Goal: Information Seeking & Learning: Learn about a topic

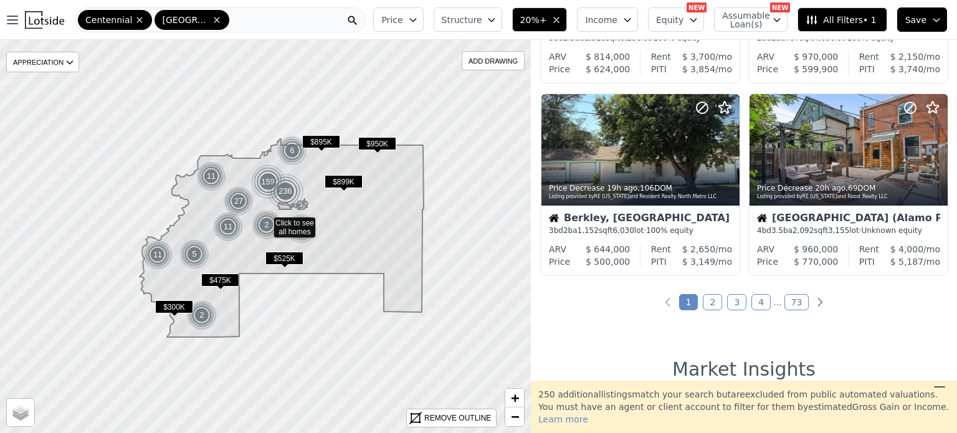
scroll to position [949, 0]
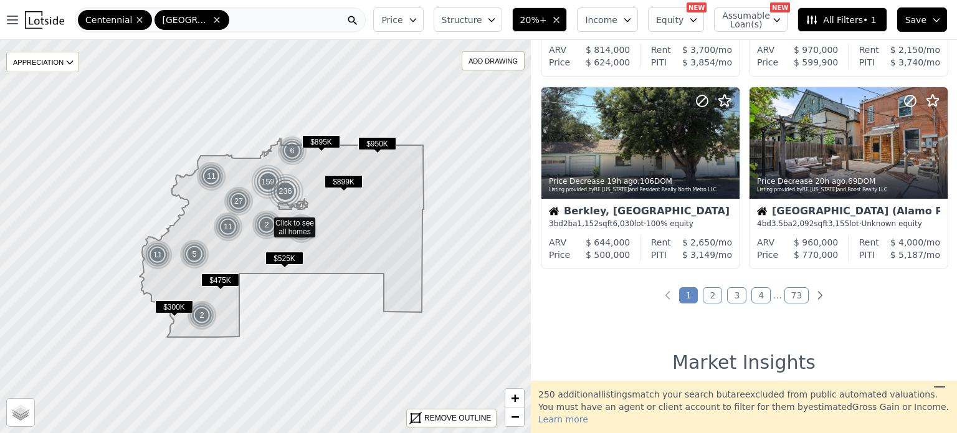
click at [715, 296] on link "2" at bounding box center [712, 295] width 19 height 16
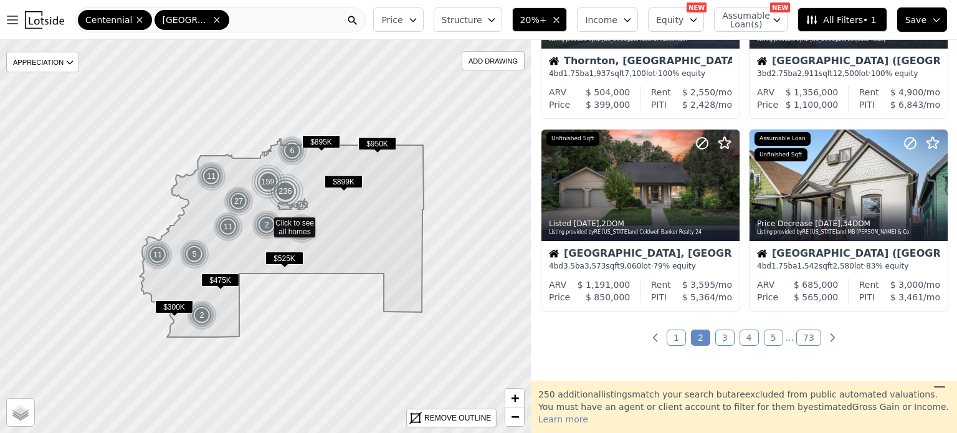
scroll to position [913, 0]
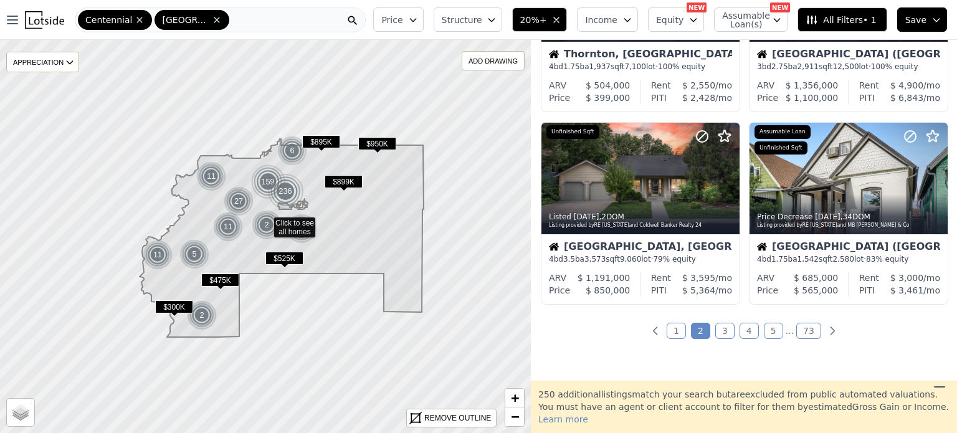
click at [721, 333] on link "3" at bounding box center [724, 331] width 19 height 16
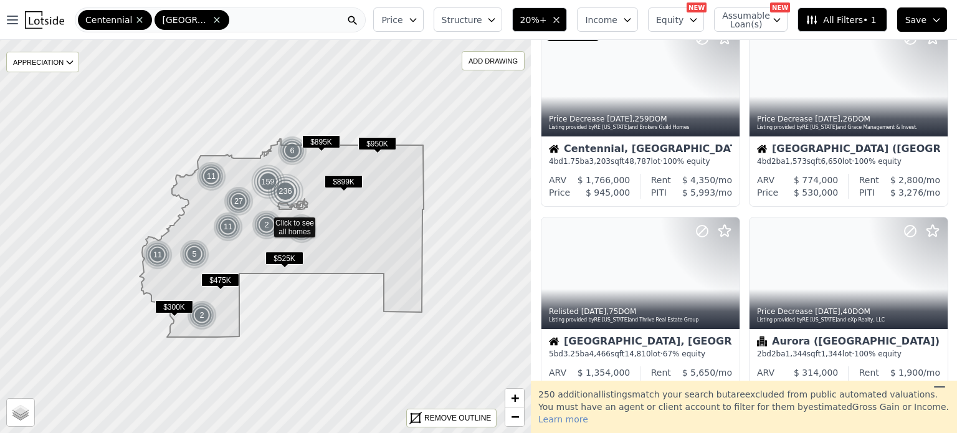
scroll to position [0, 0]
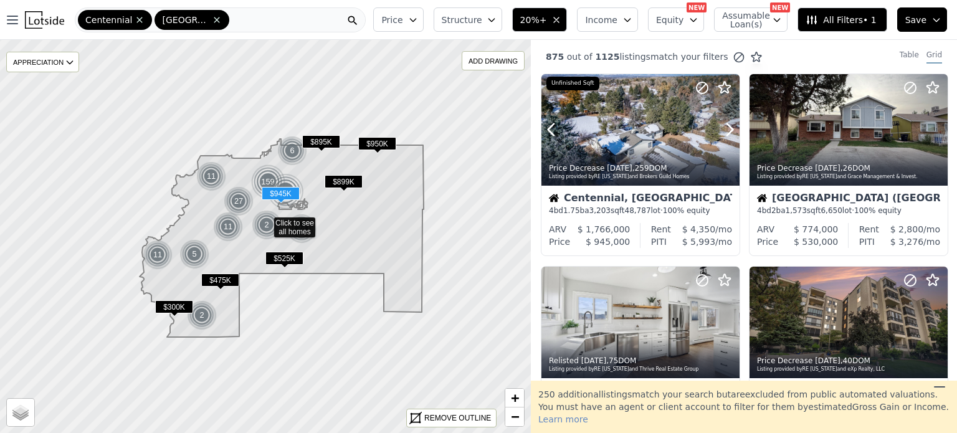
click at [731, 129] on icon at bounding box center [730, 130] width 6 height 12
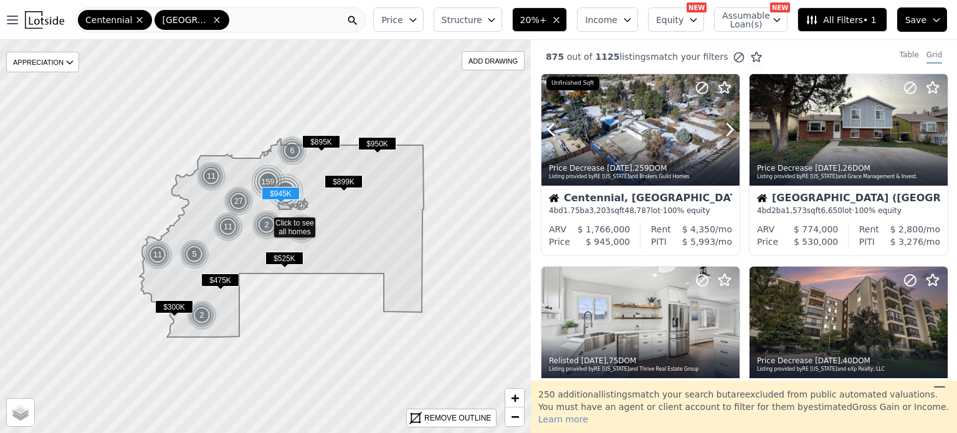
click at [731, 129] on icon at bounding box center [730, 130] width 6 height 12
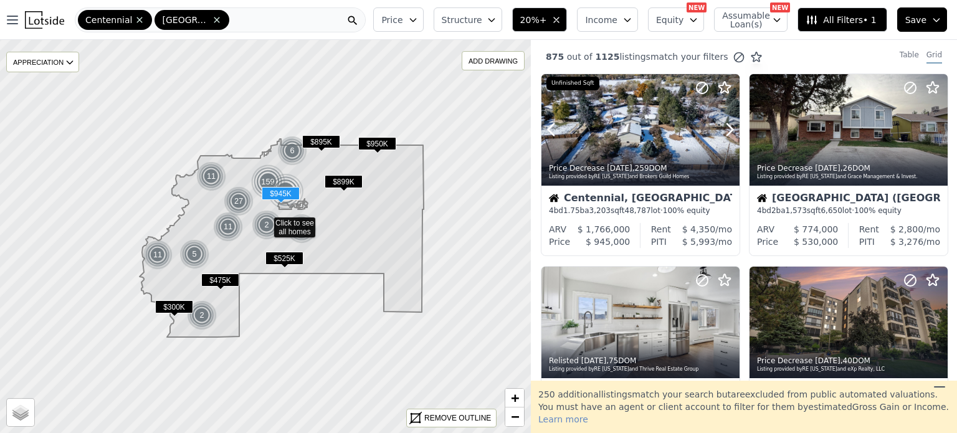
click at [731, 129] on icon at bounding box center [730, 130] width 6 height 12
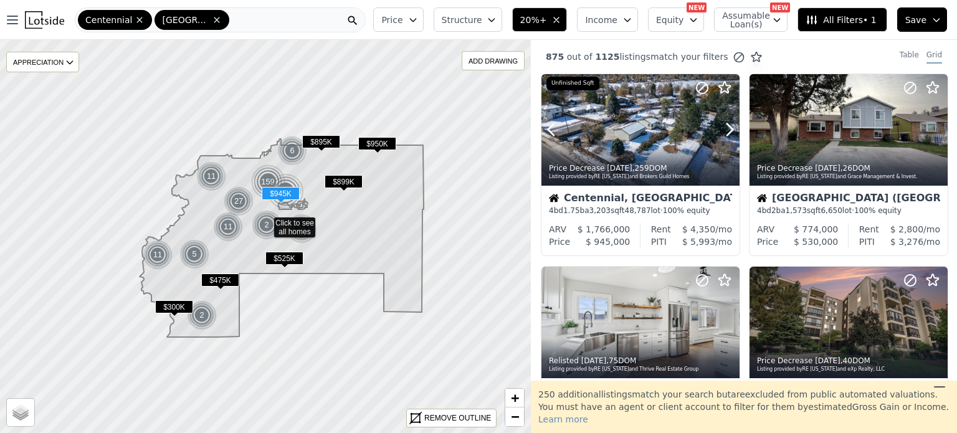
click at [731, 129] on icon at bounding box center [730, 130] width 6 height 12
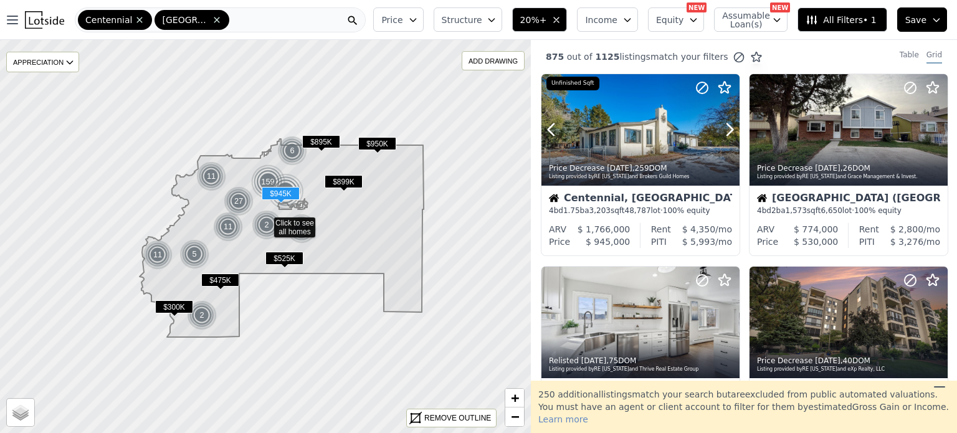
click at [731, 129] on icon at bounding box center [730, 130] width 6 height 12
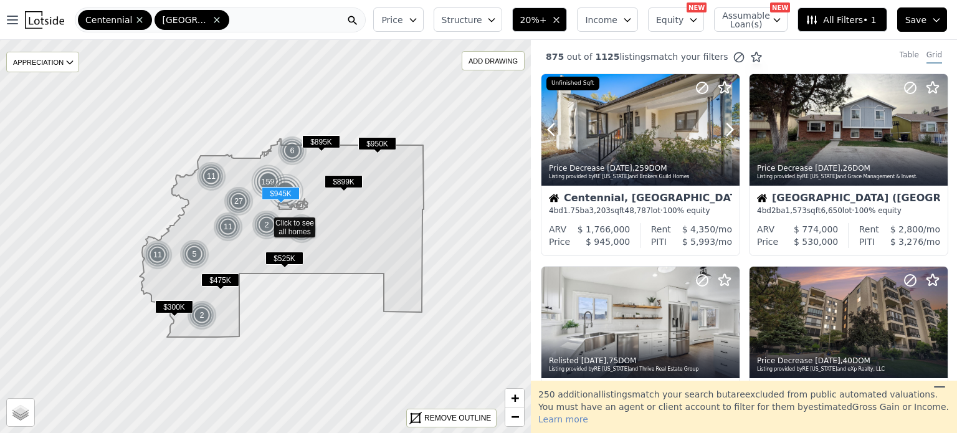
click at [731, 129] on icon at bounding box center [730, 130] width 6 height 12
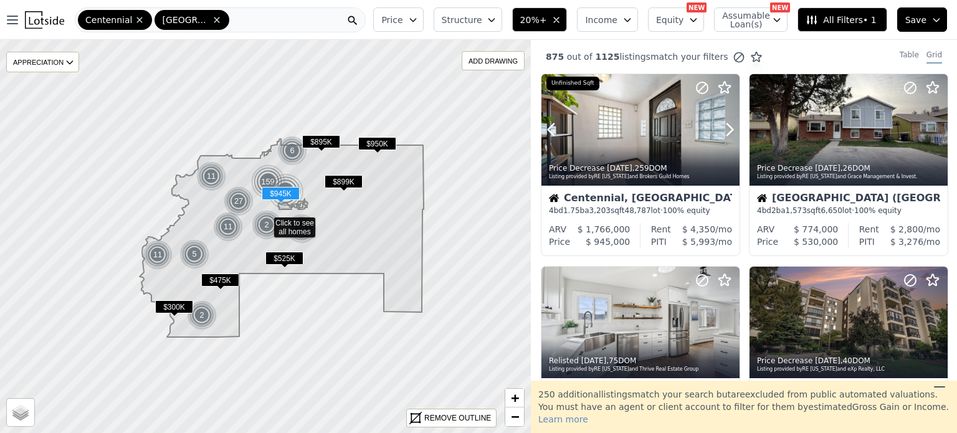
click at [731, 129] on icon at bounding box center [730, 130] width 6 height 12
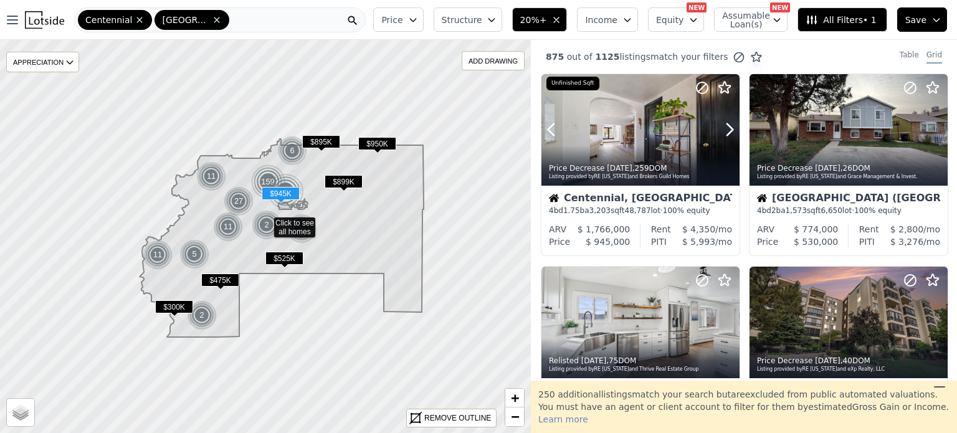
click at [731, 129] on icon at bounding box center [730, 130] width 6 height 12
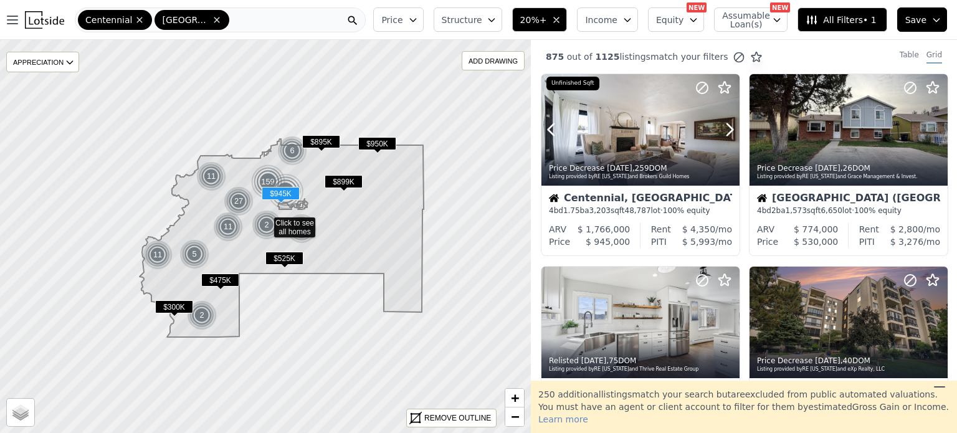
click at [731, 129] on icon at bounding box center [730, 130] width 6 height 12
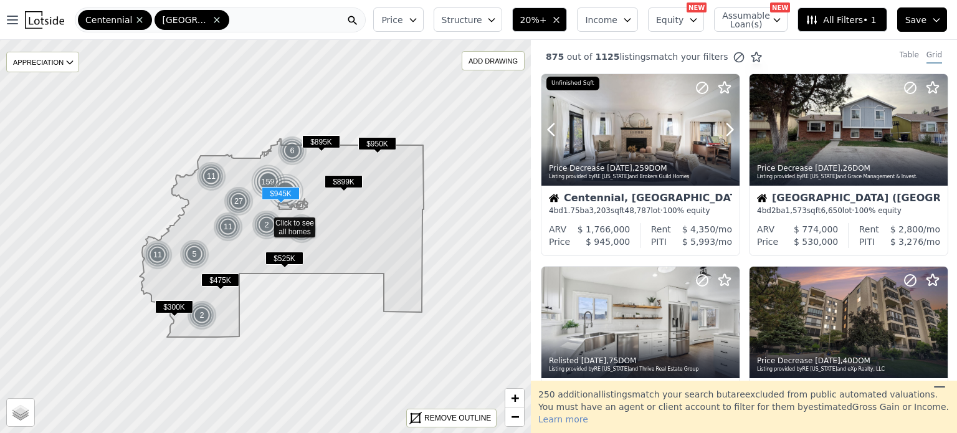
click at [731, 129] on icon at bounding box center [730, 130] width 6 height 12
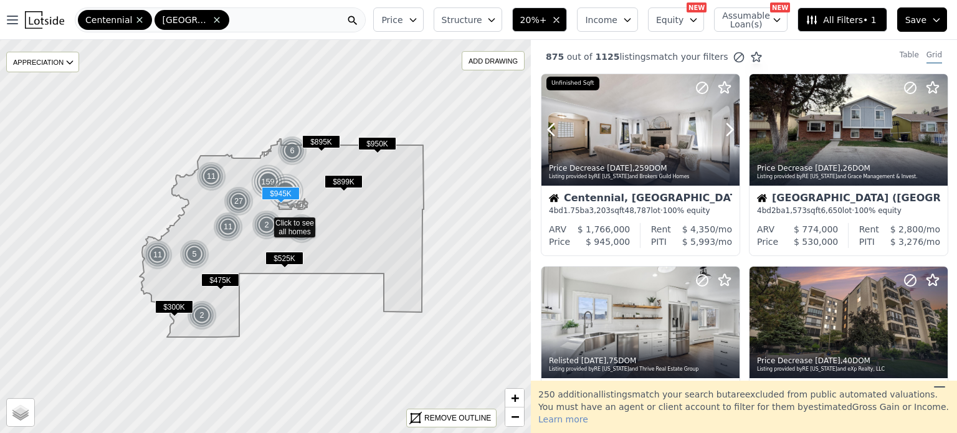
click at [731, 129] on icon at bounding box center [730, 130] width 6 height 12
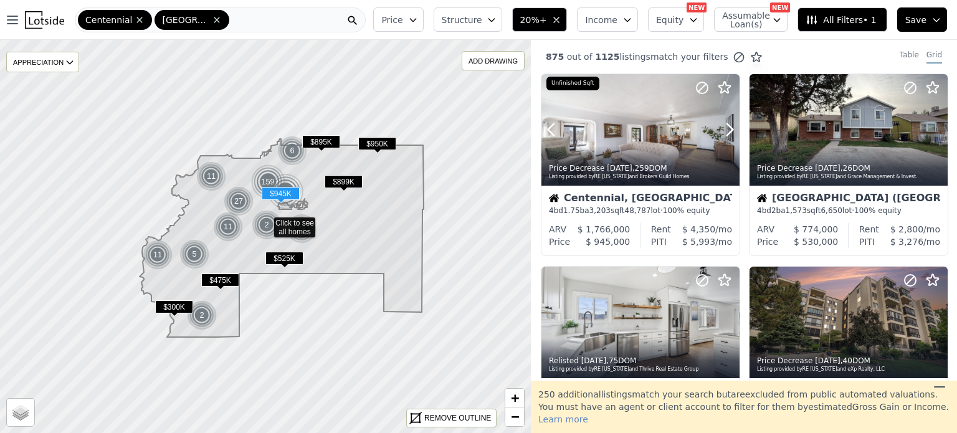
click at [731, 129] on icon at bounding box center [730, 130] width 6 height 12
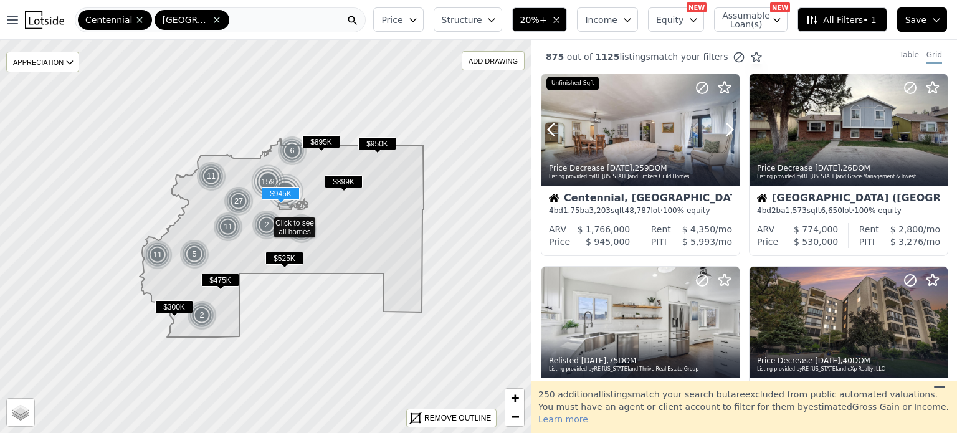
click at [731, 129] on icon at bounding box center [730, 130] width 6 height 12
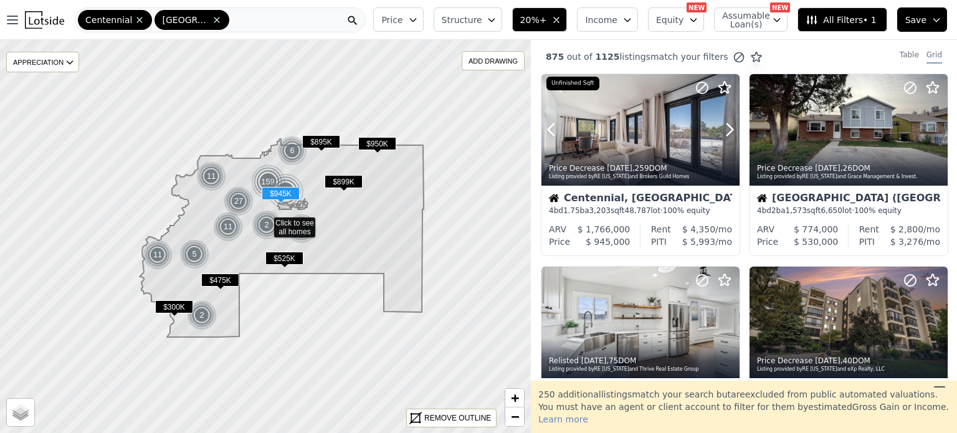
click at [731, 129] on icon at bounding box center [730, 130] width 6 height 12
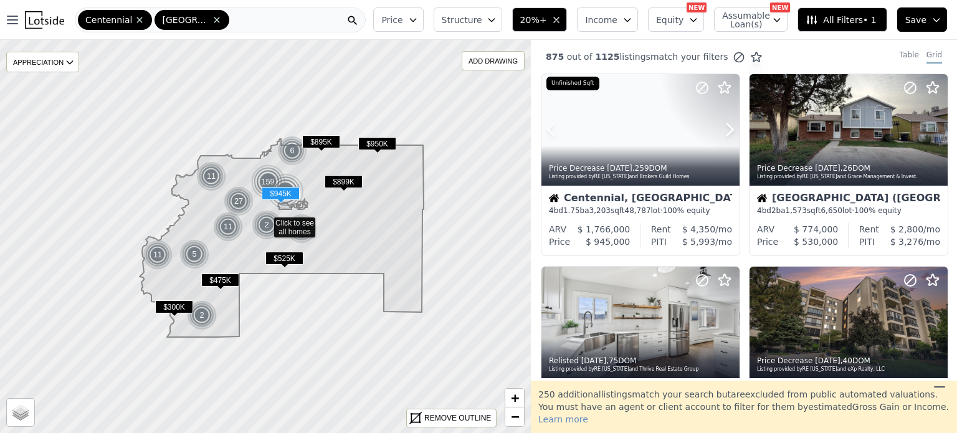
click at [731, 129] on icon at bounding box center [730, 130] width 6 height 12
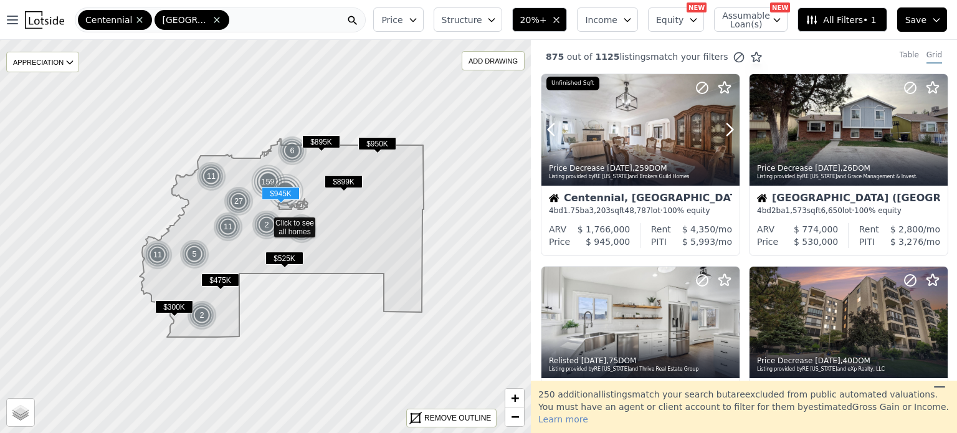
click at [731, 129] on icon at bounding box center [730, 130] width 6 height 12
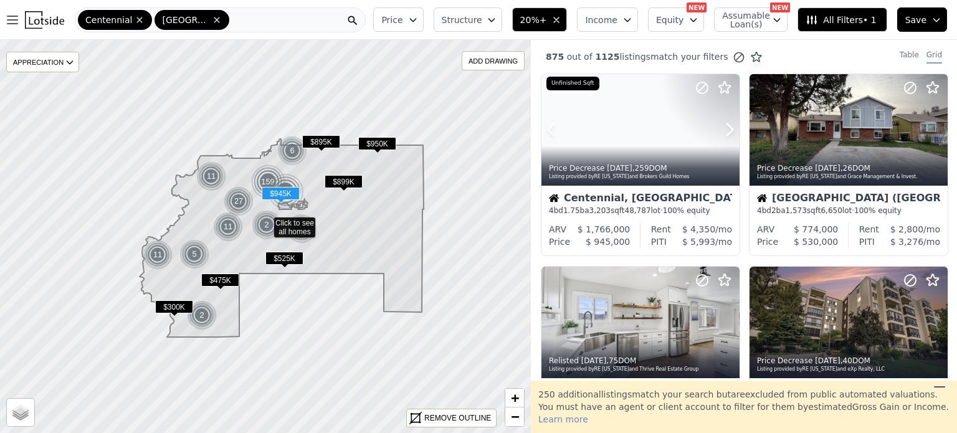
click at [731, 129] on icon at bounding box center [730, 130] width 6 height 12
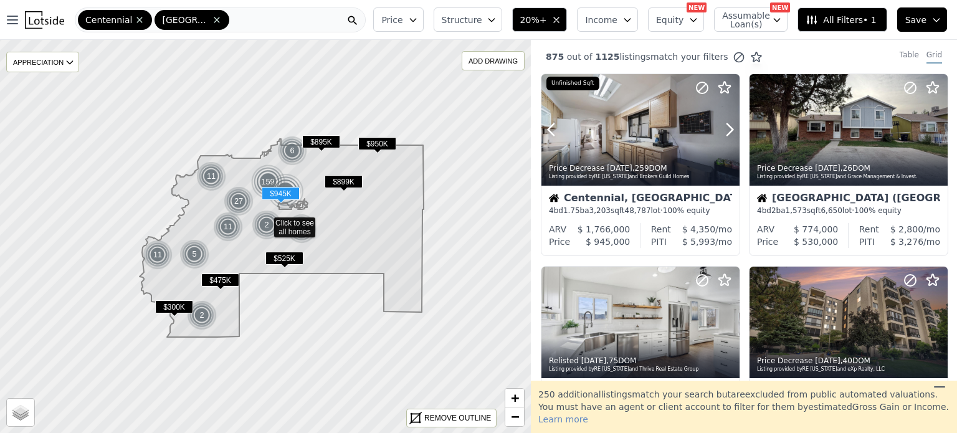
click at [731, 129] on icon at bounding box center [730, 130] width 6 height 12
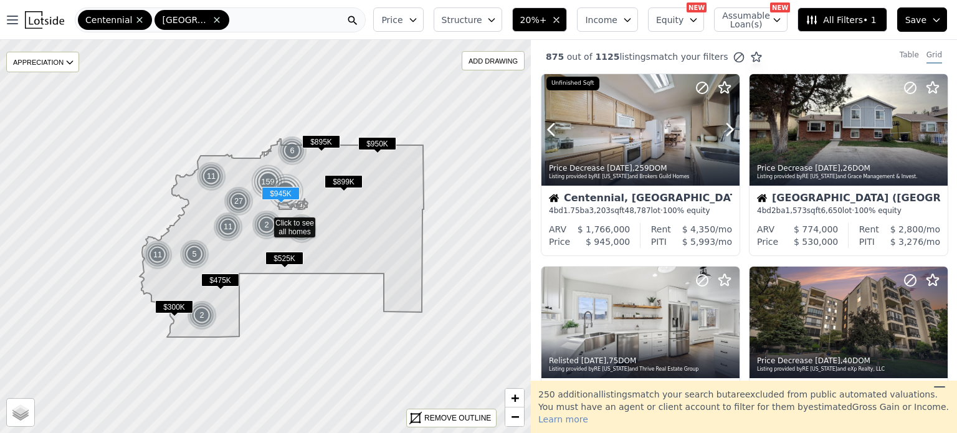
click at [731, 129] on icon at bounding box center [730, 130] width 6 height 12
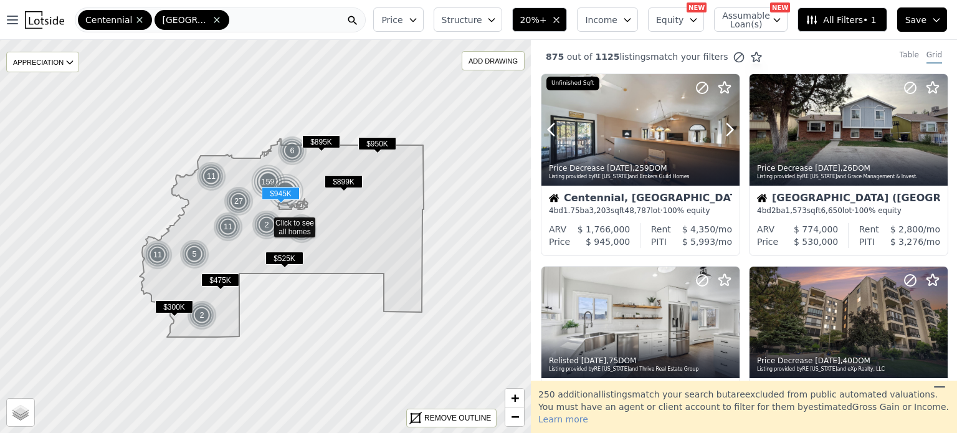
click at [731, 129] on icon at bounding box center [730, 130] width 6 height 12
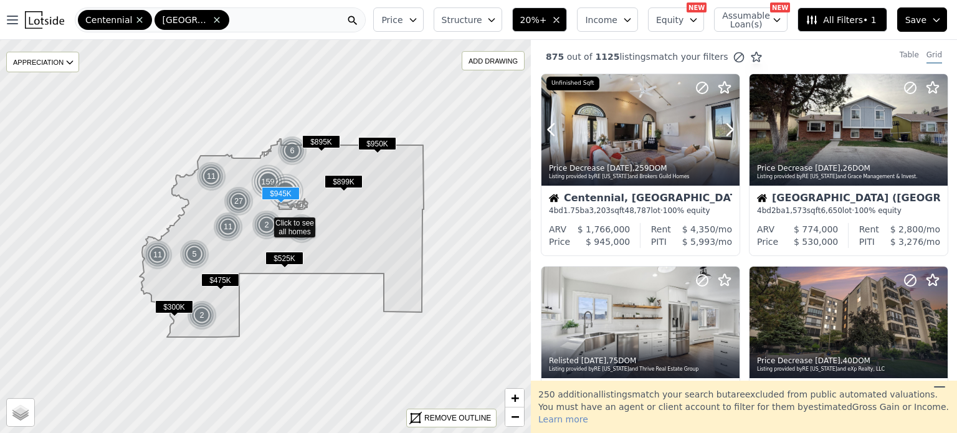
click at [731, 129] on icon at bounding box center [730, 130] width 6 height 12
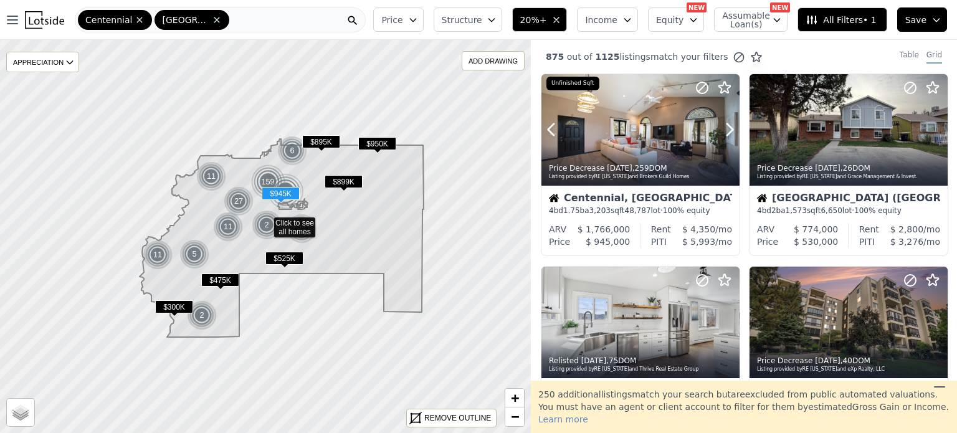
click at [731, 129] on icon at bounding box center [730, 130] width 6 height 12
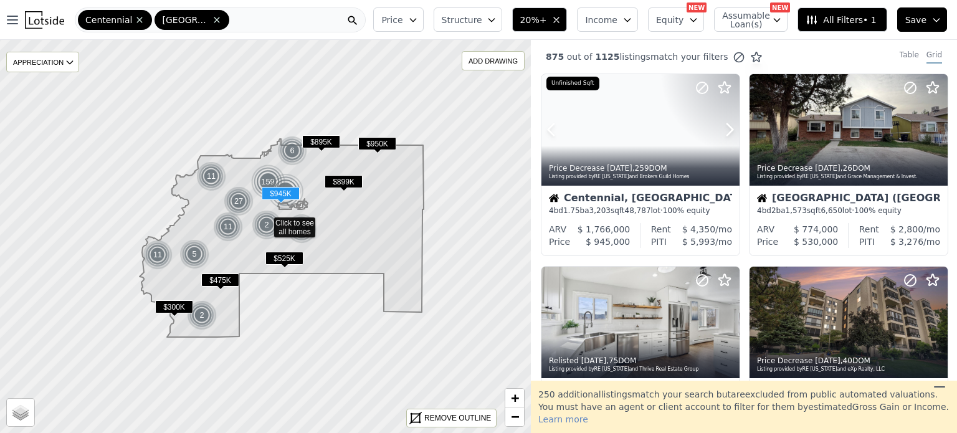
click at [731, 129] on icon at bounding box center [730, 130] width 6 height 12
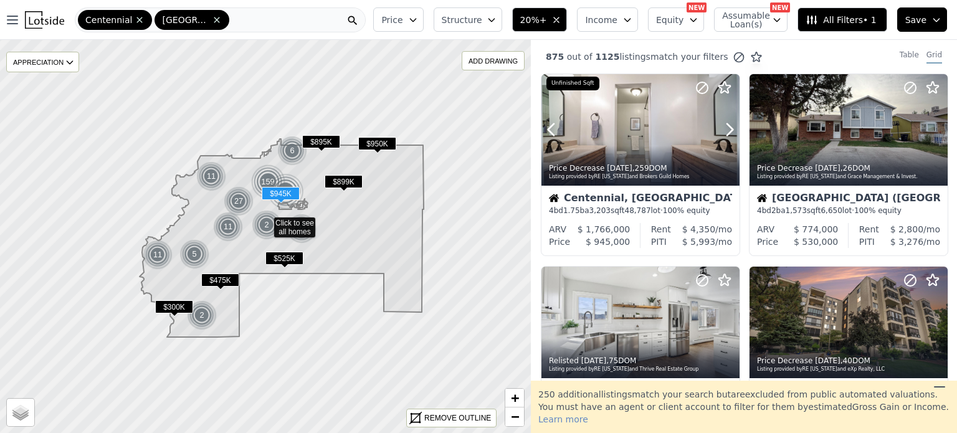
click at [731, 129] on icon at bounding box center [730, 130] width 6 height 12
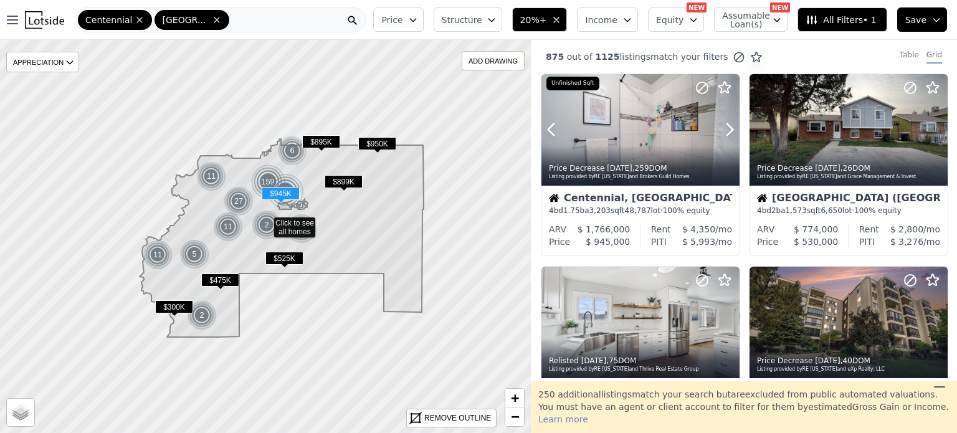
click at [731, 129] on icon at bounding box center [730, 130] width 6 height 12
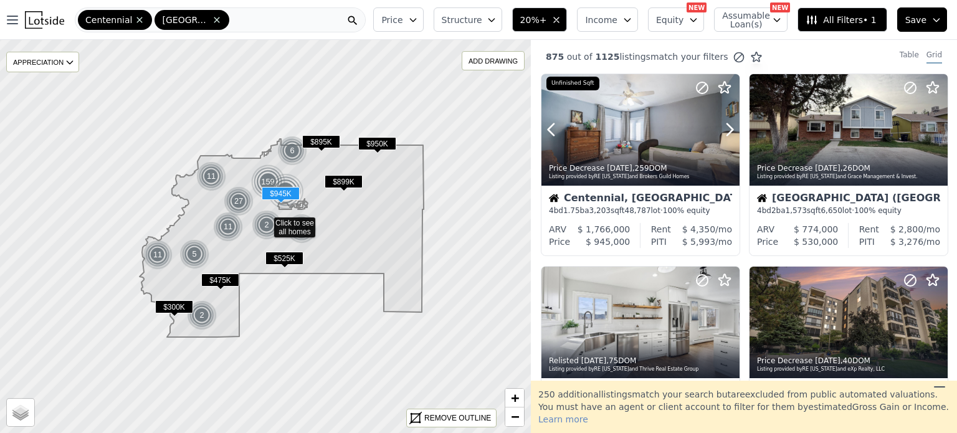
click at [731, 129] on icon at bounding box center [730, 130] width 6 height 12
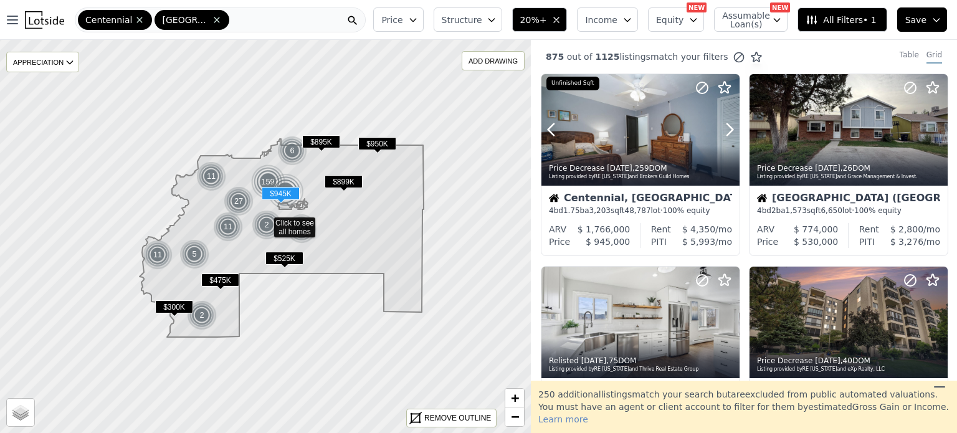
click at [731, 129] on icon at bounding box center [730, 130] width 6 height 12
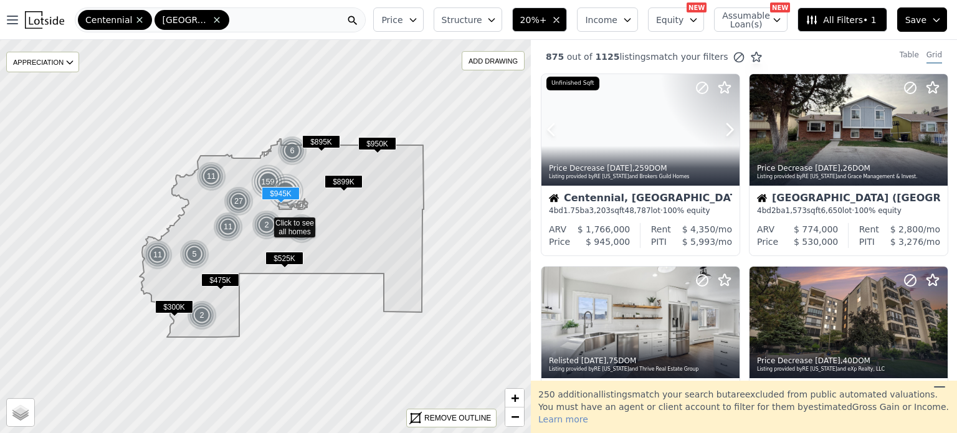
click at [731, 129] on icon at bounding box center [730, 130] width 6 height 12
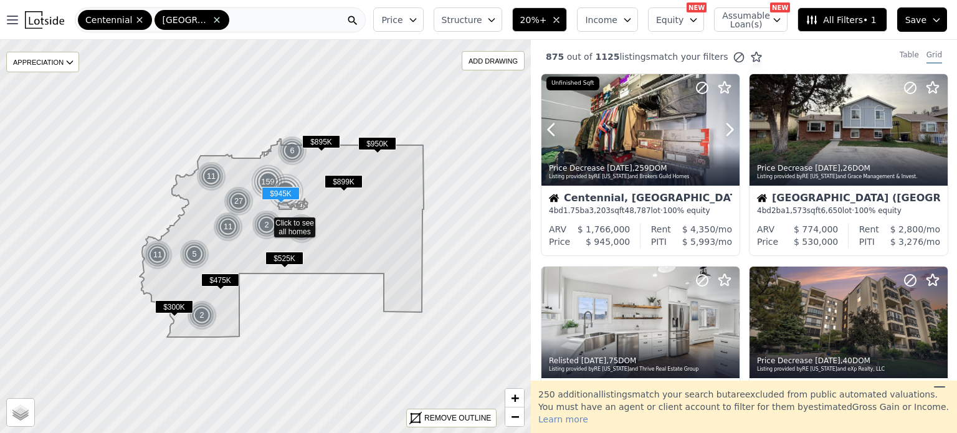
click at [731, 129] on icon at bounding box center [730, 130] width 6 height 12
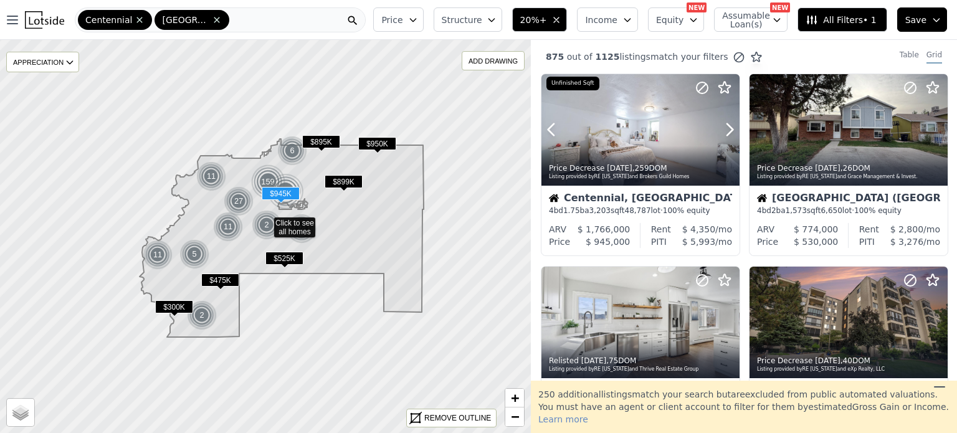
click at [731, 129] on icon at bounding box center [730, 130] width 6 height 12
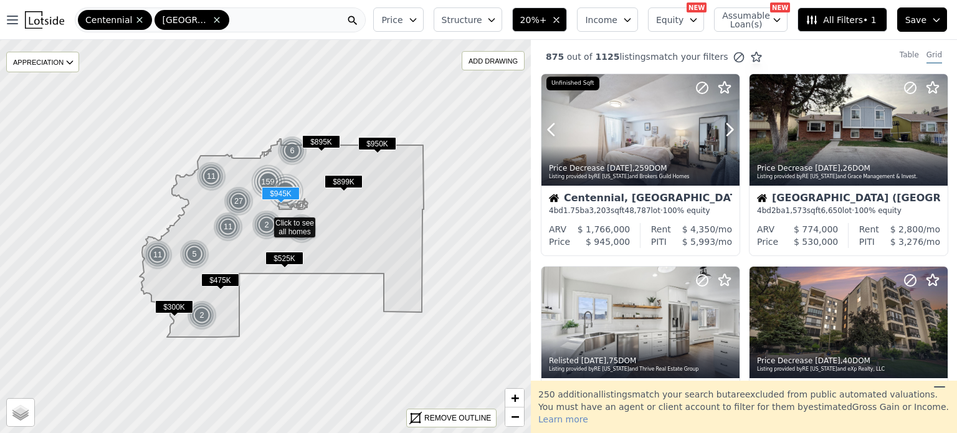
click at [731, 129] on icon at bounding box center [730, 130] width 6 height 12
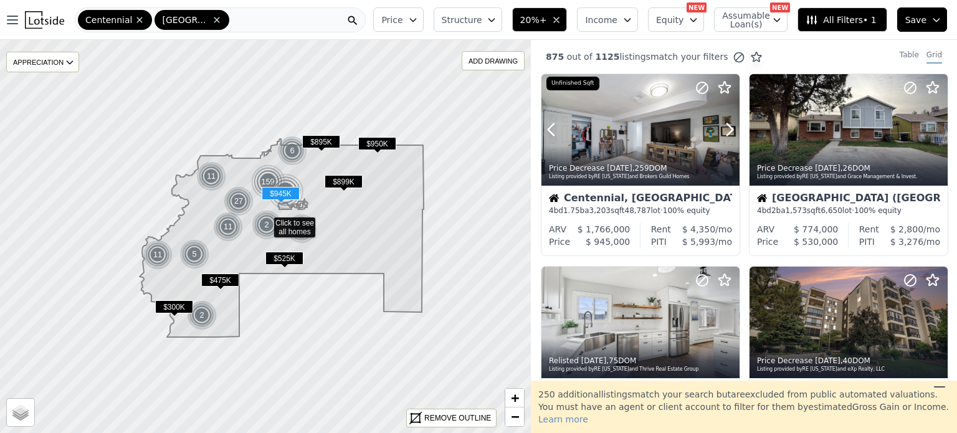
click at [731, 129] on icon at bounding box center [730, 130] width 6 height 12
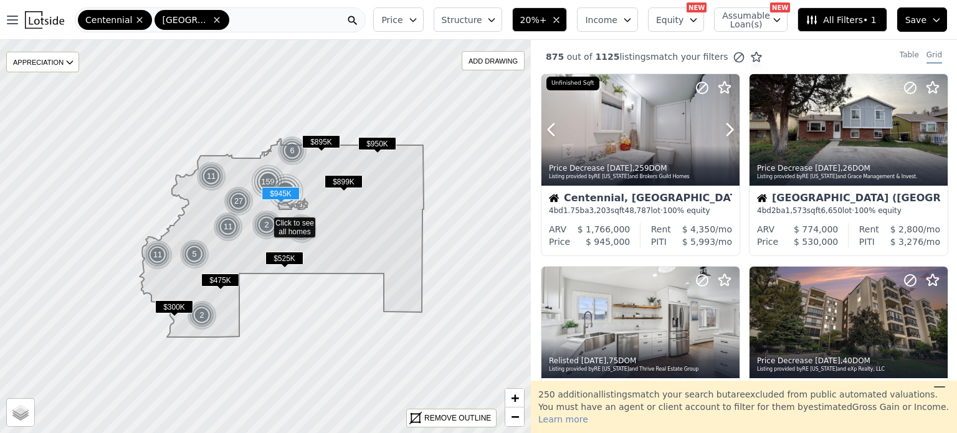
click at [731, 129] on icon at bounding box center [730, 130] width 6 height 12
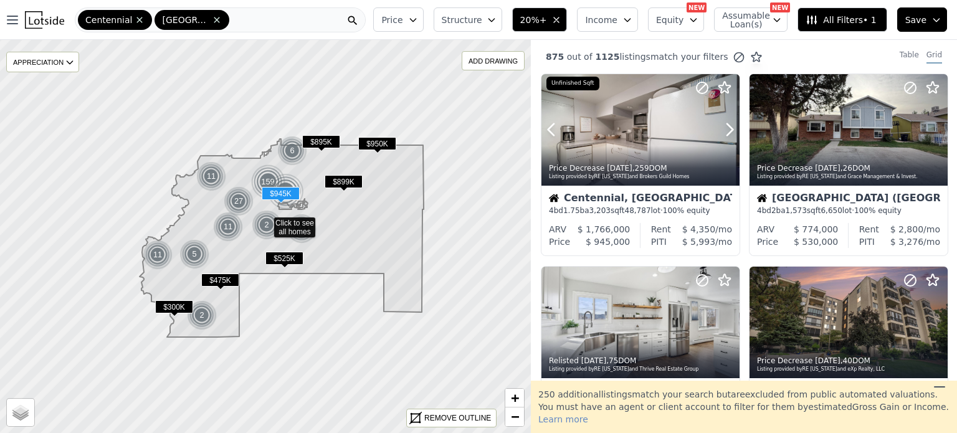
click at [731, 129] on icon at bounding box center [730, 130] width 6 height 12
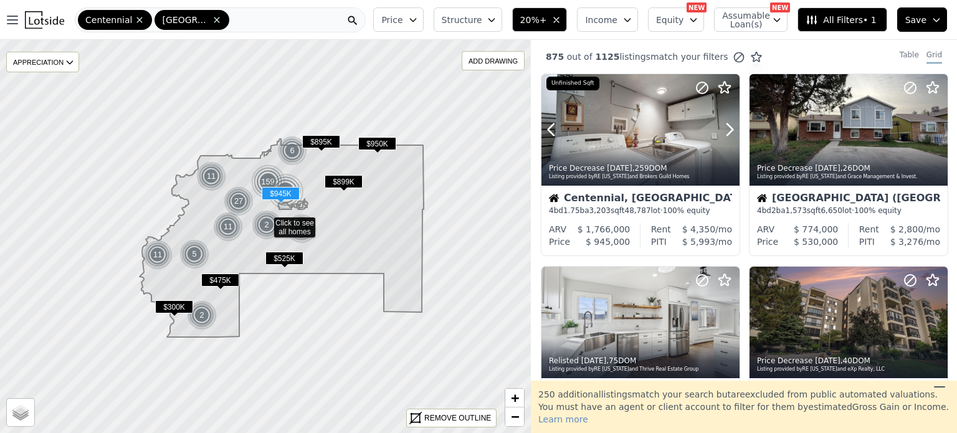
click at [731, 129] on icon at bounding box center [730, 130] width 6 height 12
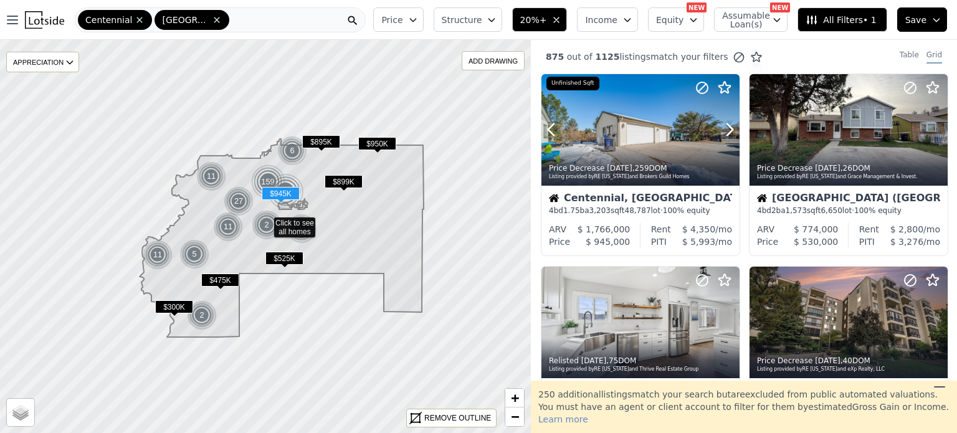
click at [731, 129] on icon at bounding box center [730, 130] width 6 height 12
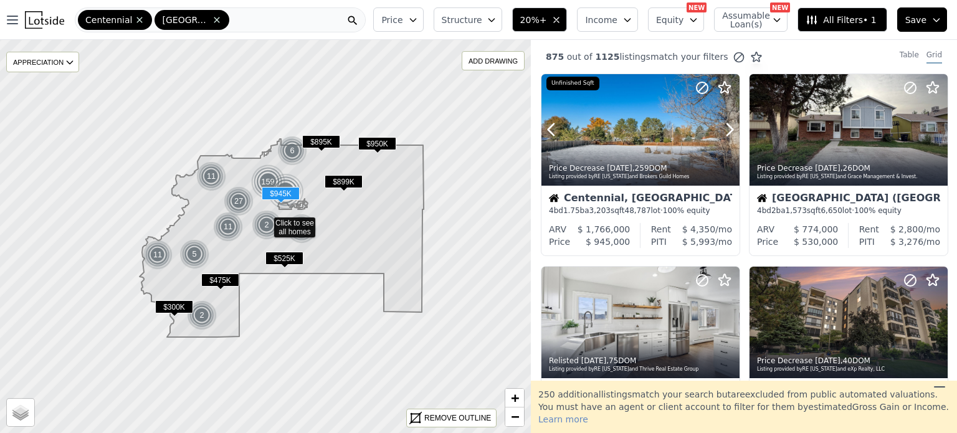
click at [731, 129] on icon at bounding box center [730, 130] width 6 height 12
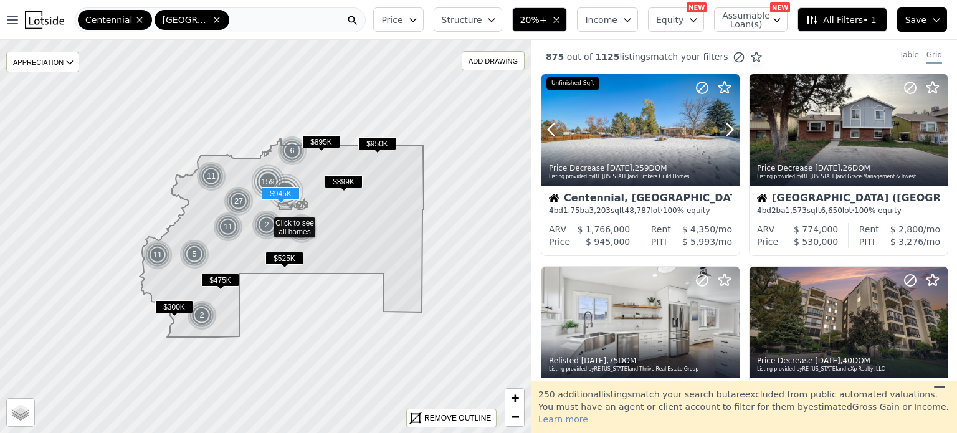
click at [731, 129] on icon at bounding box center [730, 130] width 6 height 12
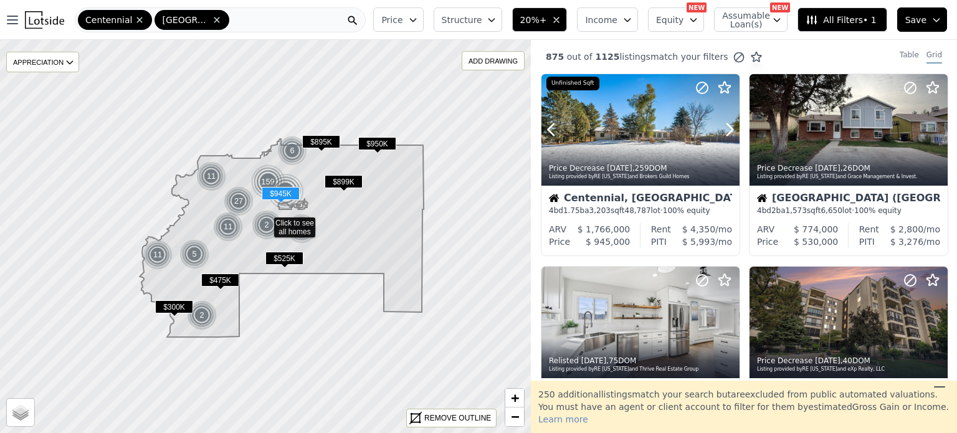
click at [731, 129] on icon at bounding box center [730, 130] width 6 height 12
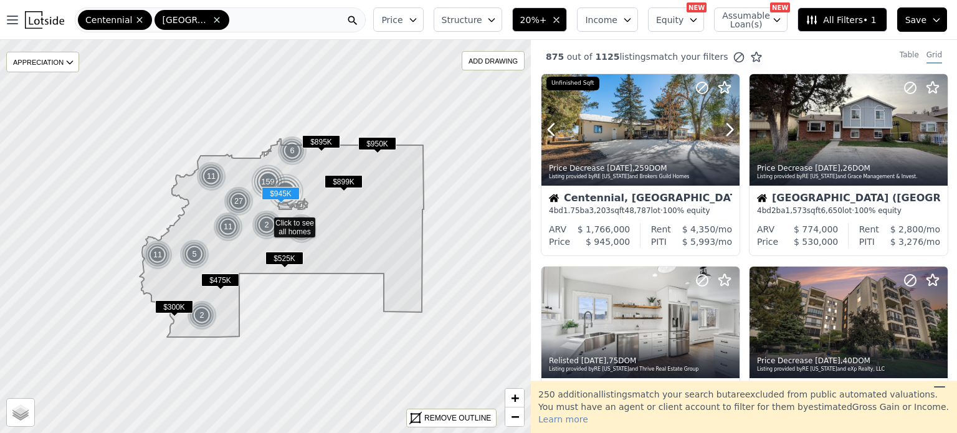
click at [731, 129] on icon at bounding box center [730, 130] width 6 height 12
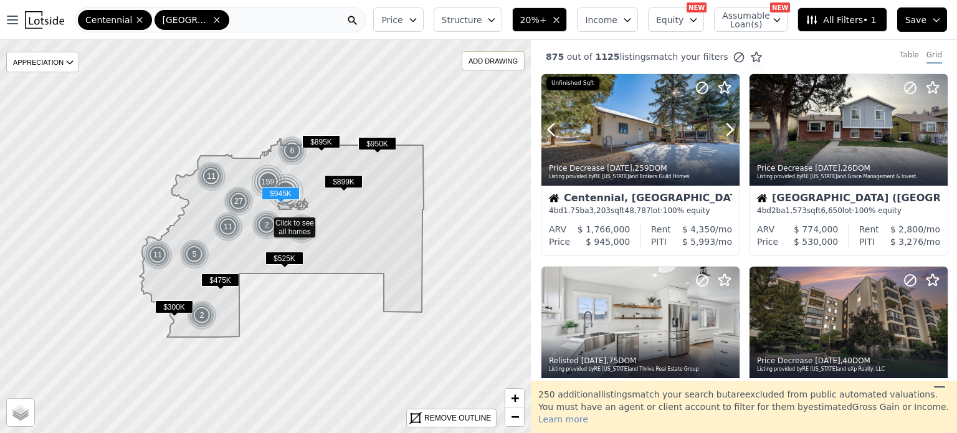
click at [731, 129] on icon at bounding box center [730, 130] width 6 height 12
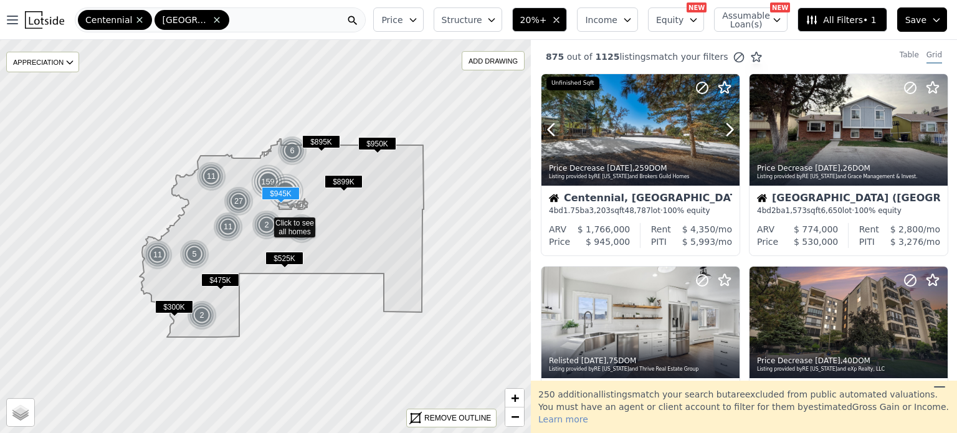
click at [731, 129] on icon at bounding box center [730, 130] width 6 height 12
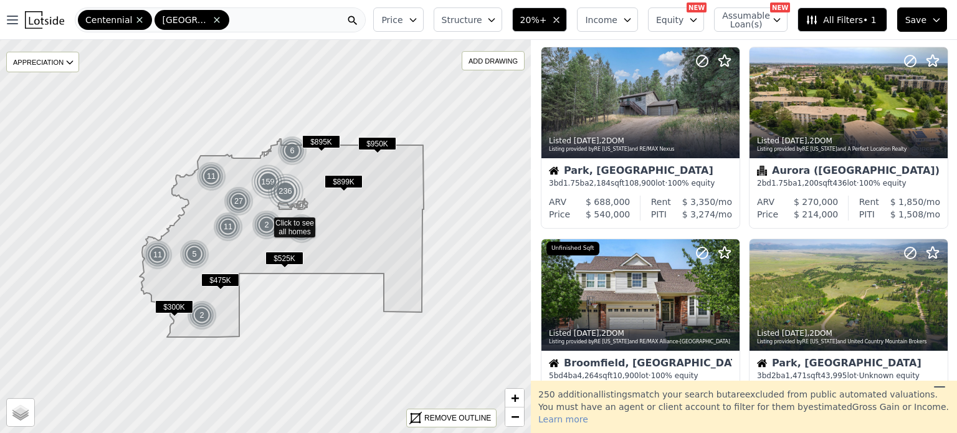
scroll to position [804, 0]
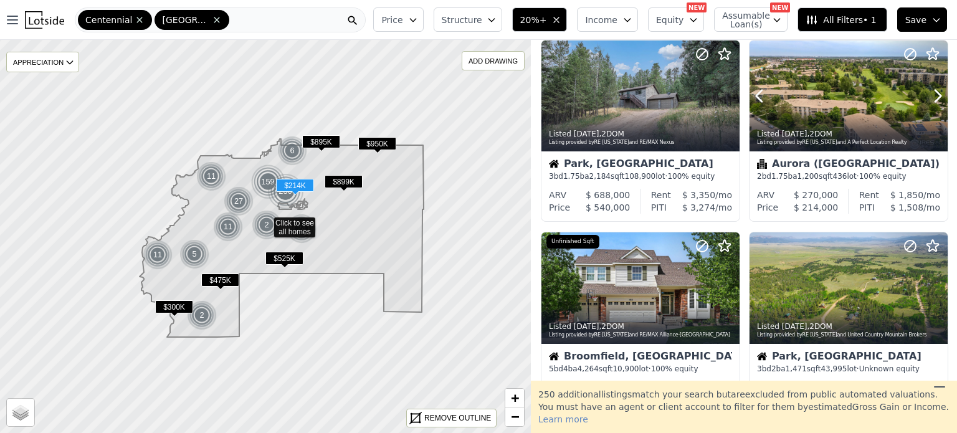
click at [927, 105] on icon at bounding box center [937, 96] width 20 height 20
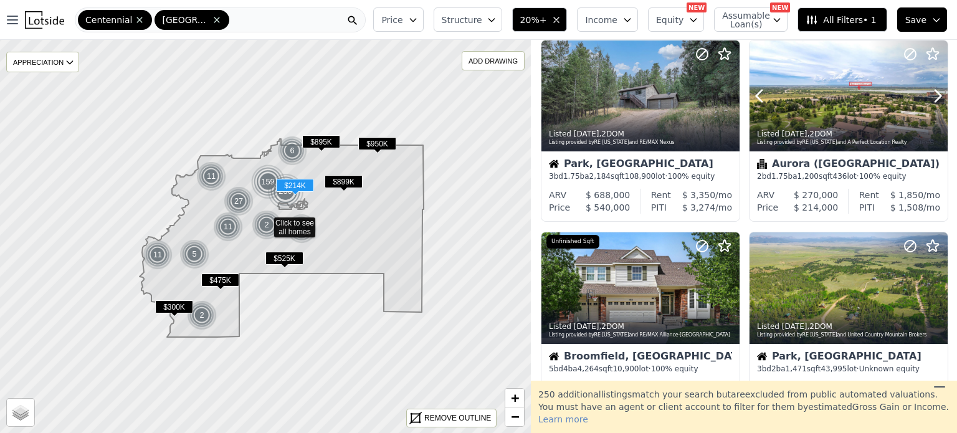
click at [927, 105] on icon at bounding box center [937, 96] width 20 height 20
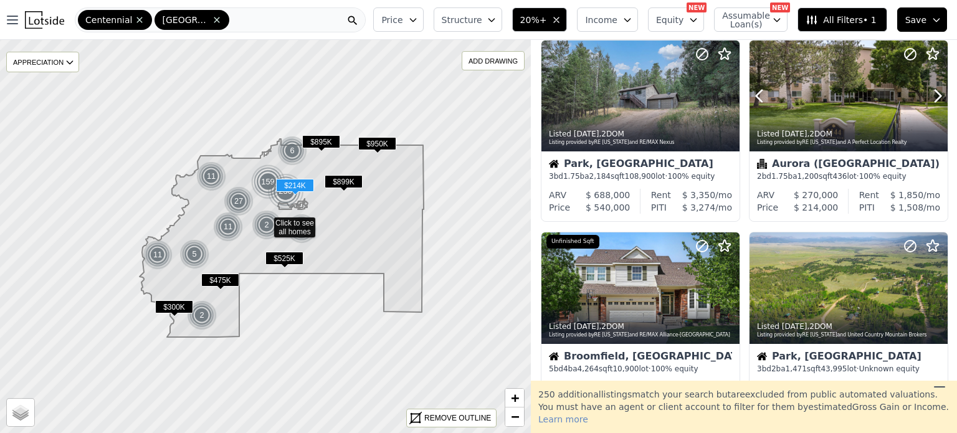
click at [927, 105] on icon at bounding box center [937, 96] width 20 height 20
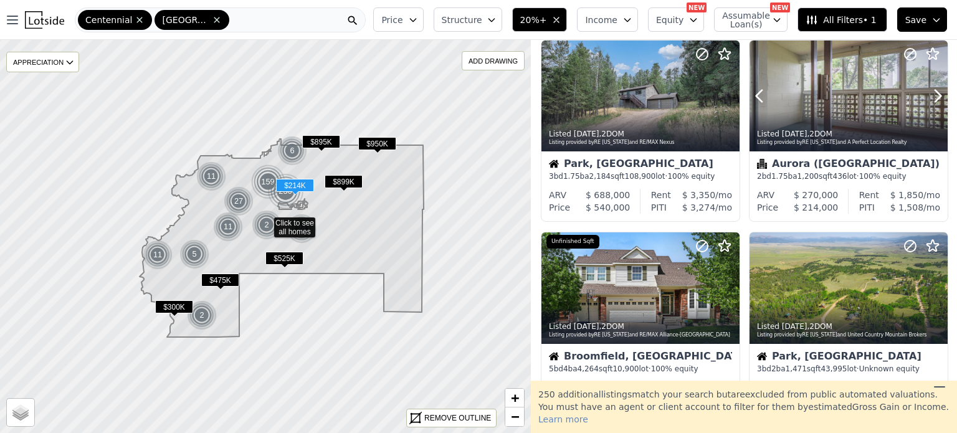
click at [927, 105] on icon at bounding box center [937, 96] width 20 height 20
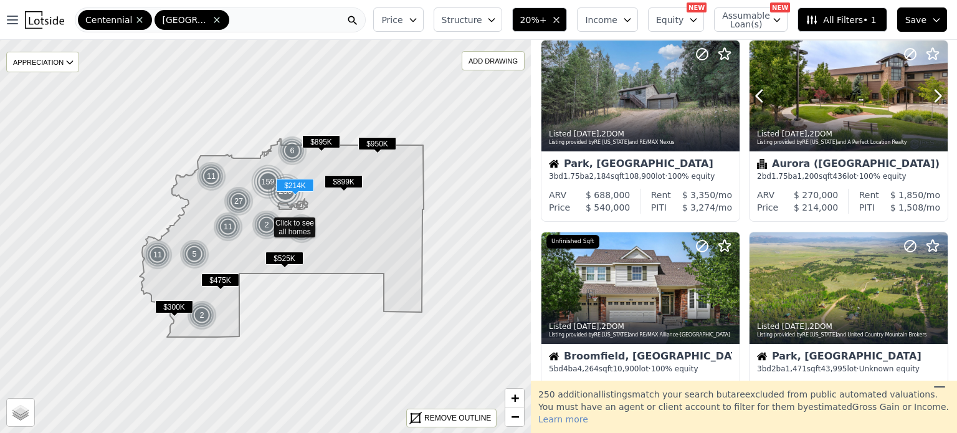
click at [927, 105] on icon at bounding box center [937, 96] width 20 height 20
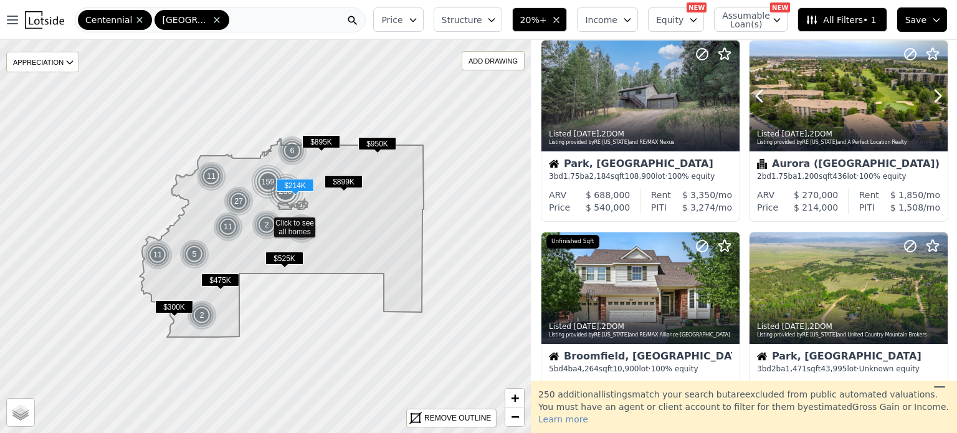
click at [927, 105] on icon at bounding box center [937, 96] width 20 height 20
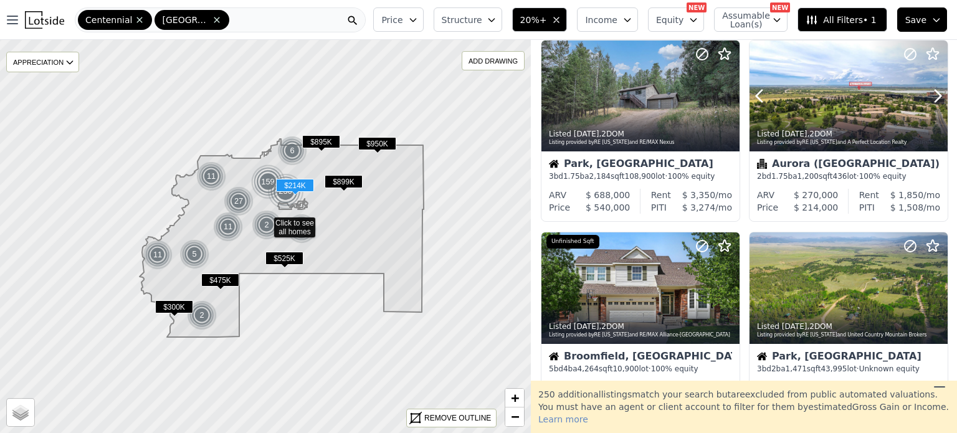
click at [927, 105] on icon at bounding box center [937, 96] width 20 height 20
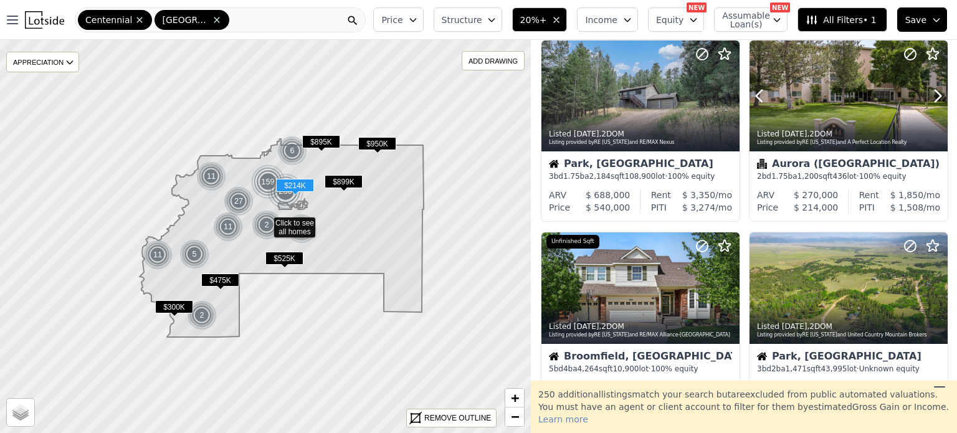
click at [927, 105] on icon at bounding box center [937, 96] width 20 height 20
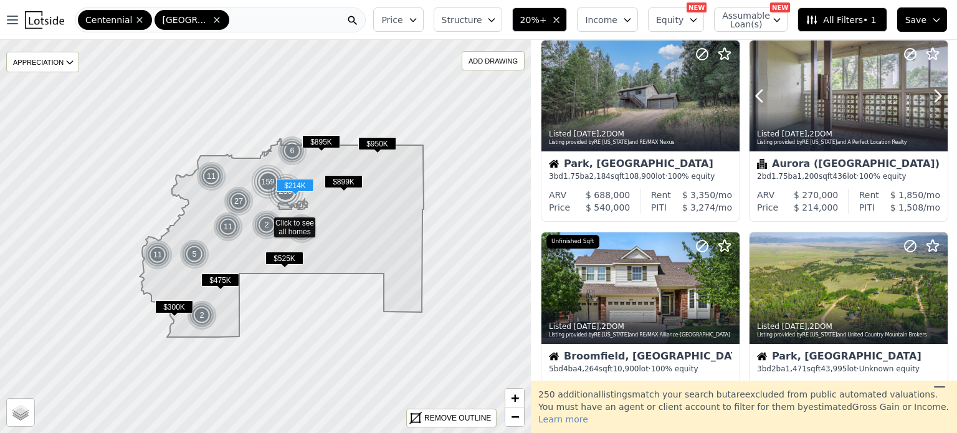
click at [927, 105] on icon at bounding box center [937, 96] width 20 height 20
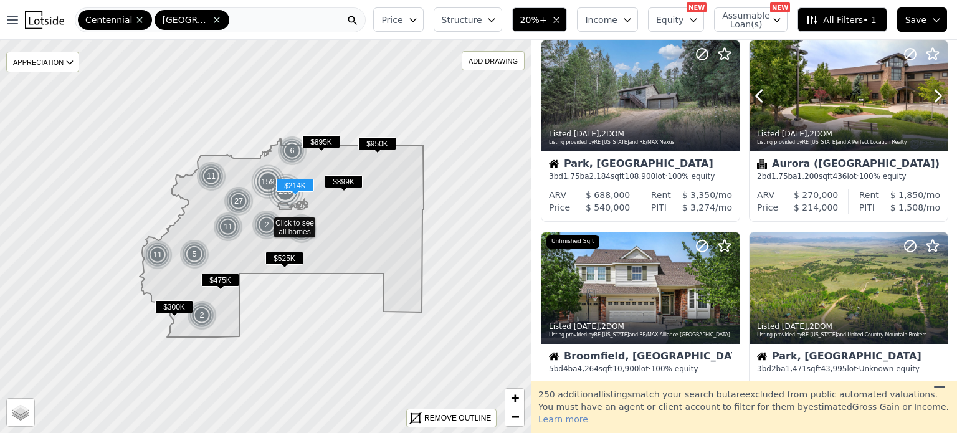
click at [927, 105] on icon at bounding box center [937, 96] width 20 height 20
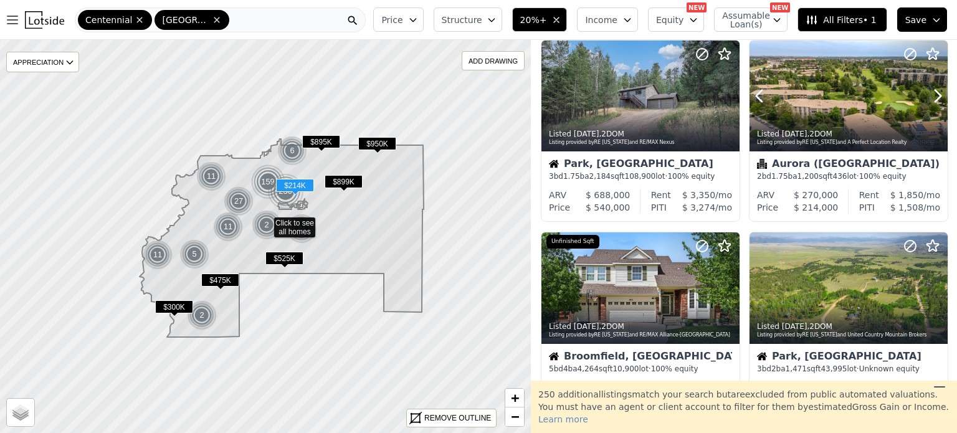
click at [927, 105] on icon at bounding box center [937, 96] width 20 height 20
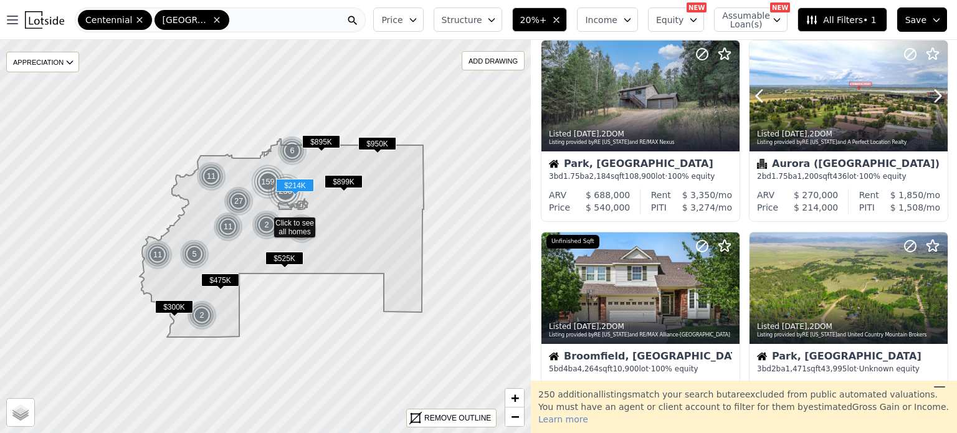
click at [927, 105] on icon at bounding box center [937, 96] width 20 height 20
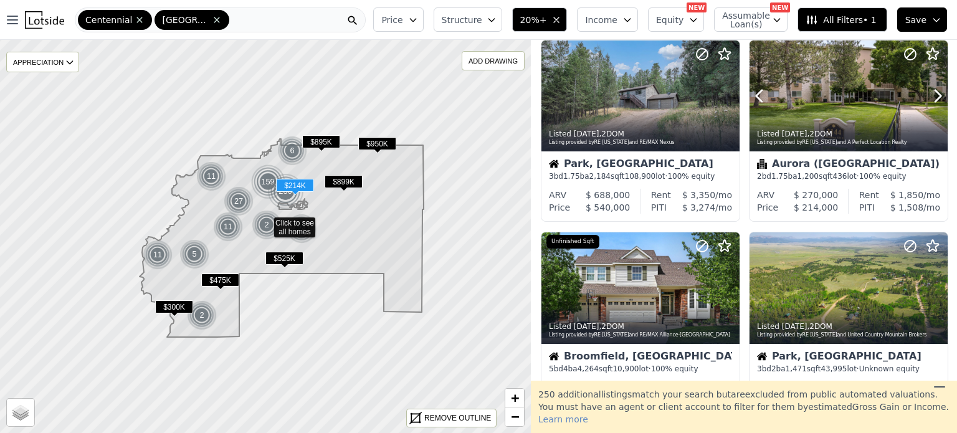
click at [927, 105] on icon at bounding box center [937, 96] width 20 height 20
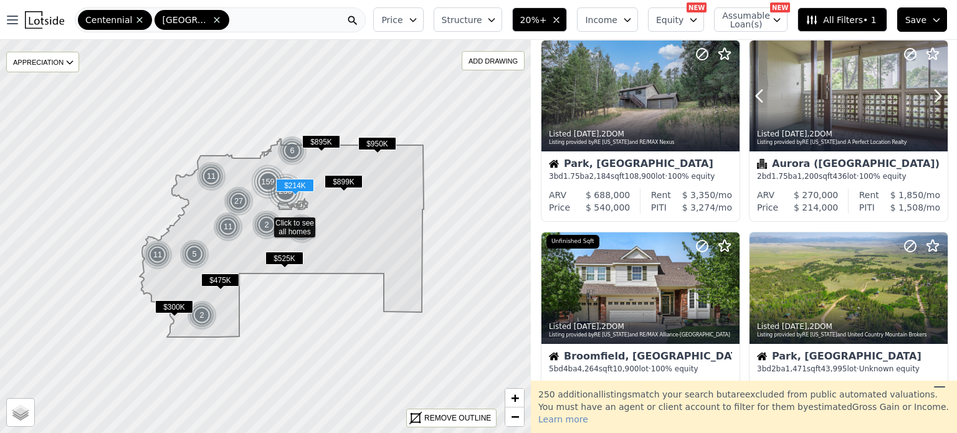
click at [927, 105] on icon at bounding box center [937, 96] width 20 height 20
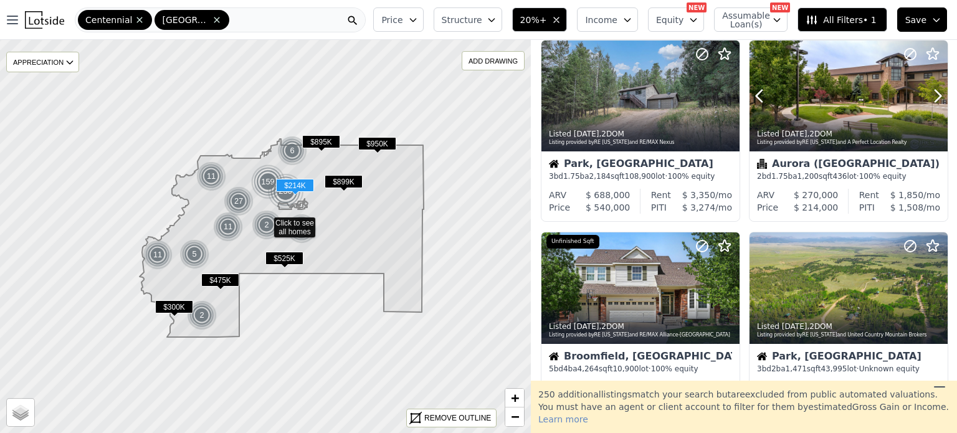
click at [927, 105] on icon at bounding box center [937, 96] width 20 height 20
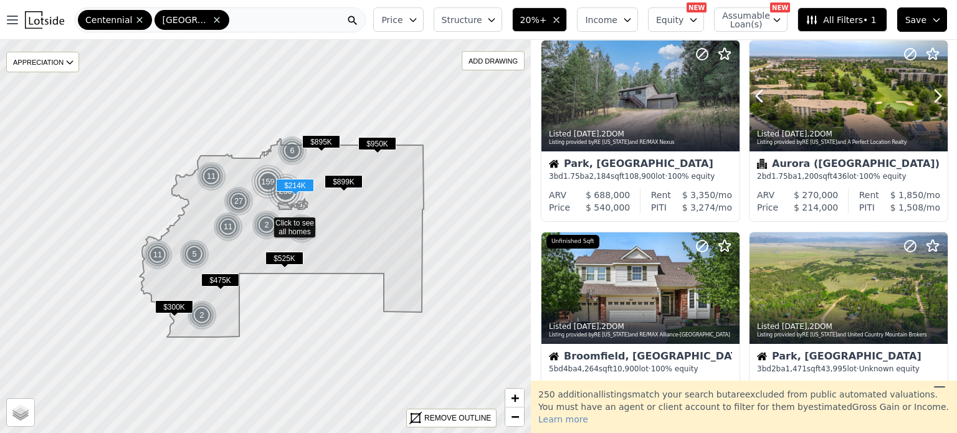
click at [927, 105] on icon at bounding box center [937, 96] width 20 height 20
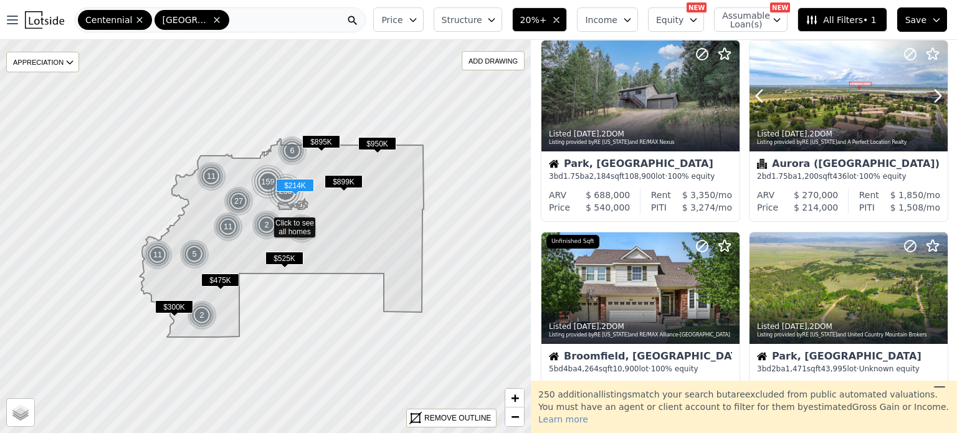
click at [927, 105] on icon at bounding box center [937, 96] width 20 height 20
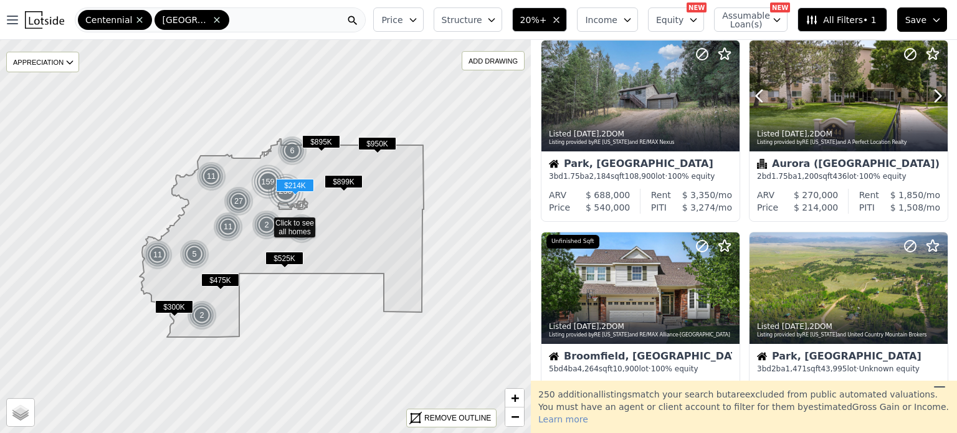
click at [927, 105] on icon at bounding box center [937, 96] width 20 height 20
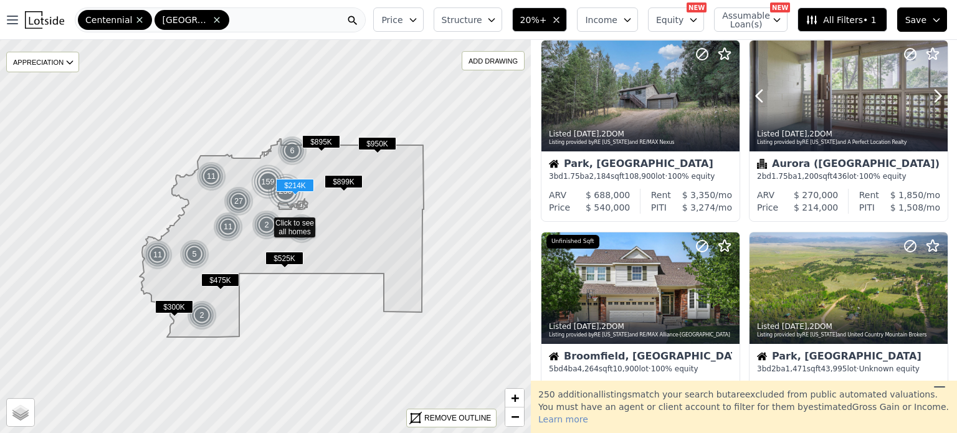
click at [927, 105] on icon at bounding box center [937, 96] width 20 height 20
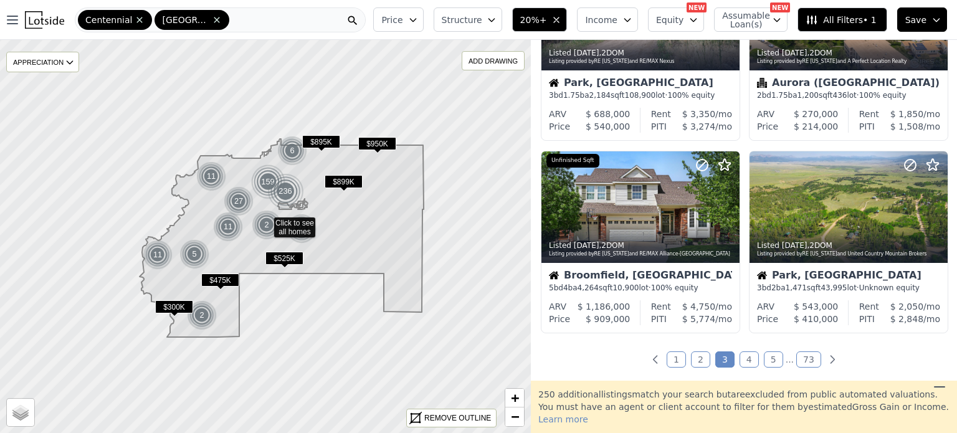
scroll to position [906, 0]
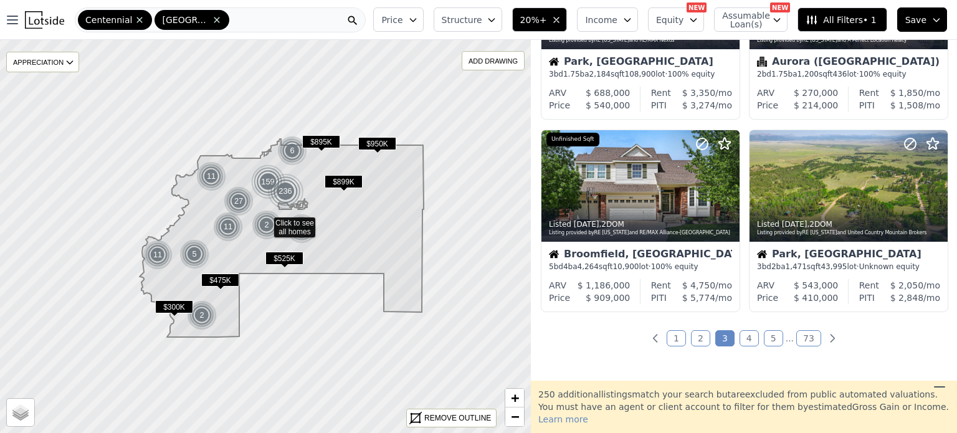
click at [741, 333] on link "4" at bounding box center [748, 338] width 19 height 16
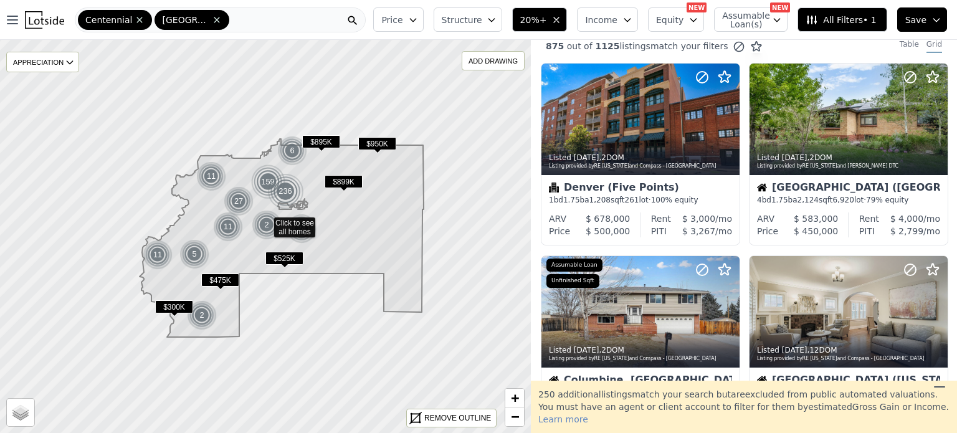
scroll to position [0, 0]
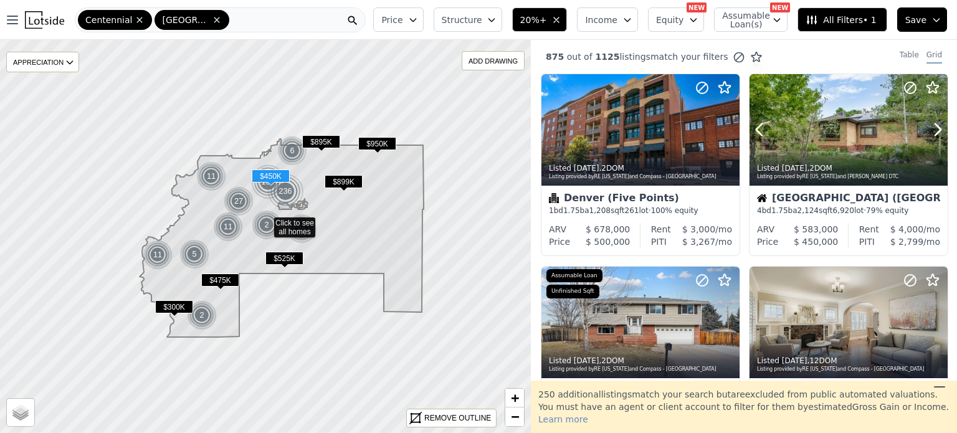
click at [929, 128] on icon at bounding box center [937, 130] width 20 height 20
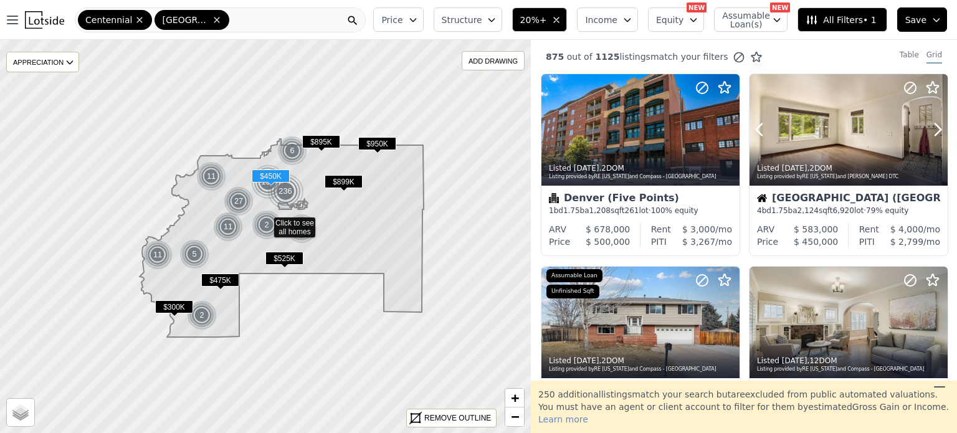
click at [929, 128] on icon at bounding box center [937, 130] width 20 height 20
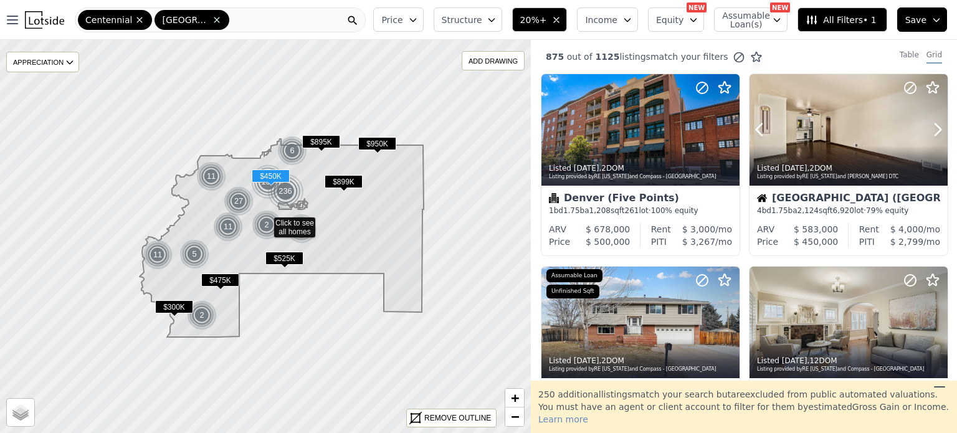
click at [929, 128] on icon at bounding box center [937, 130] width 20 height 20
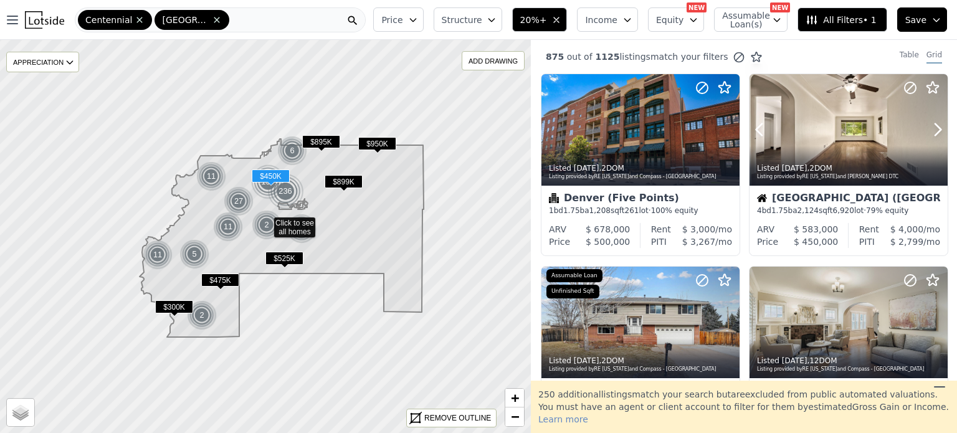
click at [929, 128] on icon at bounding box center [937, 130] width 20 height 20
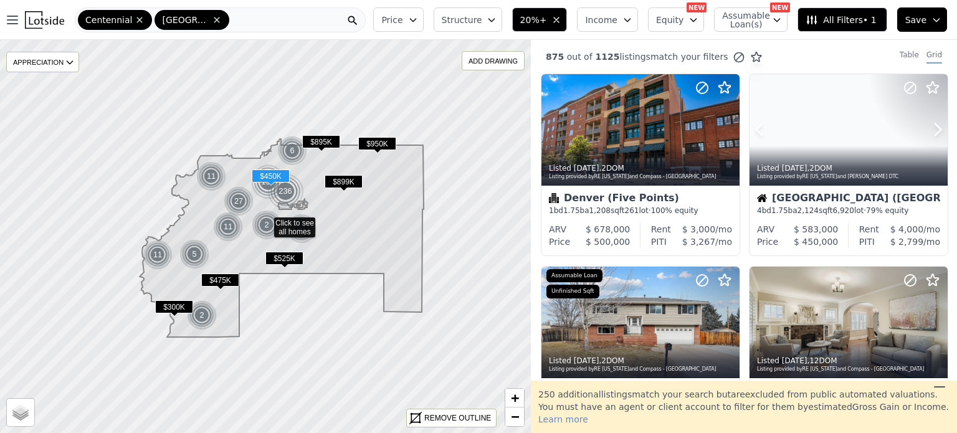
click at [929, 128] on icon at bounding box center [937, 130] width 20 height 20
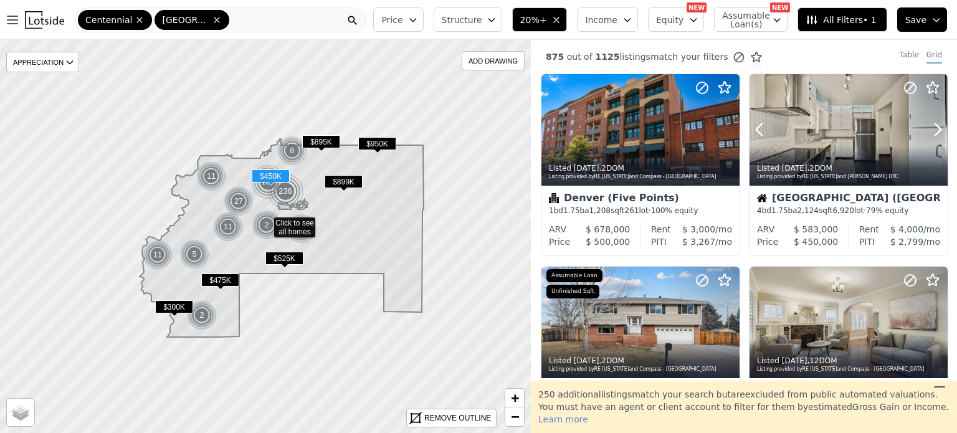
click at [929, 128] on icon at bounding box center [937, 130] width 20 height 20
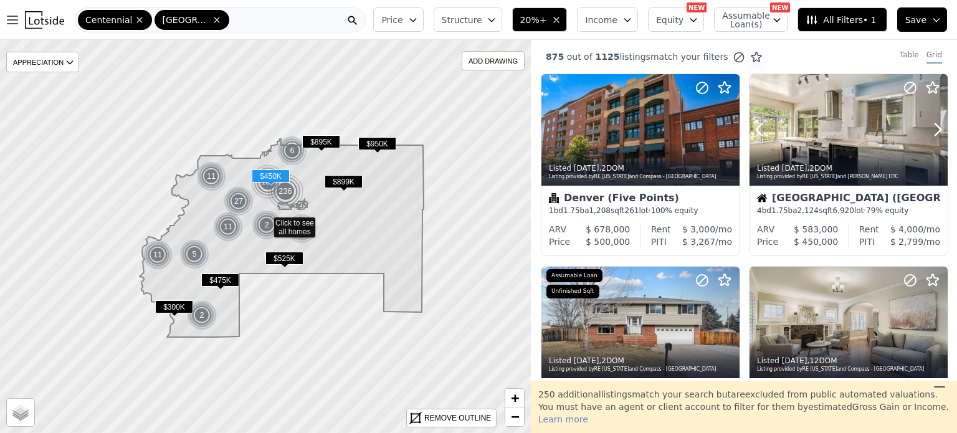
click at [929, 128] on icon at bounding box center [937, 130] width 20 height 20
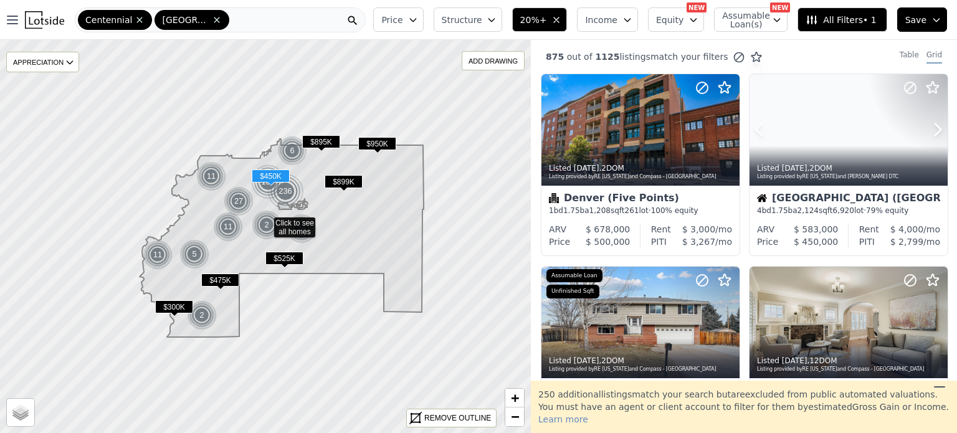
click at [929, 128] on icon at bounding box center [937, 130] width 20 height 20
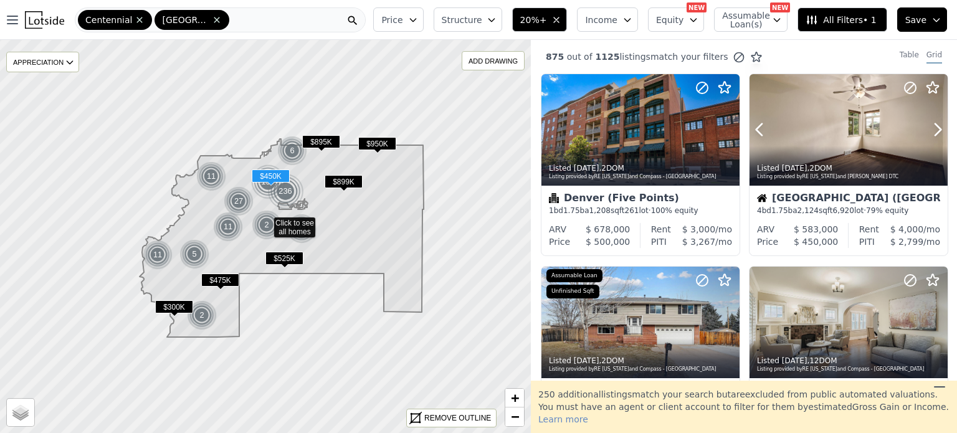
click at [929, 128] on icon at bounding box center [937, 130] width 20 height 20
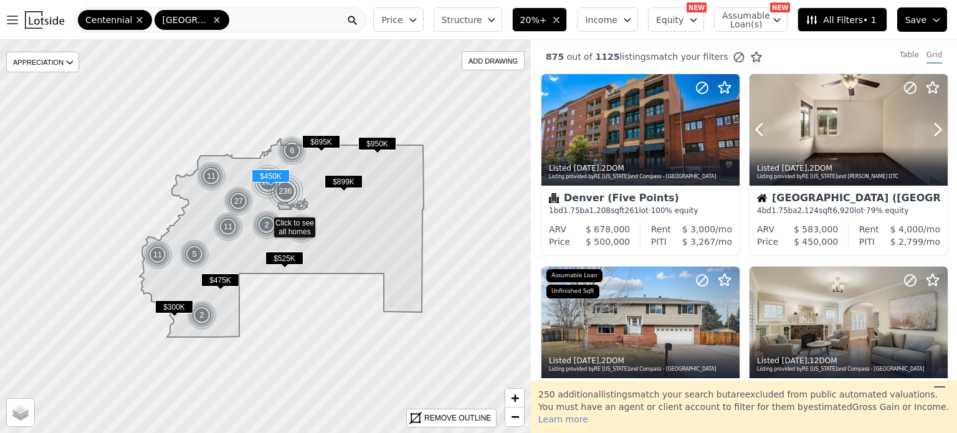
click at [929, 128] on icon at bounding box center [937, 130] width 20 height 20
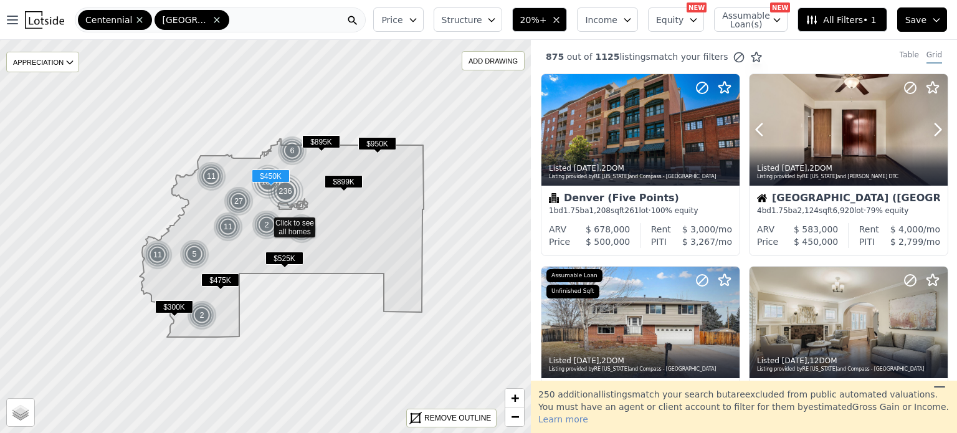
click at [929, 128] on icon at bounding box center [937, 130] width 20 height 20
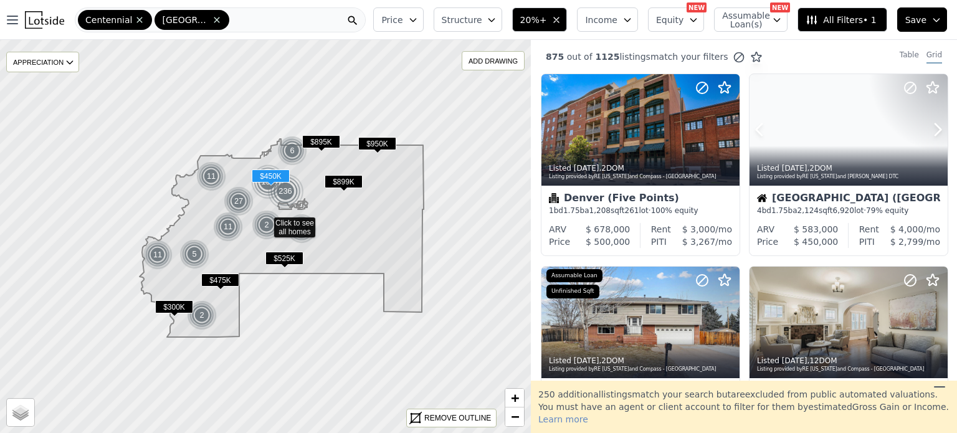
click at [929, 128] on icon at bounding box center [937, 130] width 20 height 20
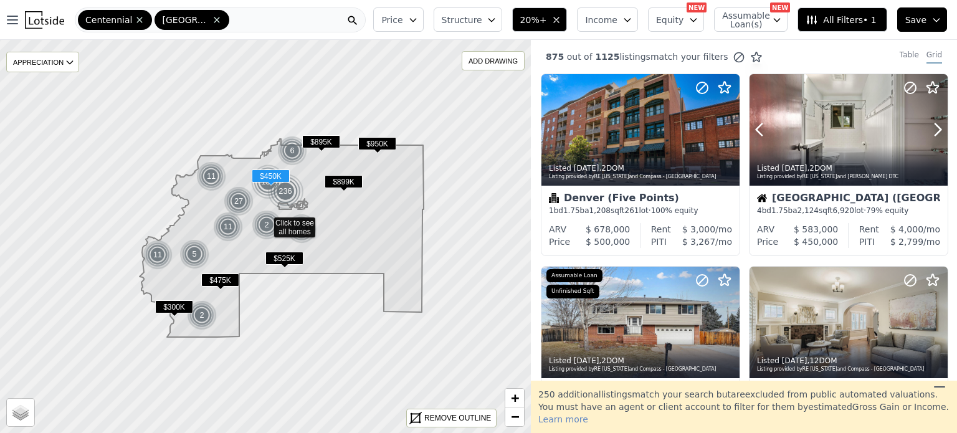
click at [929, 128] on icon at bounding box center [937, 130] width 20 height 20
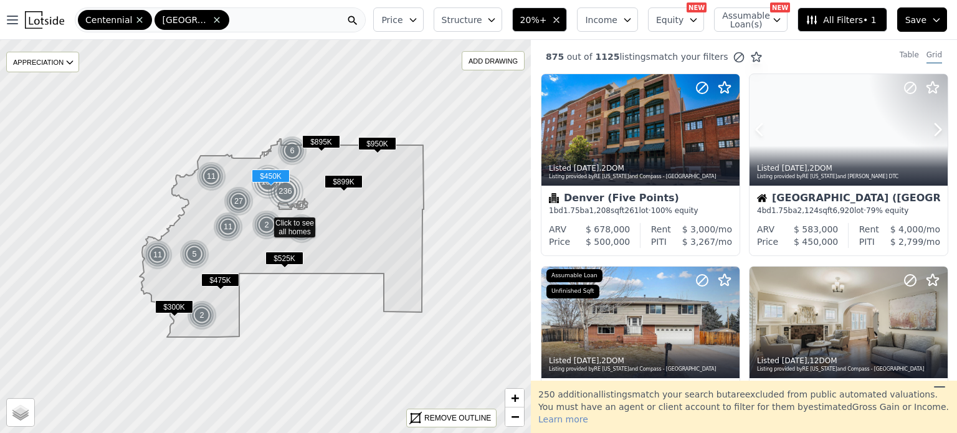
click at [929, 128] on icon at bounding box center [937, 130] width 20 height 20
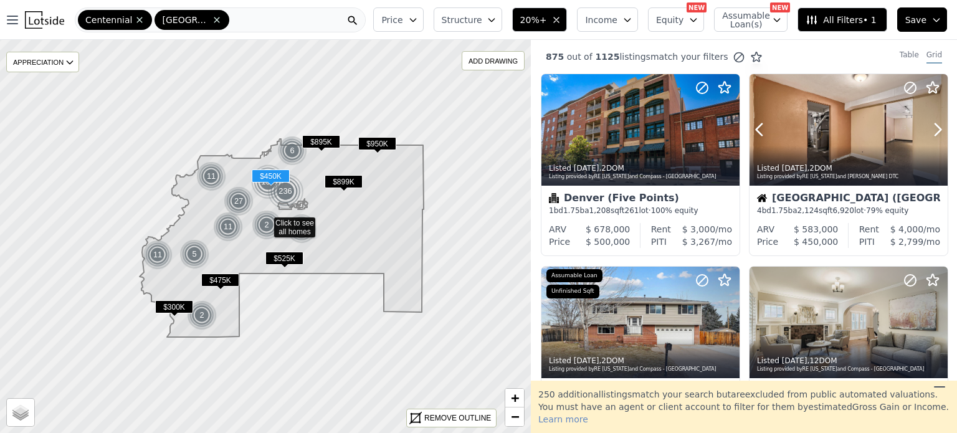
click at [929, 128] on icon at bounding box center [937, 130] width 20 height 20
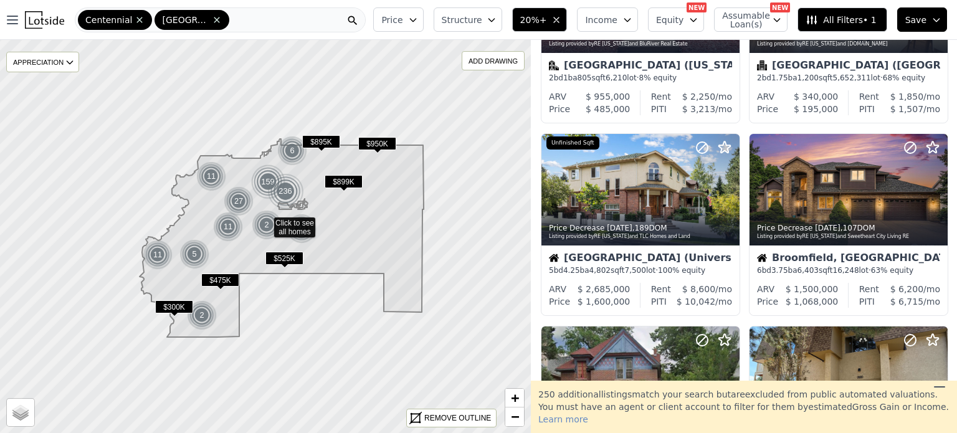
scroll to position [524, 0]
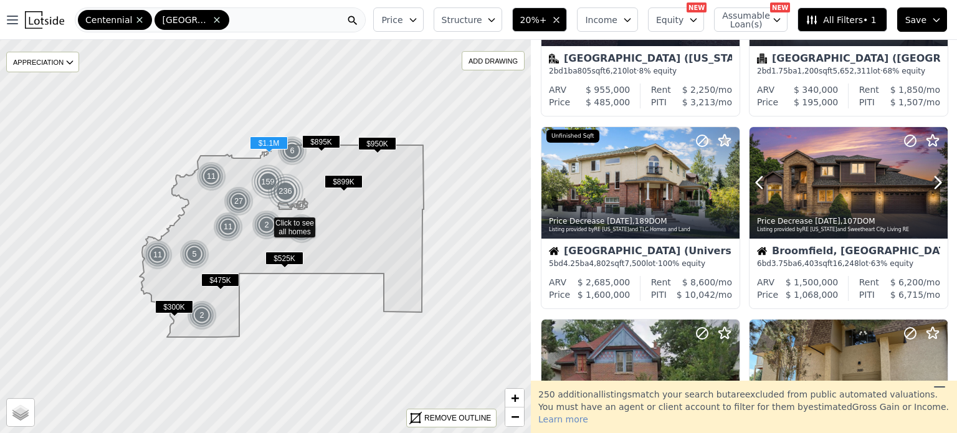
click at [929, 183] on icon at bounding box center [937, 183] width 20 height 20
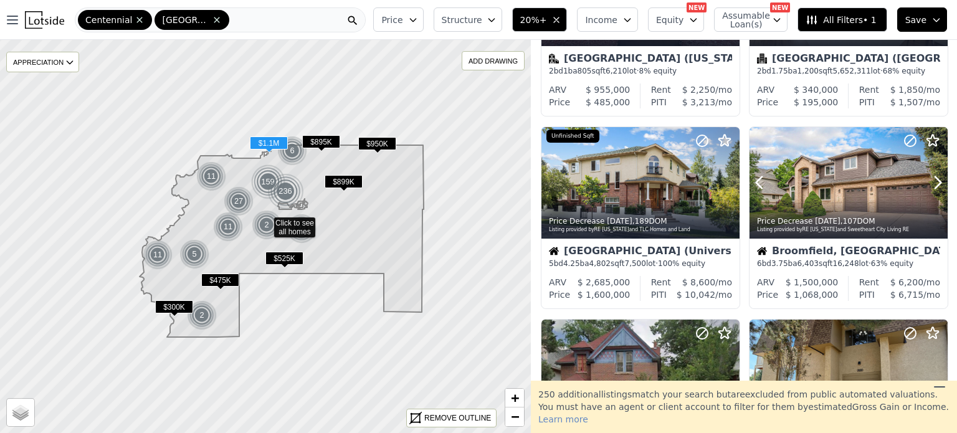
click at [929, 183] on icon at bounding box center [937, 183] width 20 height 20
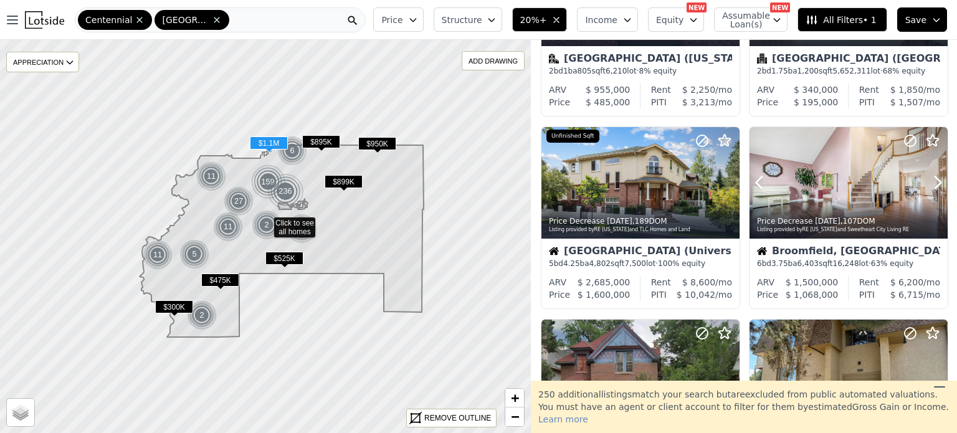
click at [929, 183] on icon at bounding box center [937, 183] width 20 height 20
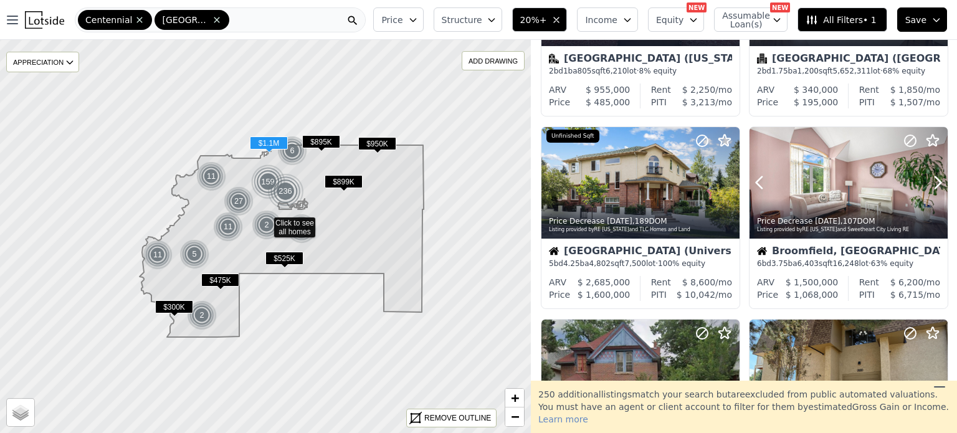
click at [929, 183] on icon at bounding box center [937, 183] width 20 height 20
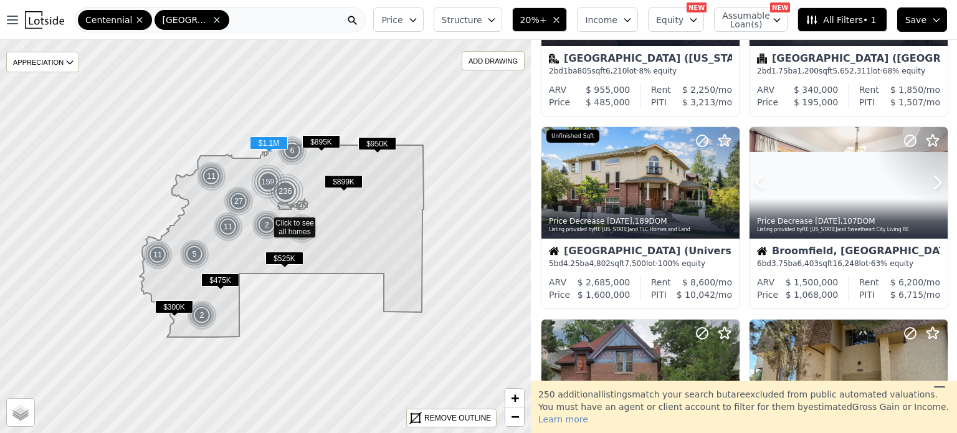
click at [929, 183] on icon at bounding box center [937, 183] width 20 height 20
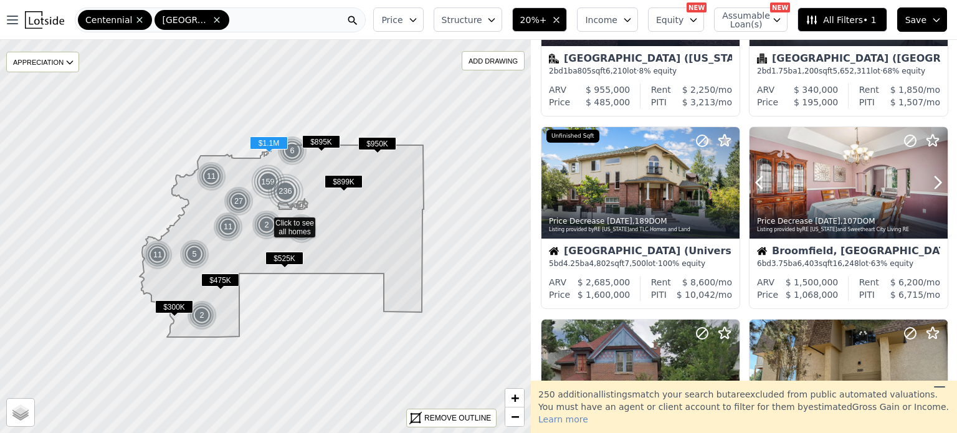
click at [929, 183] on icon at bounding box center [937, 183] width 20 height 20
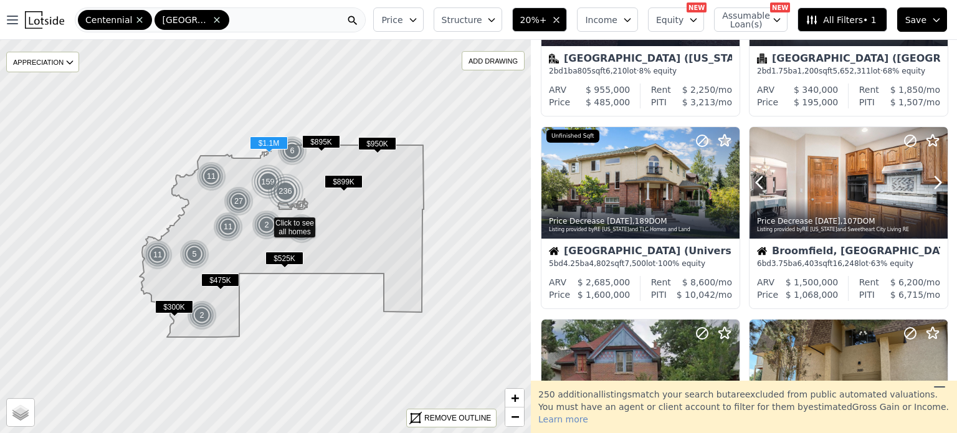
click at [929, 183] on icon at bounding box center [937, 183] width 20 height 20
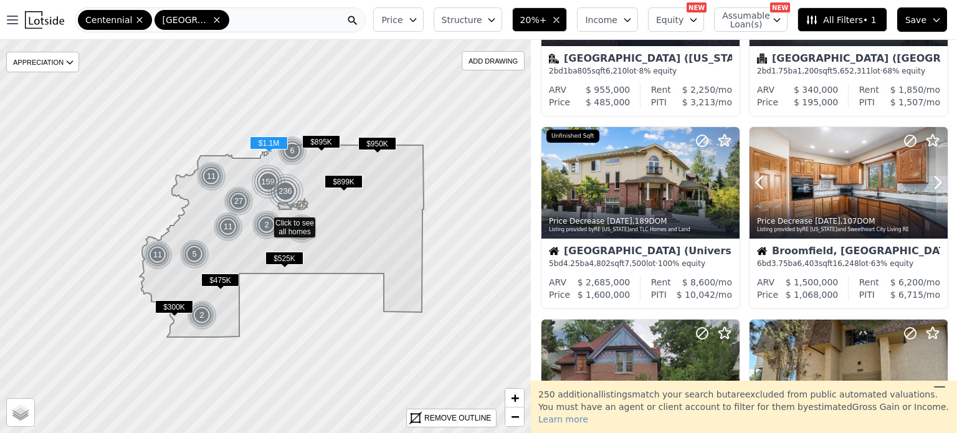
click at [929, 183] on icon at bounding box center [937, 183] width 20 height 20
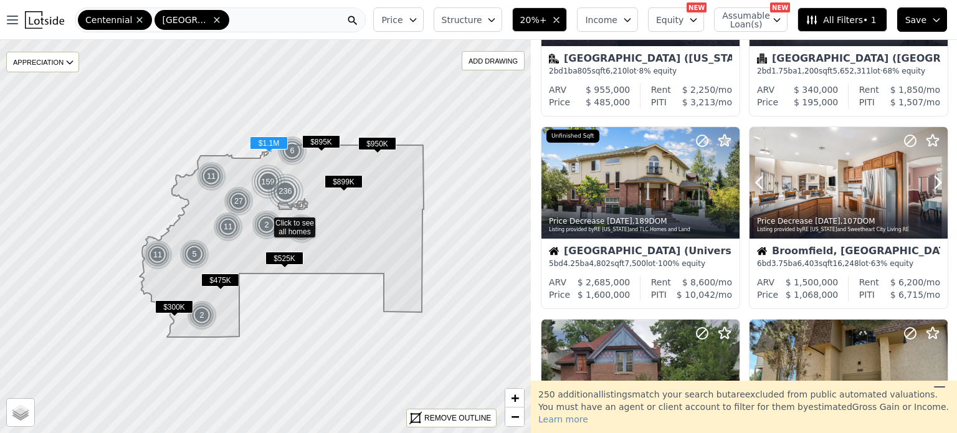
click at [929, 183] on icon at bounding box center [937, 183] width 20 height 20
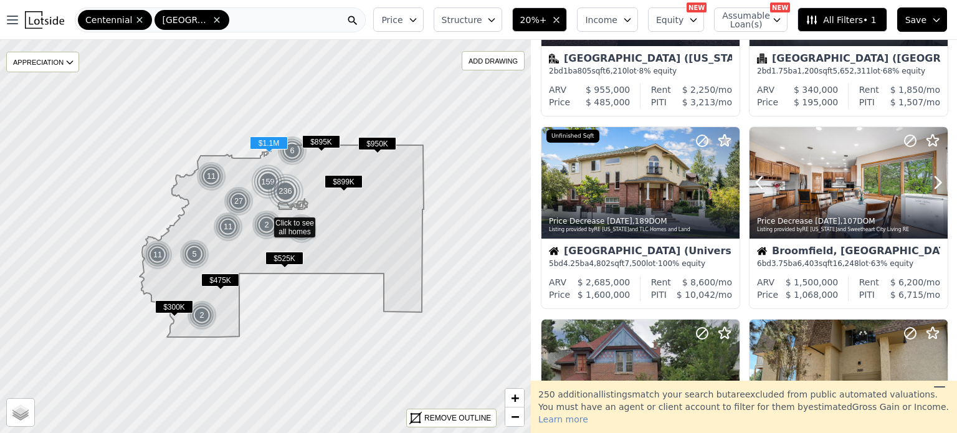
click at [929, 183] on icon at bounding box center [937, 183] width 20 height 20
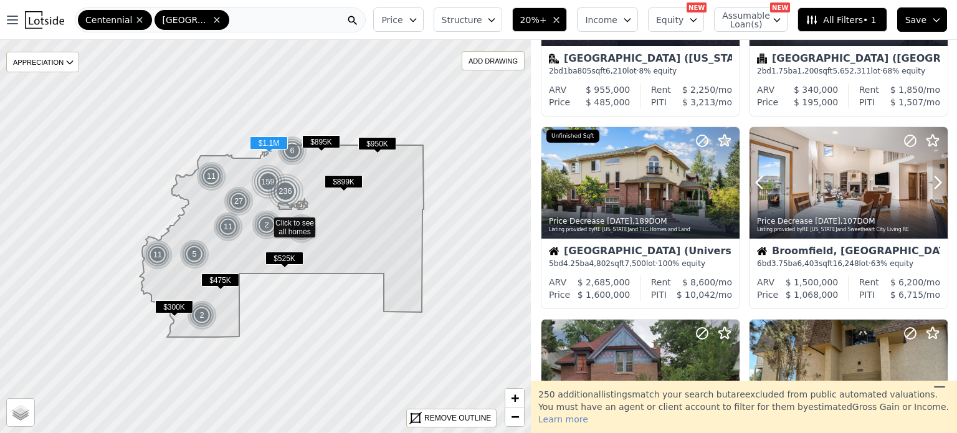
click at [929, 183] on icon at bounding box center [937, 183] width 20 height 20
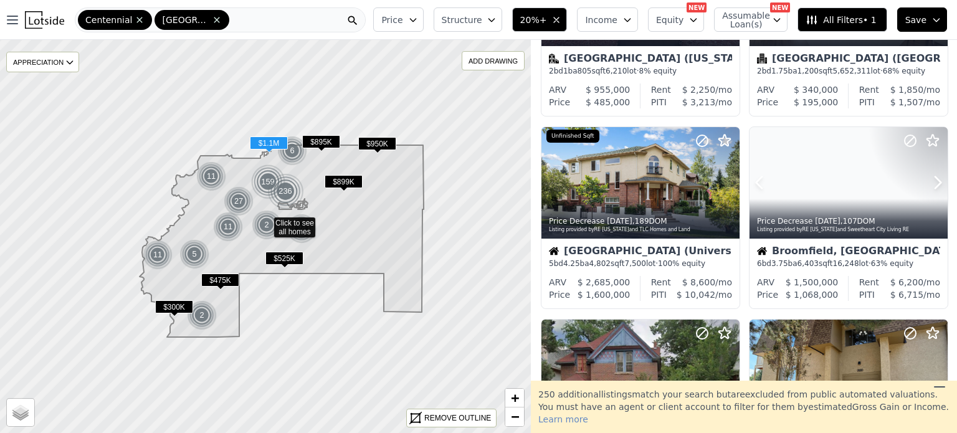
click at [929, 183] on icon at bounding box center [937, 183] width 20 height 20
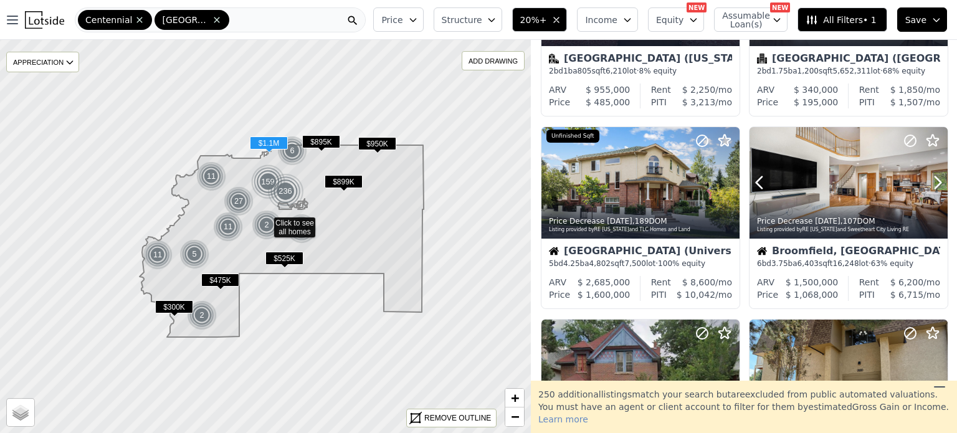
click at [929, 183] on icon at bounding box center [937, 183] width 20 height 20
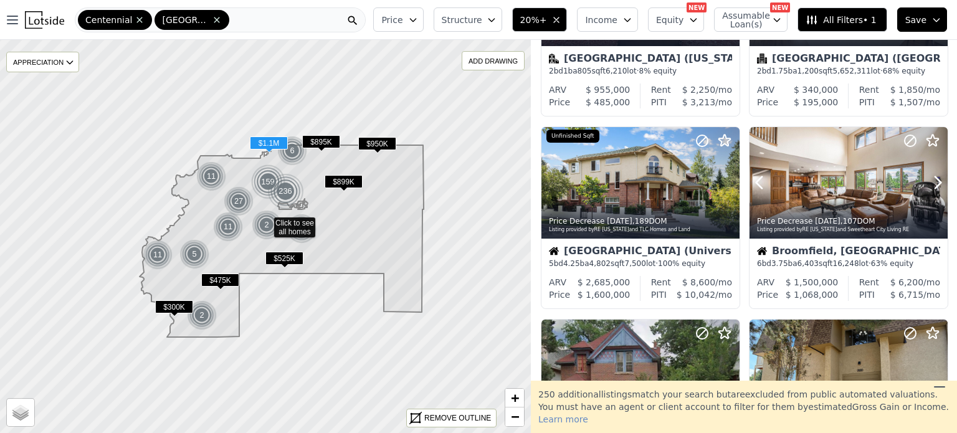
click at [929, 183] on icon at bounding box center [937, 183] width 20 height 20
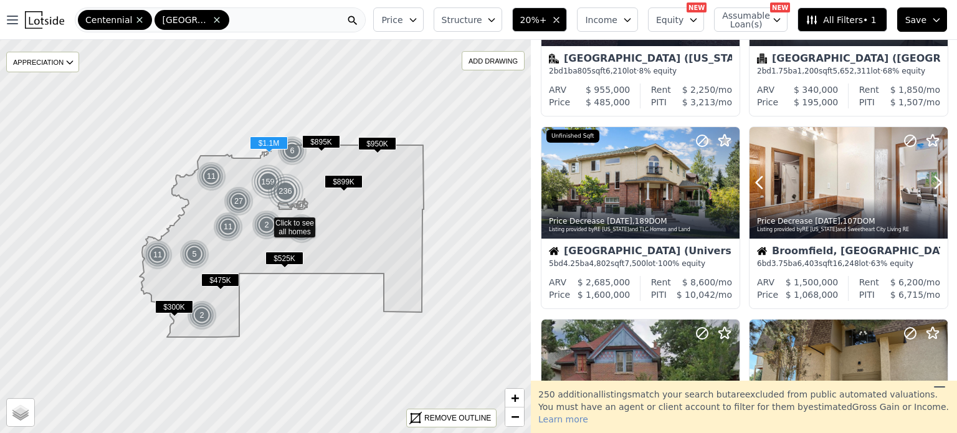
click at [929, 183] on icon at bounding box center [937, 183] width 20 height 20
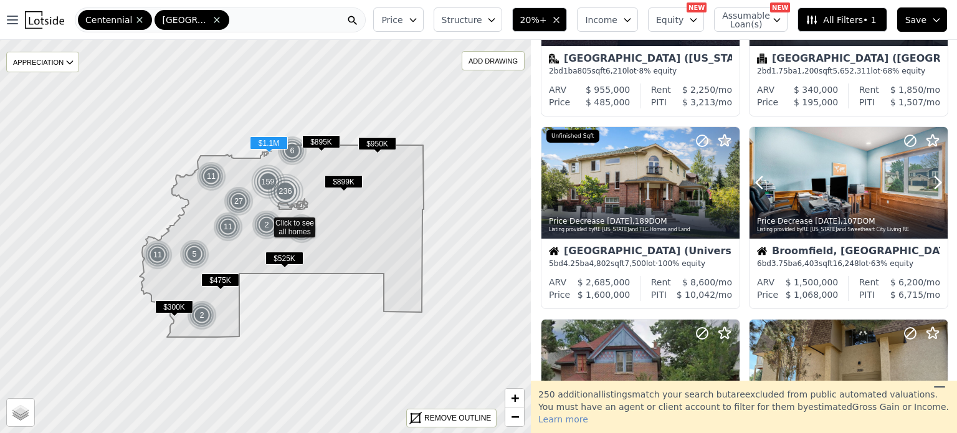
click at [929, 183] on icon at bounding box center [937, 183] width 20 height 20
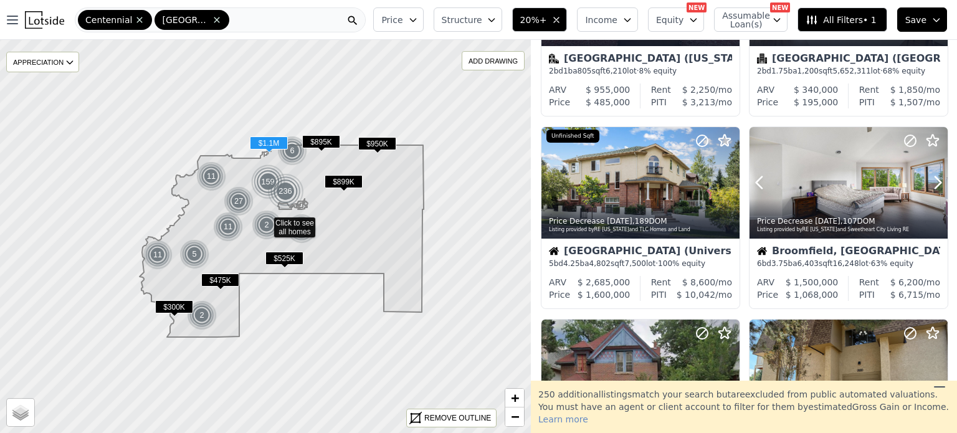
click at [929, 183] on icon at bounding box center [937, 183] width 20 height 20
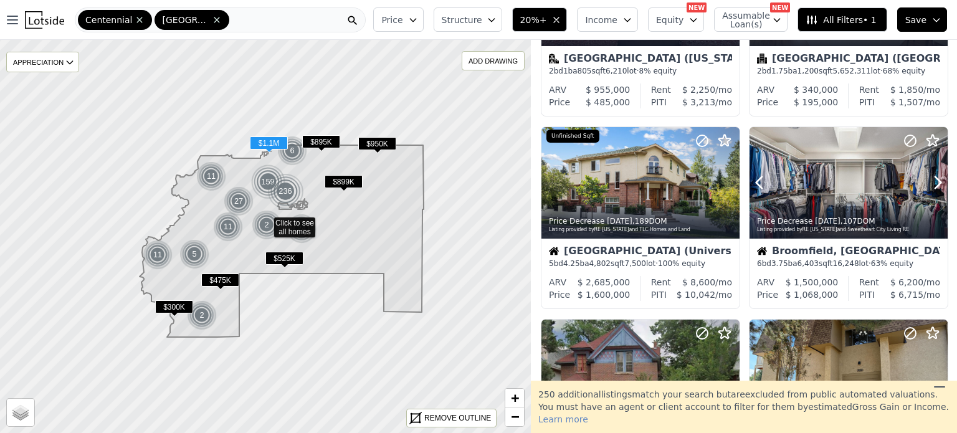
click at [929, 183] on icon at bounding box center [937, 183] width 20 height 20
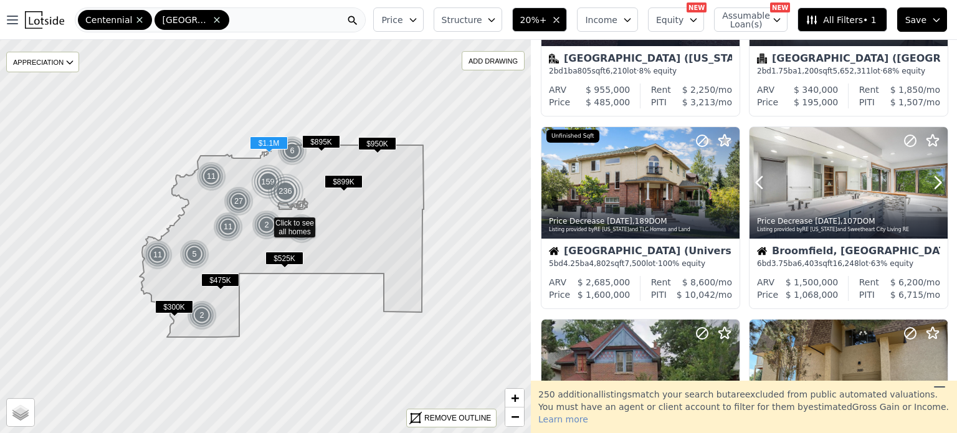
click at [929, 183] on icon at bounding box center [937, 183] width 20 height 20
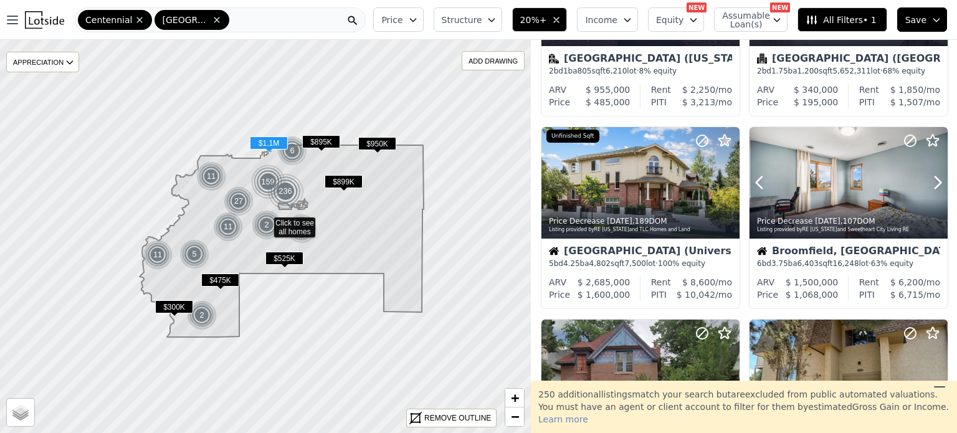
click at [929, 183] on icon at bounding box center [937, 183] width 20 height 20
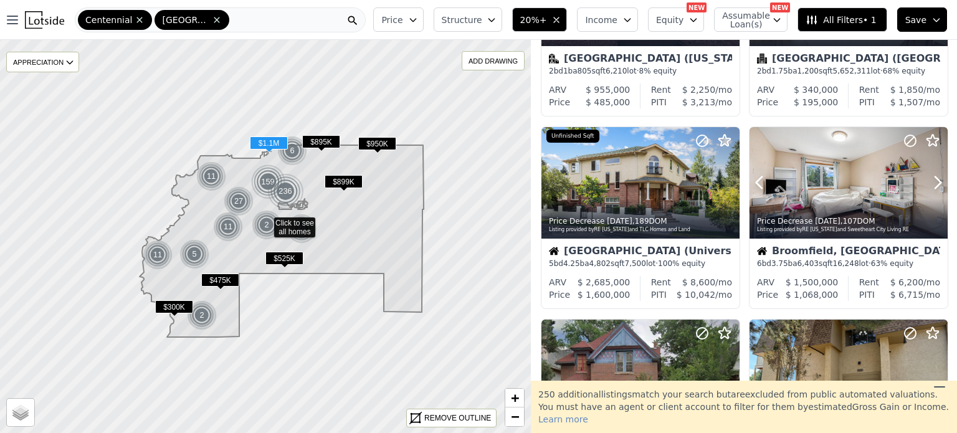
click at [929, 183] on icon at bounding box center [937, 183] width 20 height 20
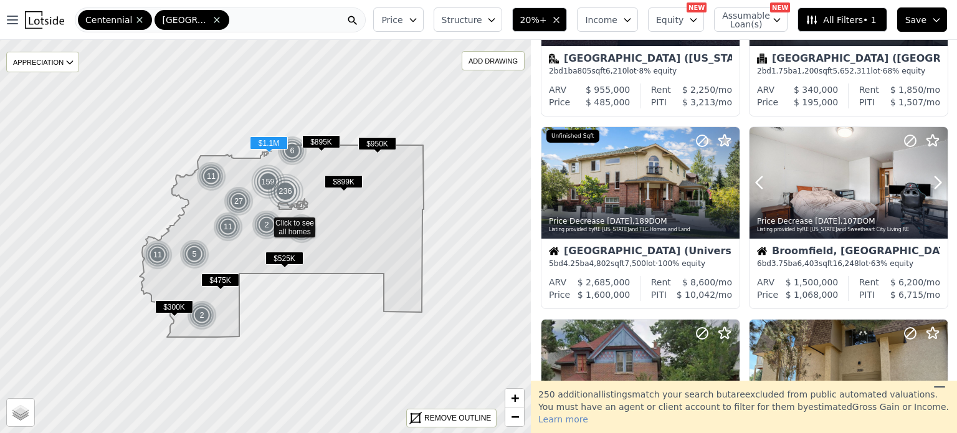
click at [929, 183] on icon at bounding box center [937, 183] width 20 height 20
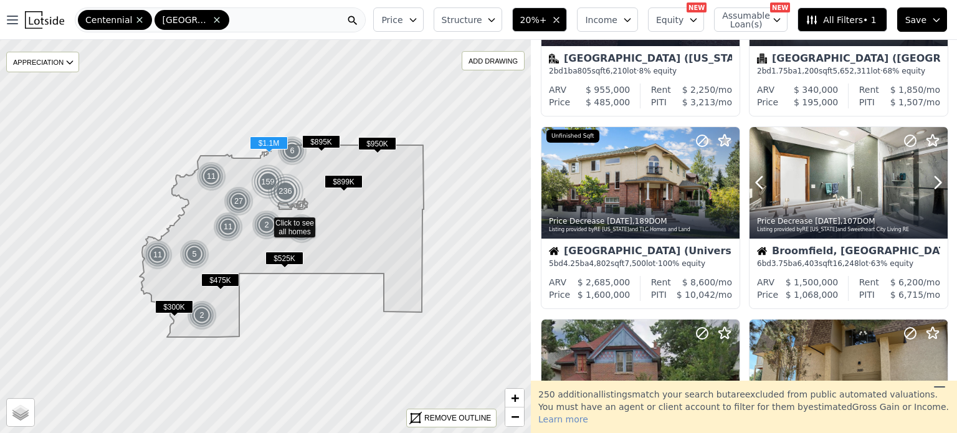
click at [929, 183] on icon at bounding box center [937, 183] width 20 height 20
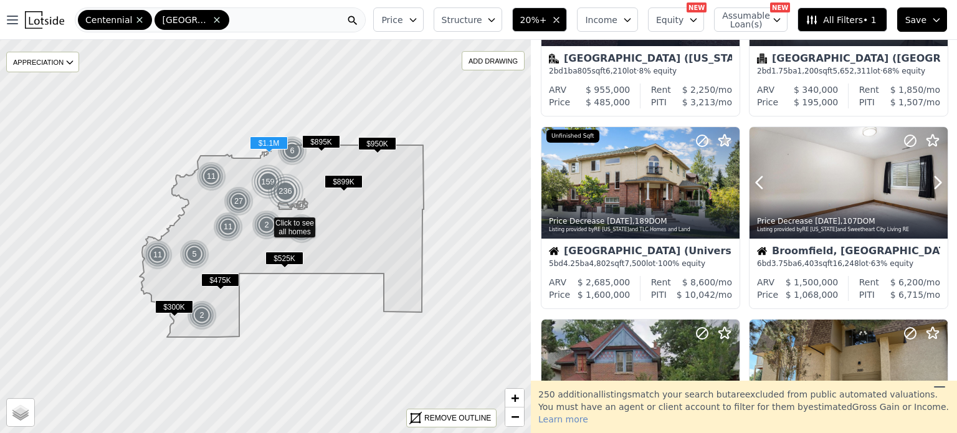
click at [929, 183] on icon at bounding box center [937, 183] width 20 height 20
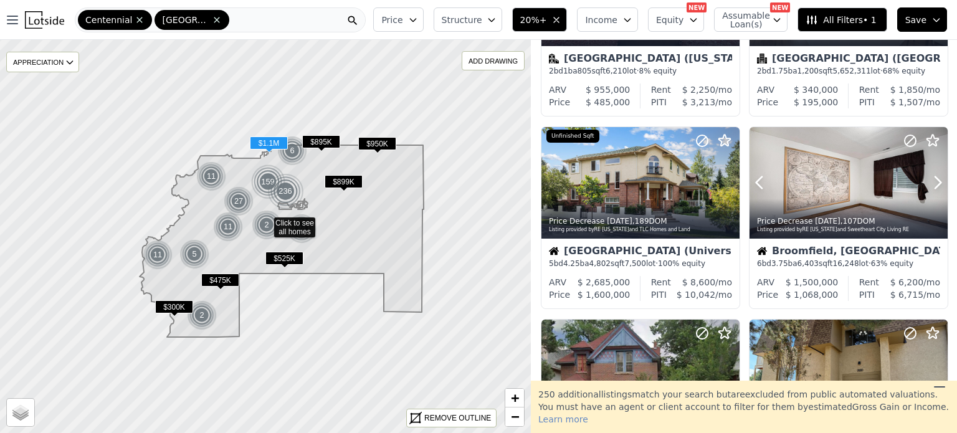
click at [929, 183] on icon at bounding box center [937, 183] width 20 height 20
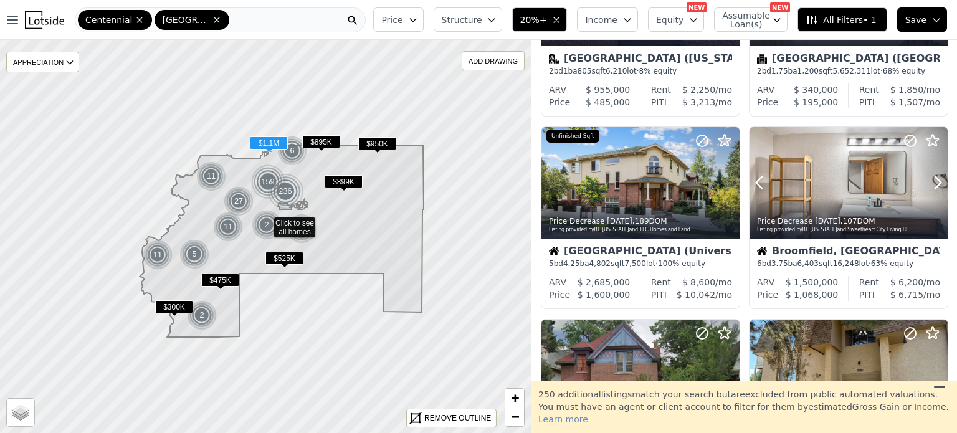
click at [929, 183] on icon at bounding box center [937, 183] width 20 height 20
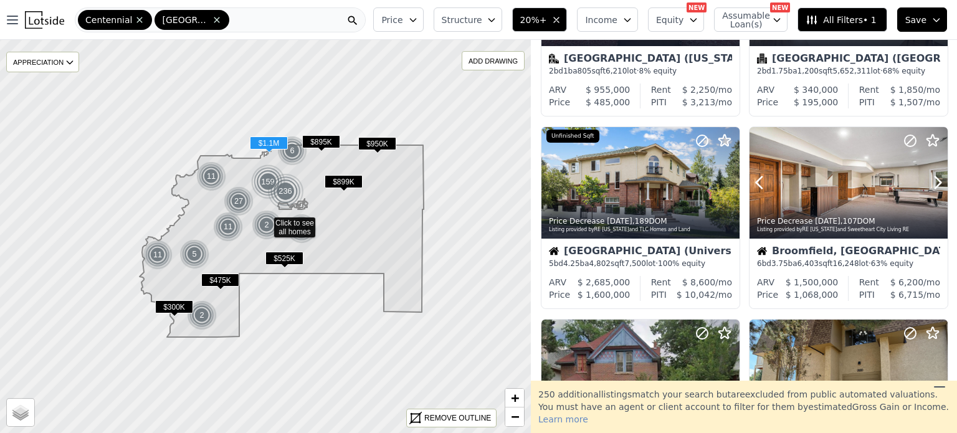
click at [929, 183] on icon at bounding box center [937, 183] width 20 height 20
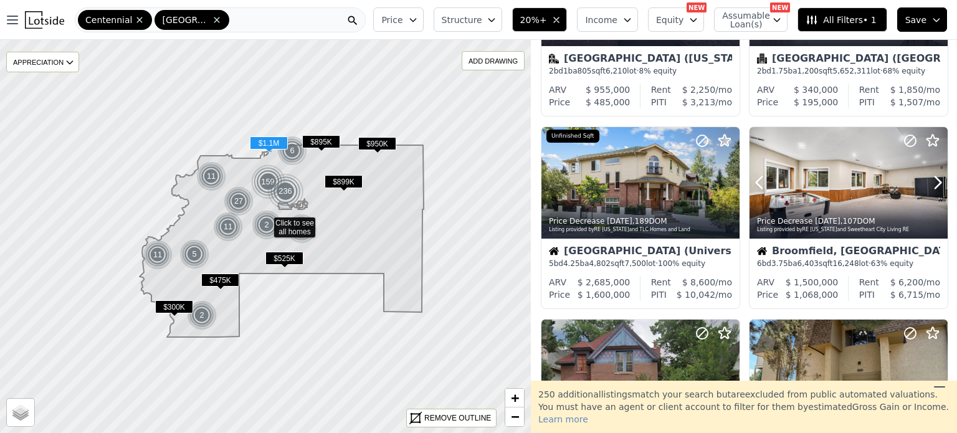
click at [929, 183] on icon at bounding box center [937, 183] width 20 height 20
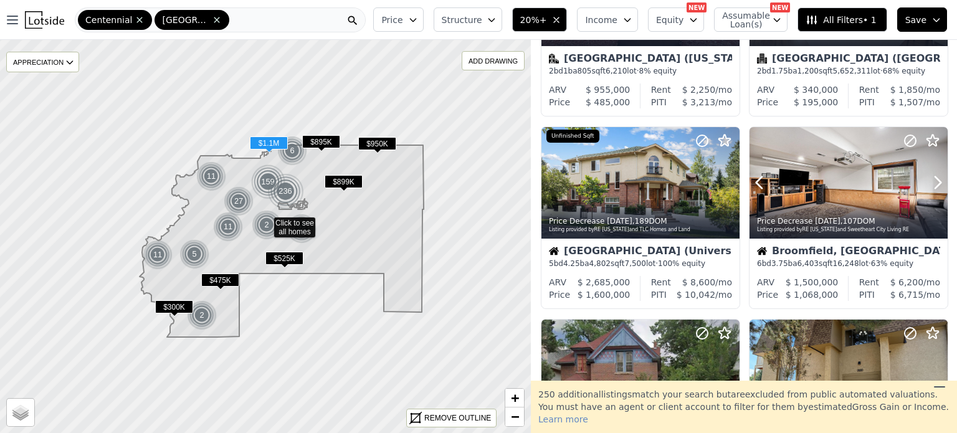
click at [929, 183] on icon at bounding box center [937, 183] width 20 height 20
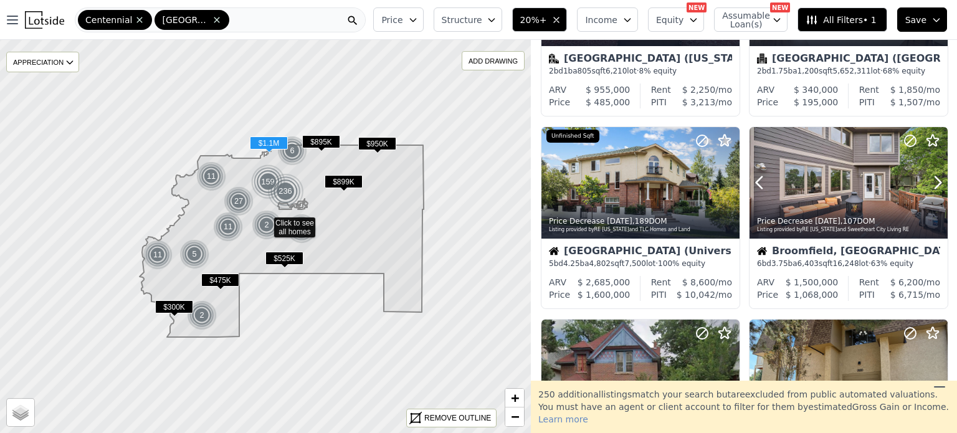
click at [929, 183] on icon at bounding box center [937, 183] width 20 height 20
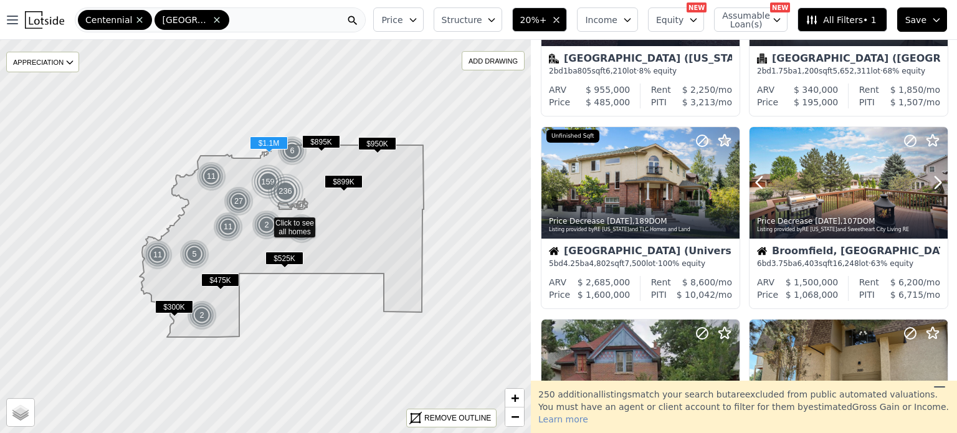
click at [929, 183] on icon at bounding box center [937, 183] width 20 height 20
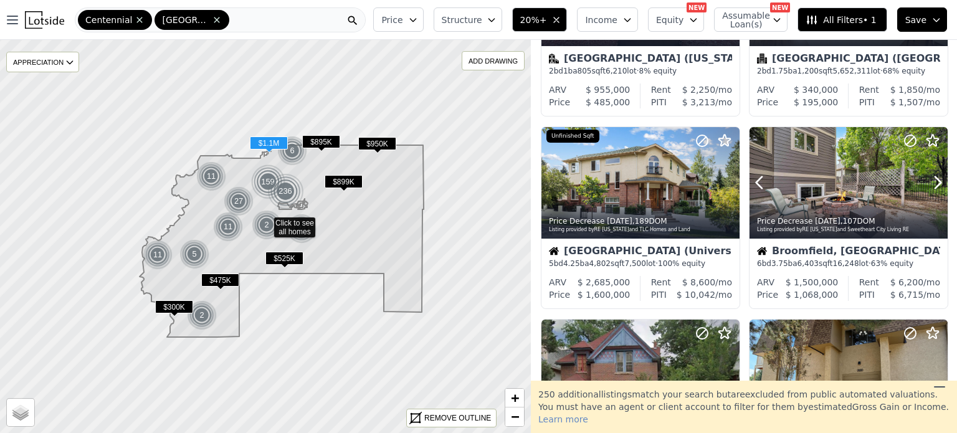
click at [929, 183] on icon at bounding box center [937, 183] width 20 height 20
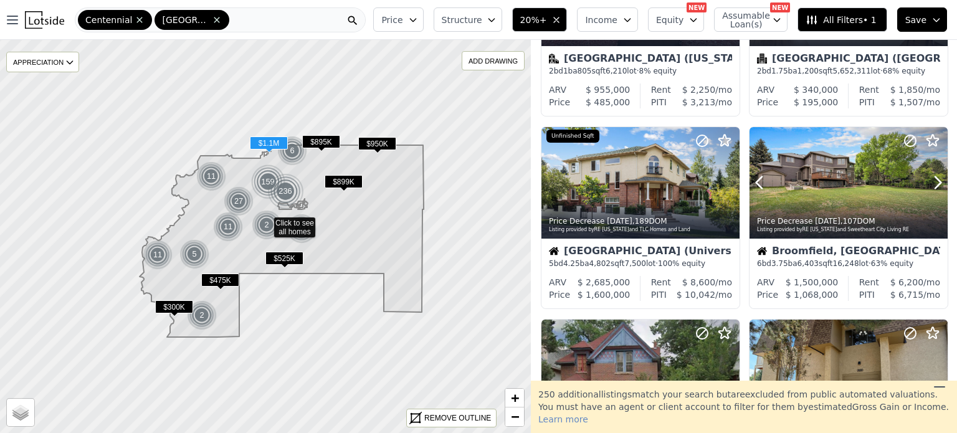
click at [929, 183] on icon at bounding box center [937, 183] width 20 height 20
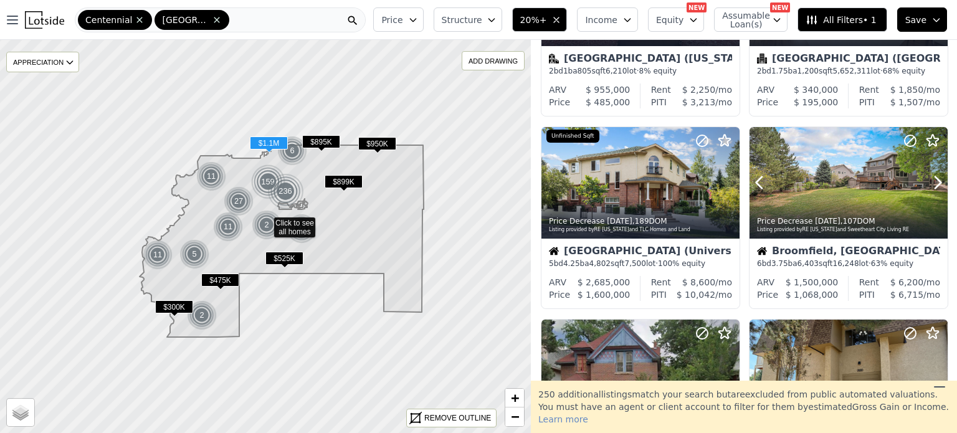
click at [929, 183] on icon at bounding box center [937, 183] width 20 height 20
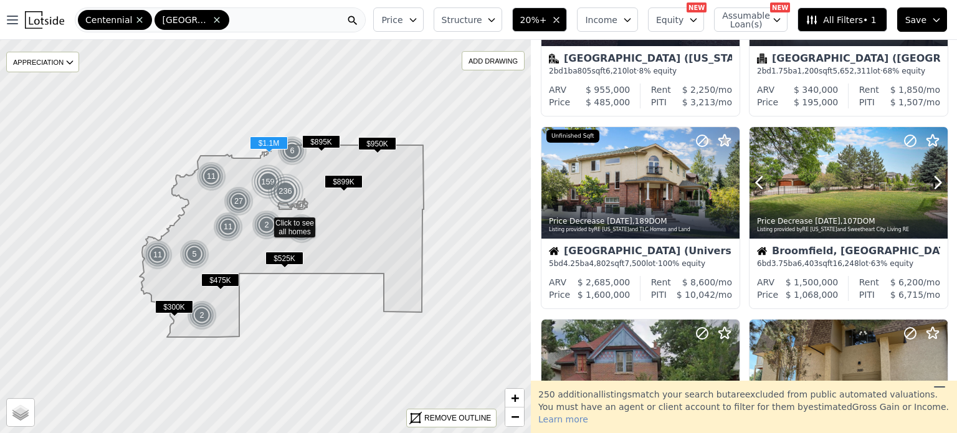
click at [929, 183] on icon at bounding box center [937, 183] width 20 height 20
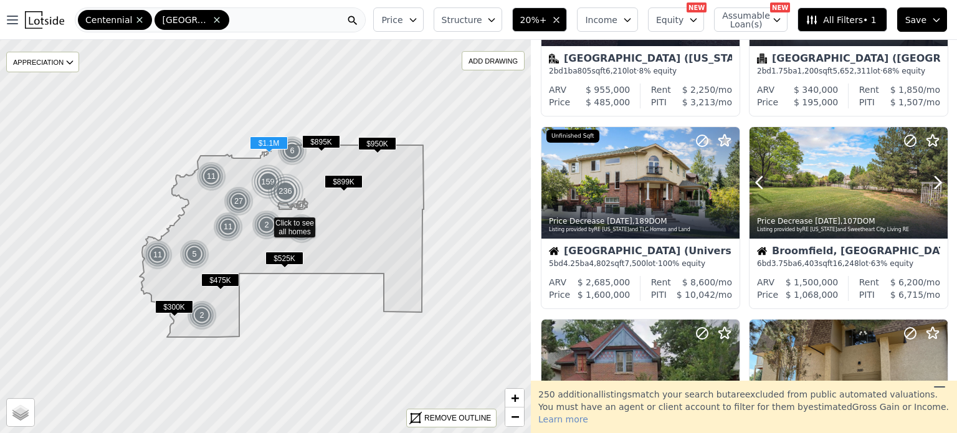
click at [929, 183] on icon at bounding box center [937, 183] width 20 height 20
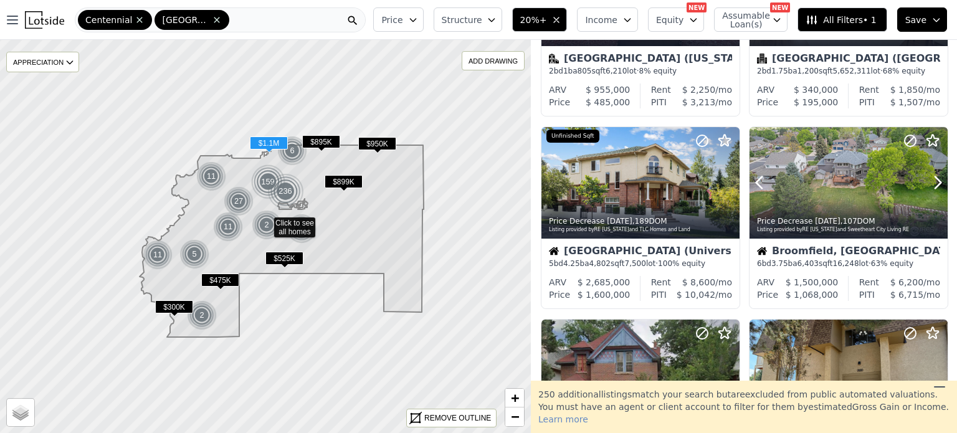
click at [929, 183] on icon at bounding box center [937, 183] width 20 height 20
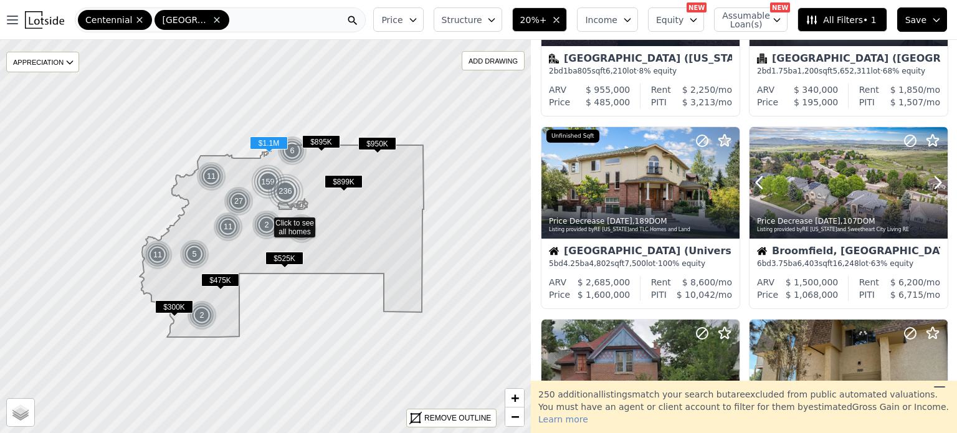
click at [929, 183] on icon at bounding box center [937, 183] width 20 height 20
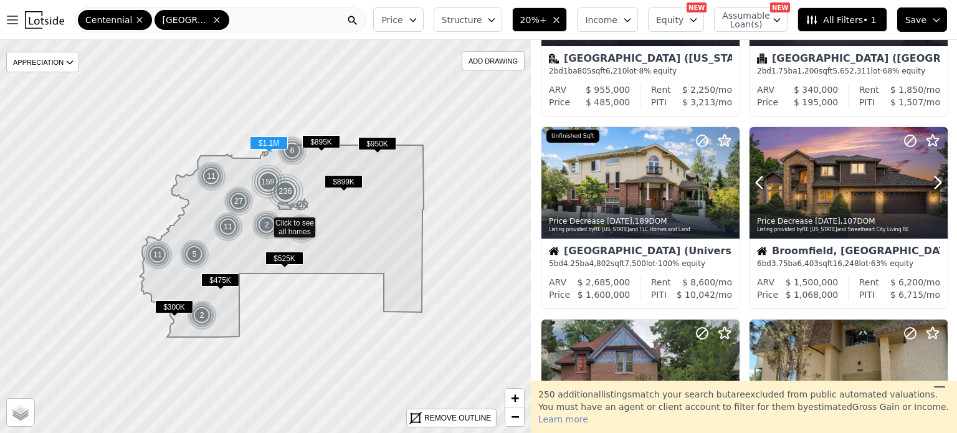
click at [929, 183] on icon at bounding box center [937, 183] width 20 height 20
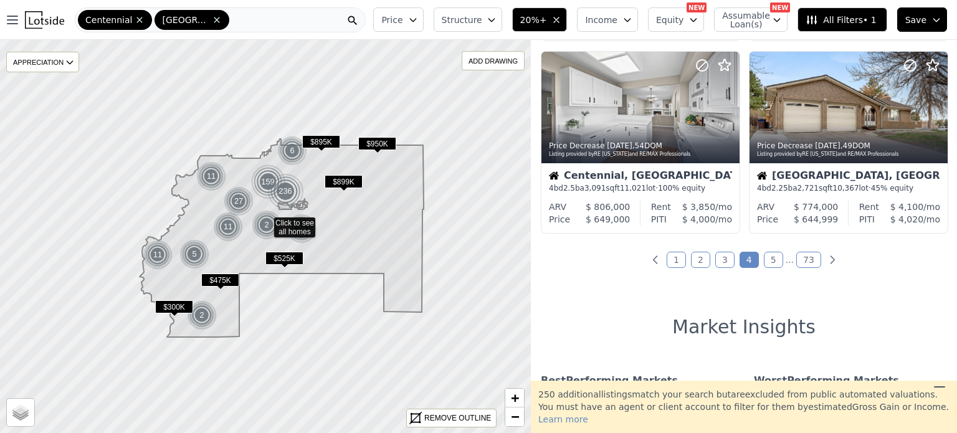
scroll to position [992, 0]
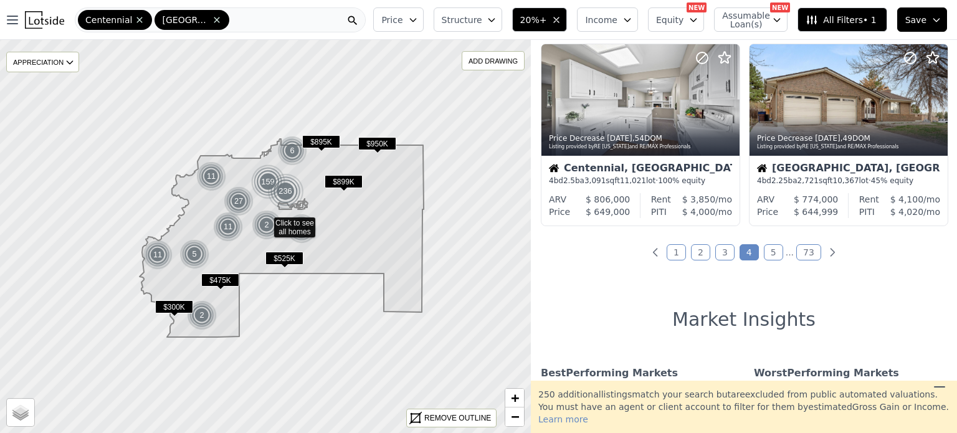
click at [768, 254] on link "5" at bounding box center [773, 252] width 19 height 16
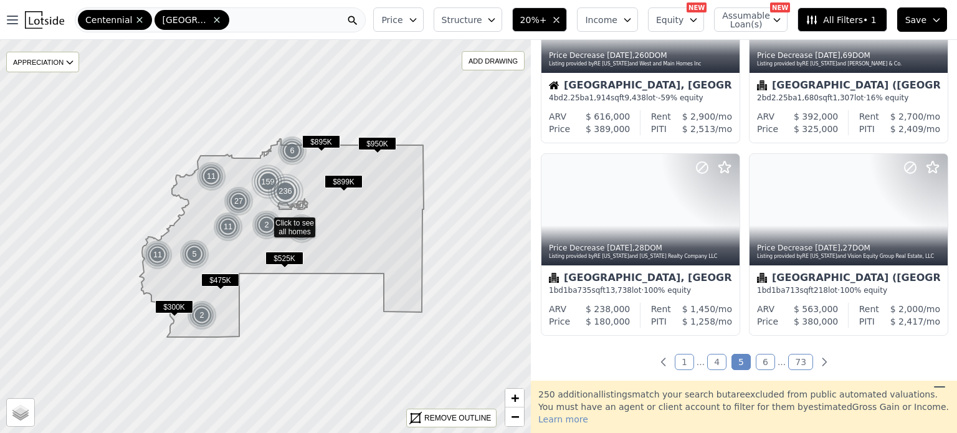
scroll to position [904, 0]
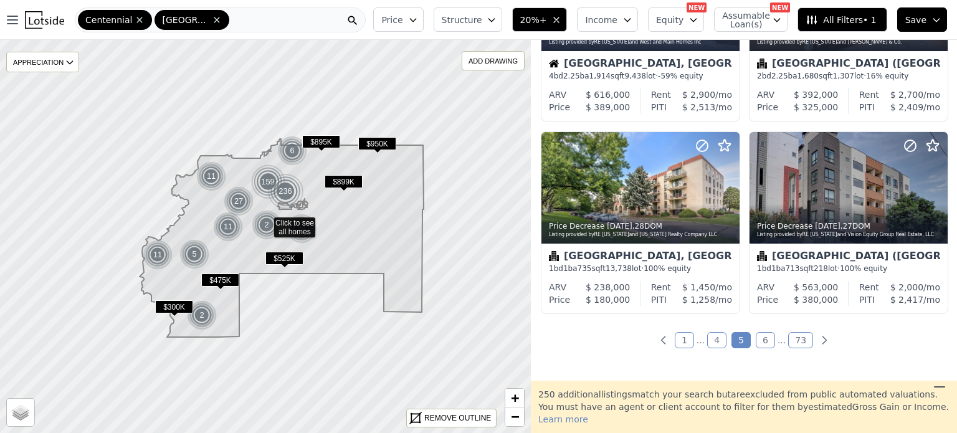
click at [759, 338] on link "6" at bounding box center [765, 340] width 19 height 16
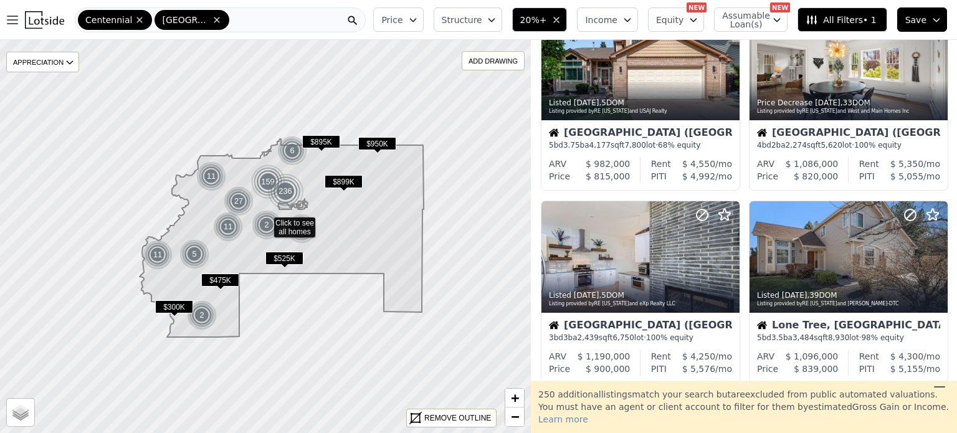
scroll to position [892, 0]
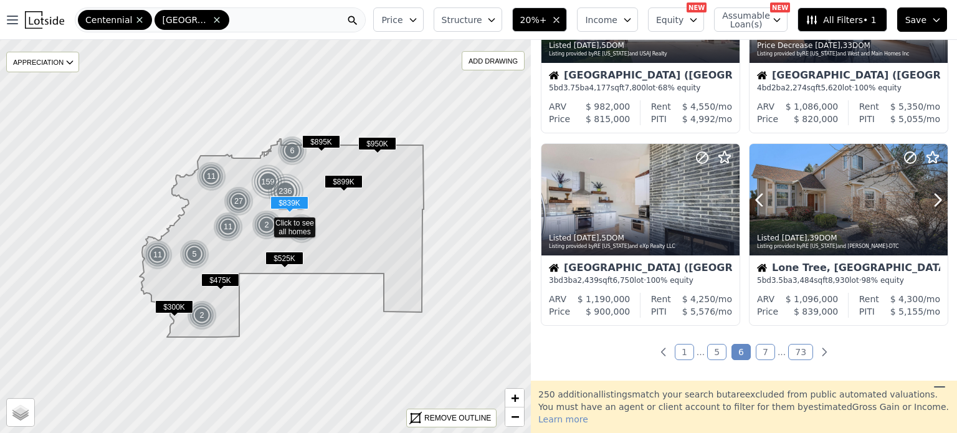
click at [932, 198] on icon at bounding box center [937, 200] width 20 height 20
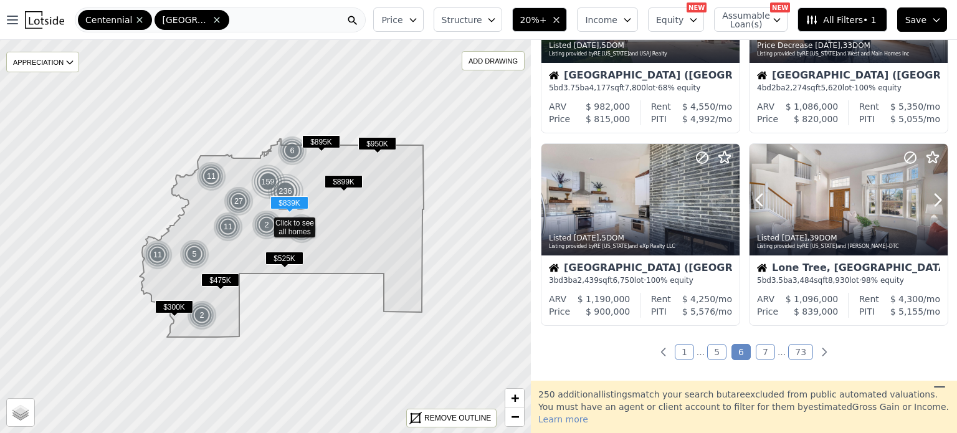
click at [932, 198] on icon at bounding box center [937, 200] width 20 height 20
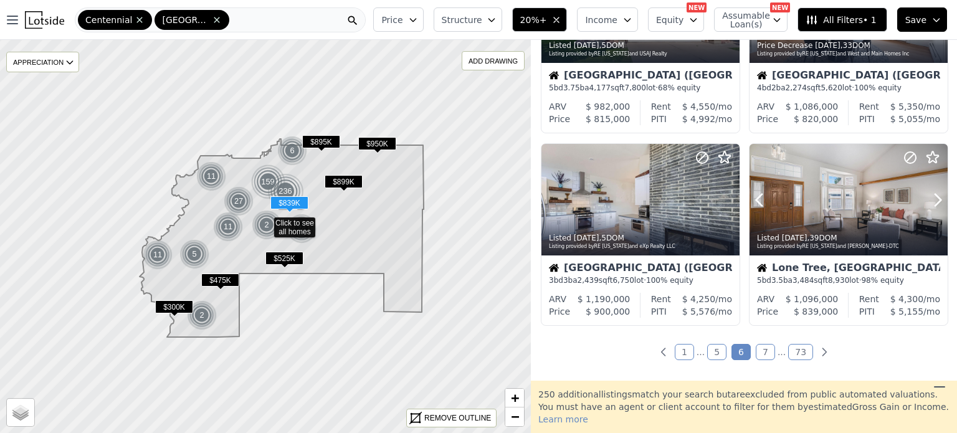
click at [932, 198] on icon at bounding box center [937, 200] width 20 height 20
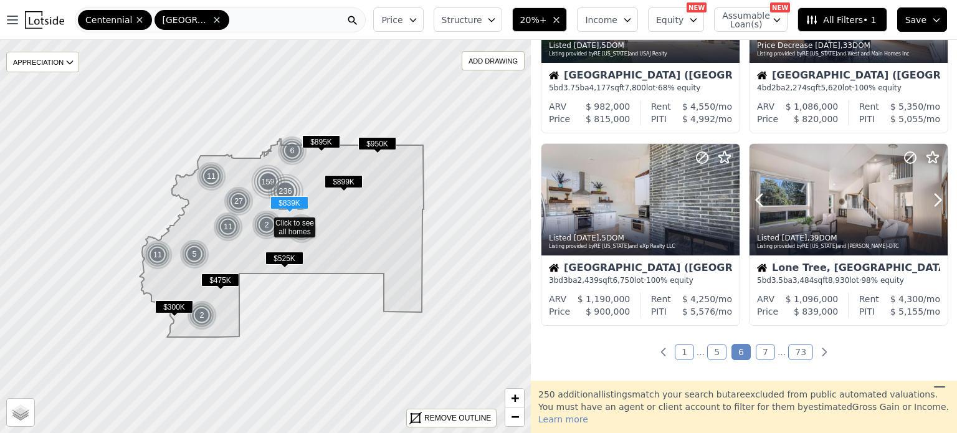
click at [932, 198] on icon at bounding box center [937, 200] width 20 height 20
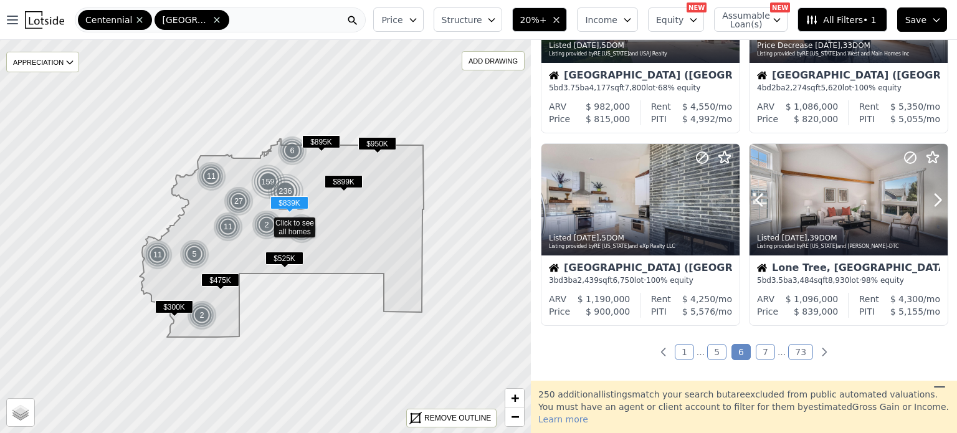
click at [932, 198] on icon at bounding box center [937, 200] width 20 height 20
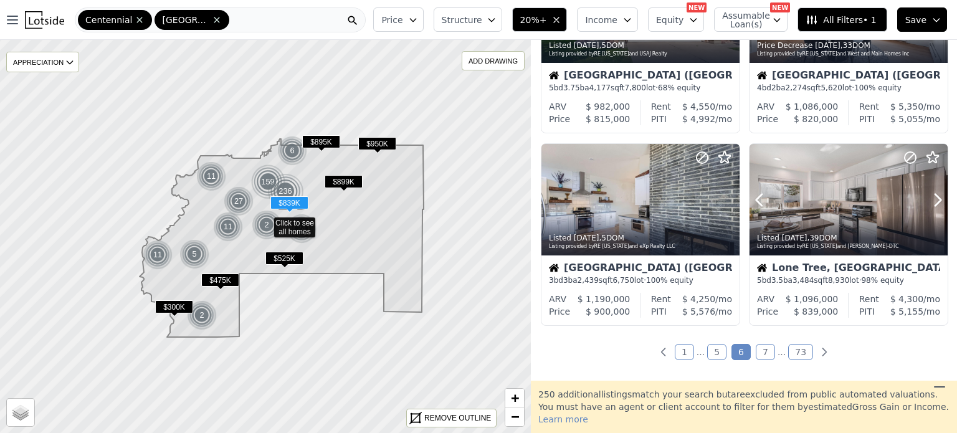
click at [932, 198] on icon at bounding box center [937, 200] width 20 height 20
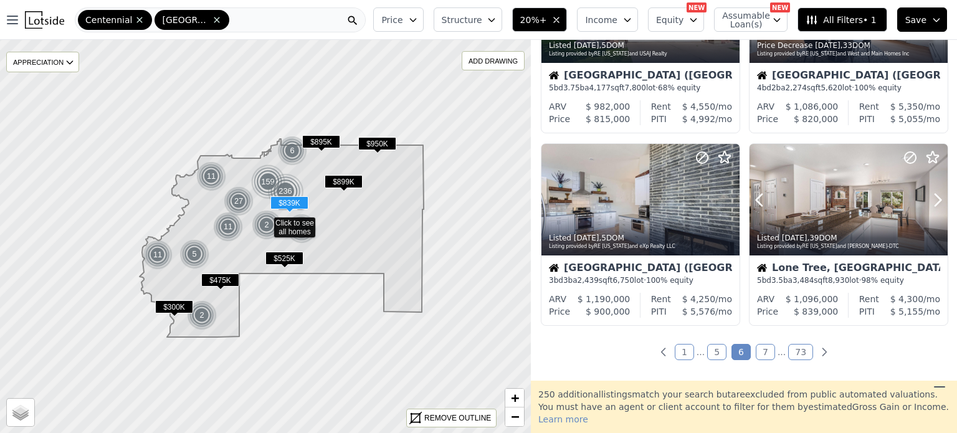
click at [932, 198] on icon at bounding box center [937, 200] width 20 height 20
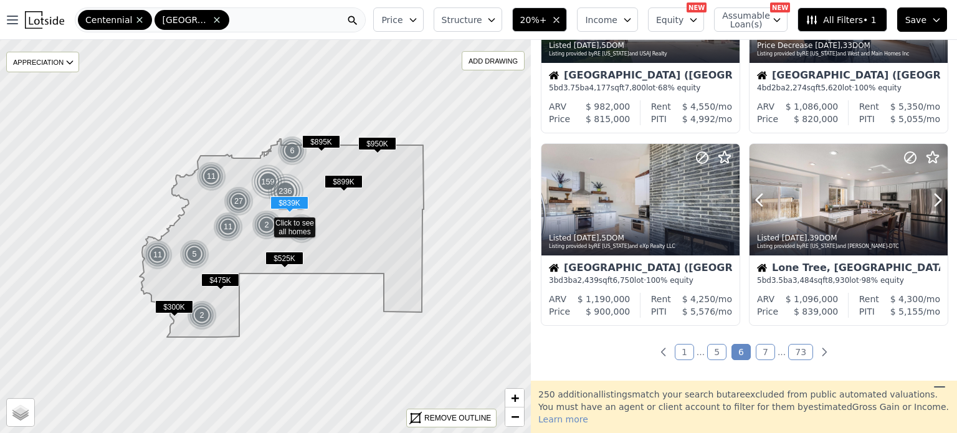
click at [932, 198] on icon at bounding box center [937, 200] width 20 height 20
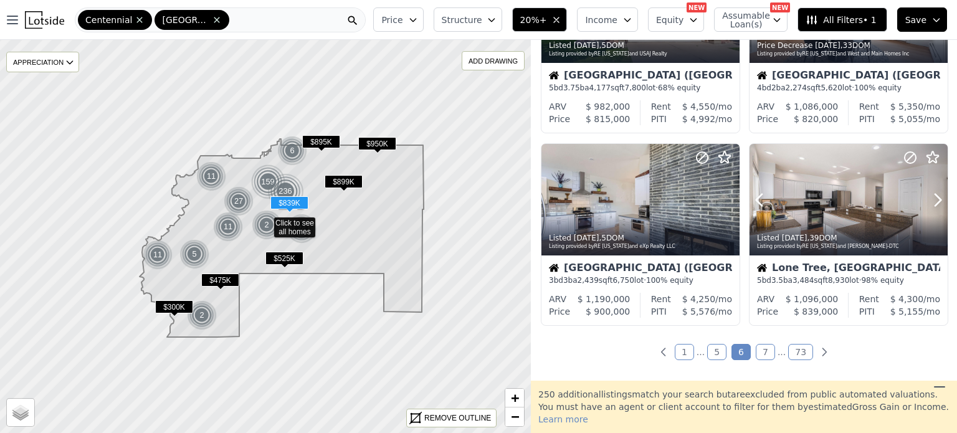
click at [932, 198] on icon at bounding box center [937, 200] width 20 height 20
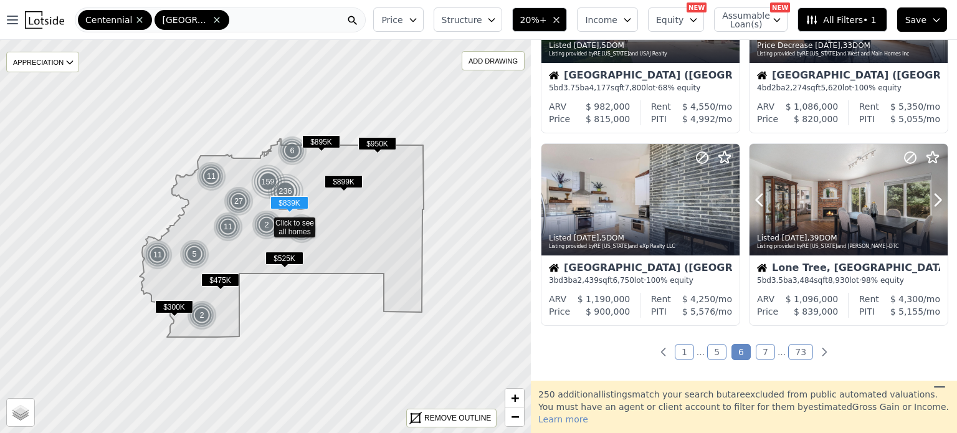
click at [932, 198] on icon at bounding box center [937, 200] width 20 height 20
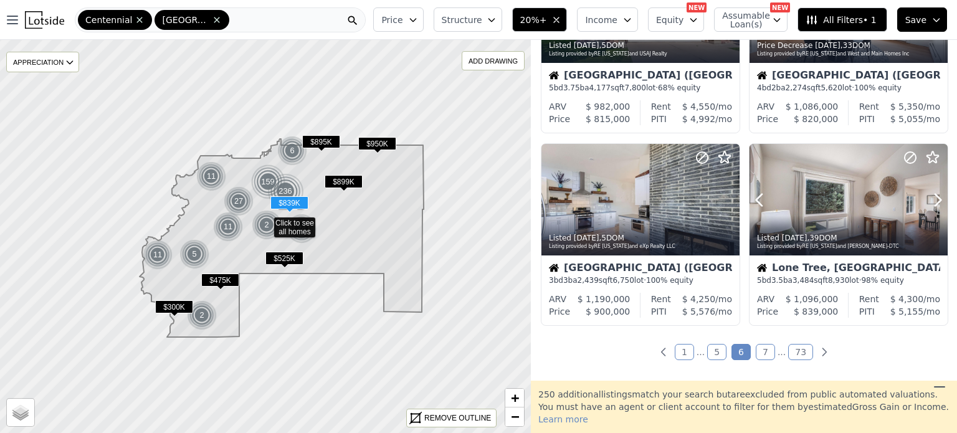
click at [932, 198] on icon at bounding box center [937, 200] width 20 height 20
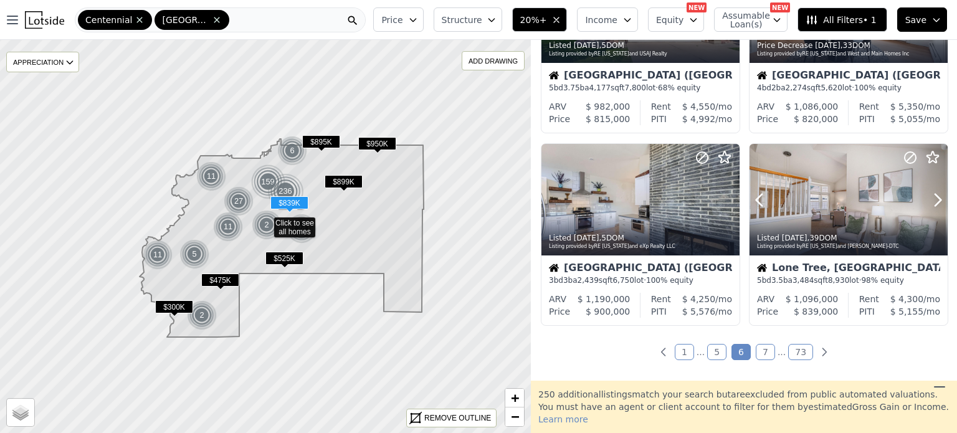
click at [932, 198] on icon at bounding box center [937, 200] width 20 height 20
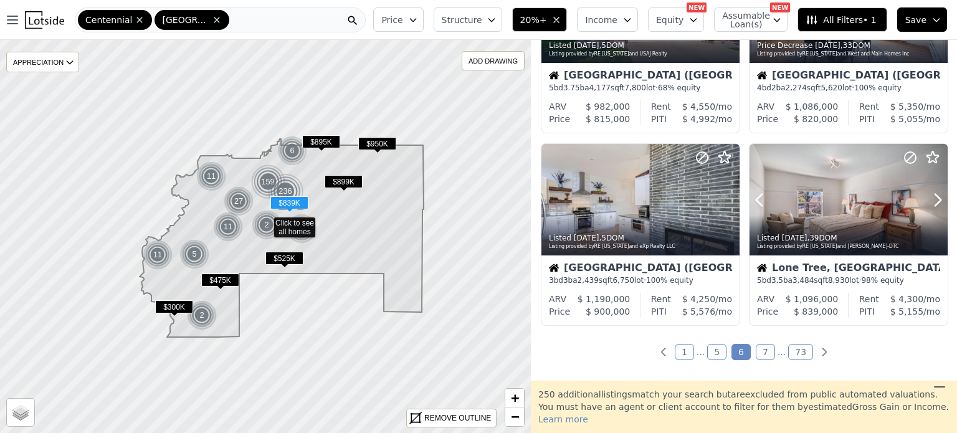
click at [932, 198] on icon at bounding box center [937, 200] width 20 height 20
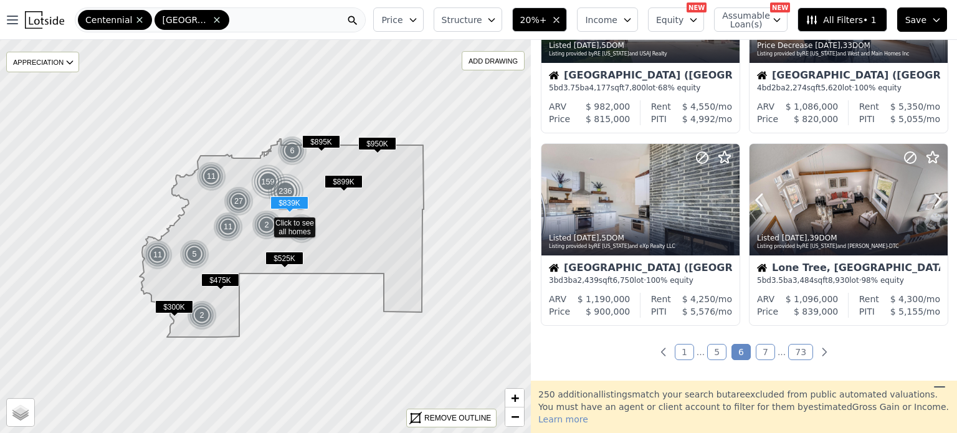
click at [932, 198] on icon at bounding box center [937, 200] width 20 height 20
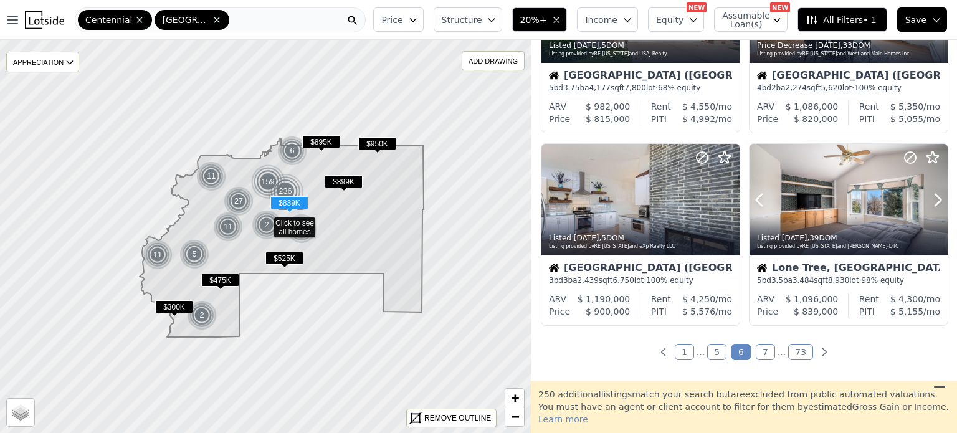
click at [932, 198] on icon at bounding box center [937, 200] width 20 height 20
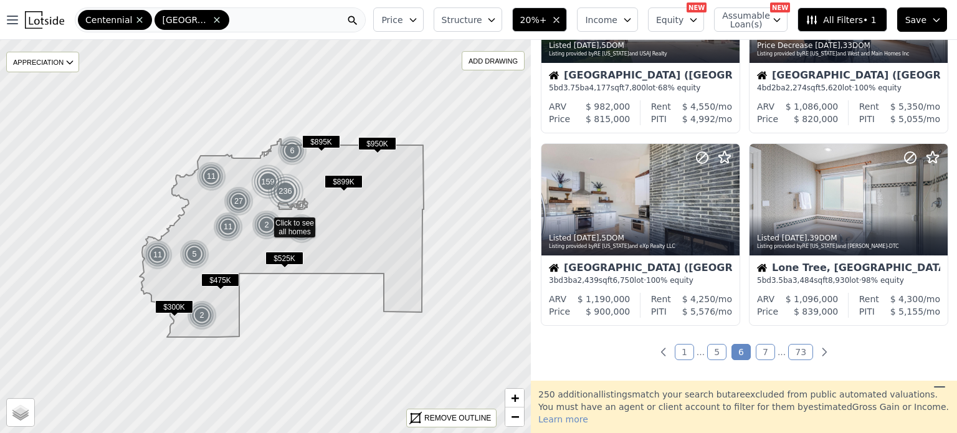
click at [766, 349] on link "7" at bounding box center [765, 352] width 19 height 16
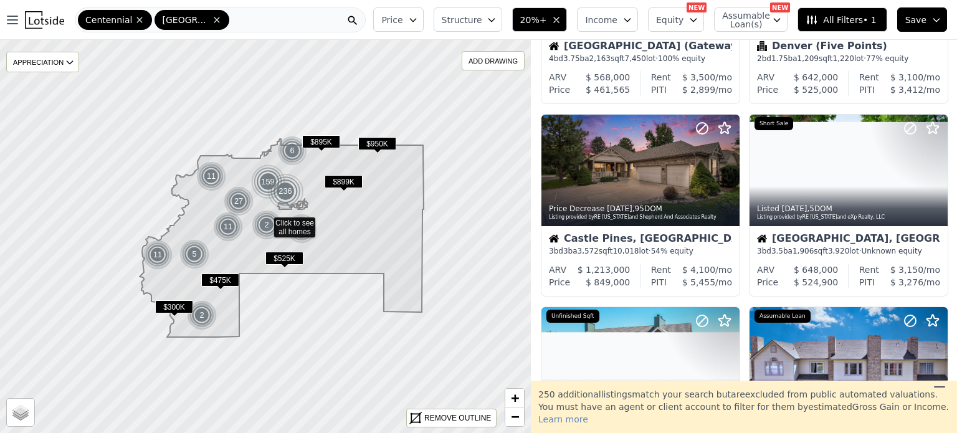
scroll to position [173, 0]
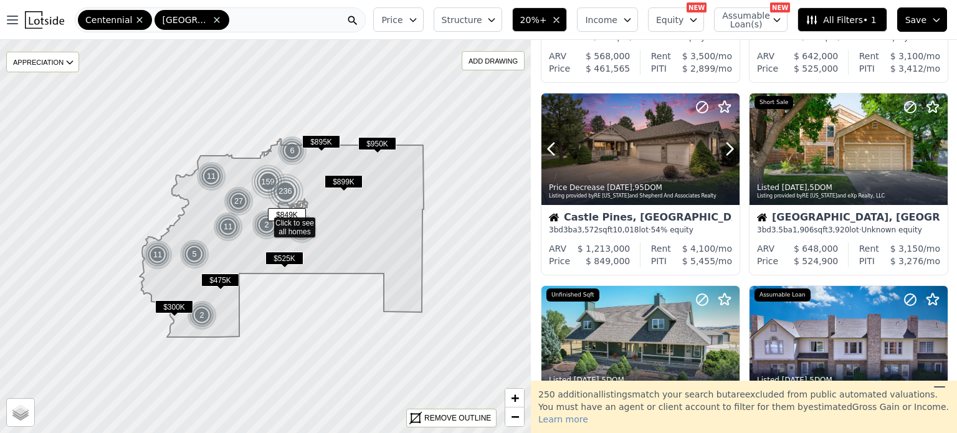
click at [698, 164] on div at bounding box center [700, 133] width 80 height 80
click at [673, 138] on div at bounding box center [700, 133] width 80 height 80
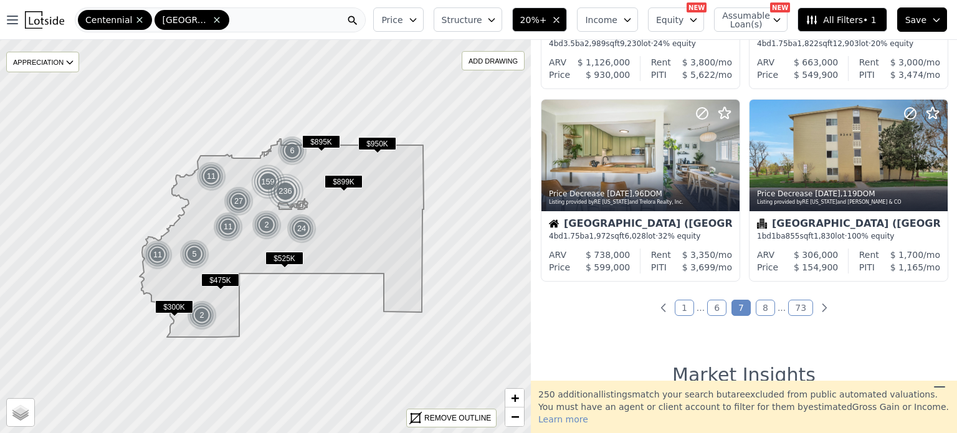
scroll to position [943, 0]
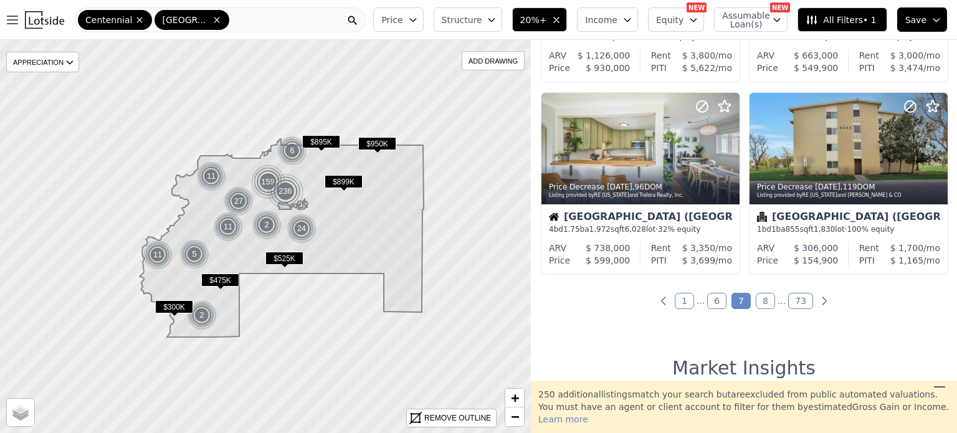
click at [760, 307] on link "8" at bounding box center [765, 301] width 19 height 16
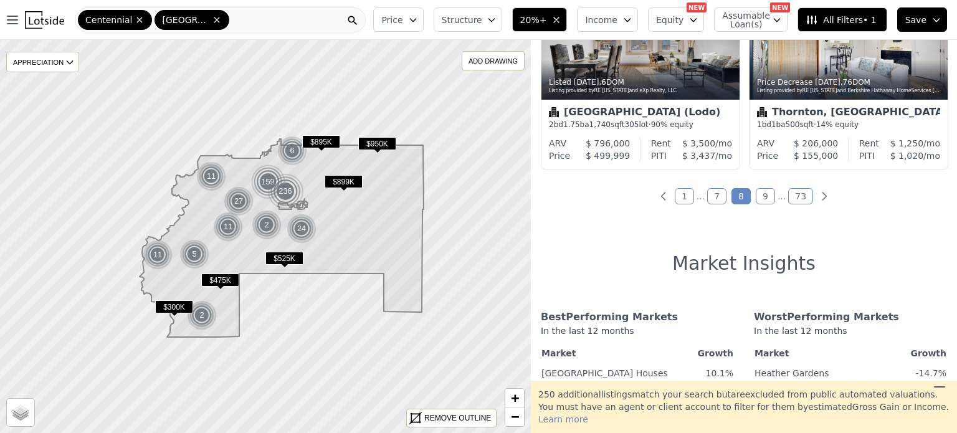
scroll to position [1162, 0]
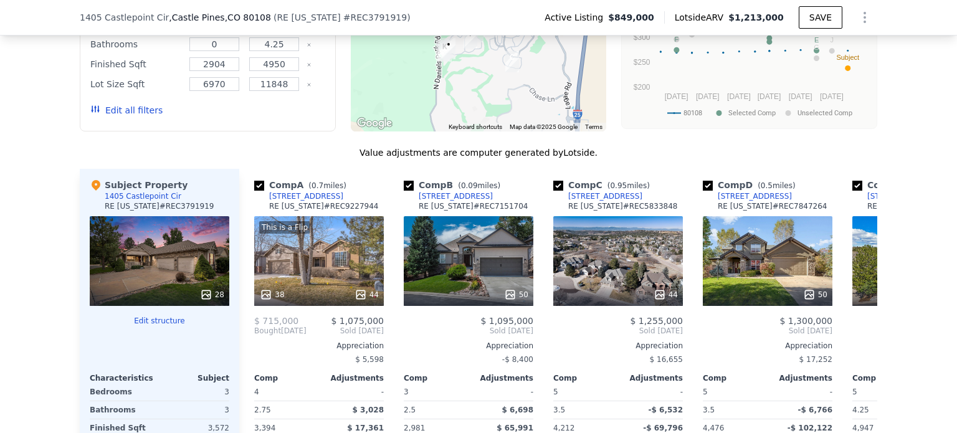
scroll to position [1245, 0]
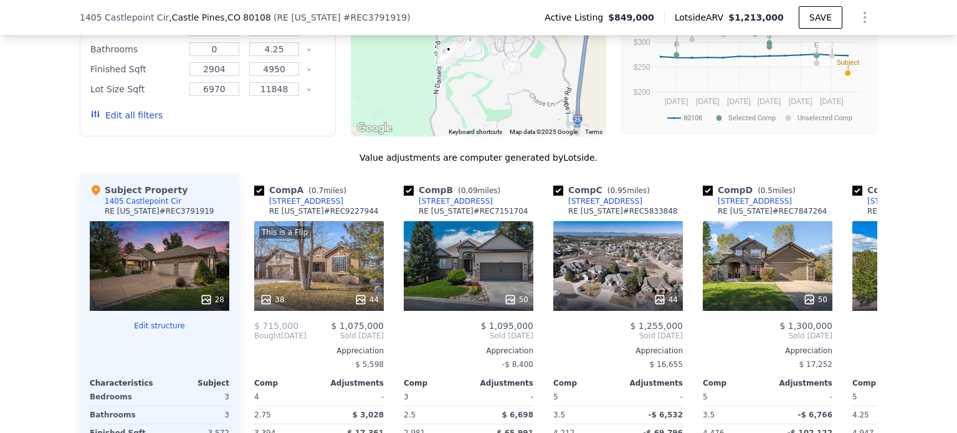
click at [595, 275] on div "44" at bounding box center [618, 266] width 130 height 90
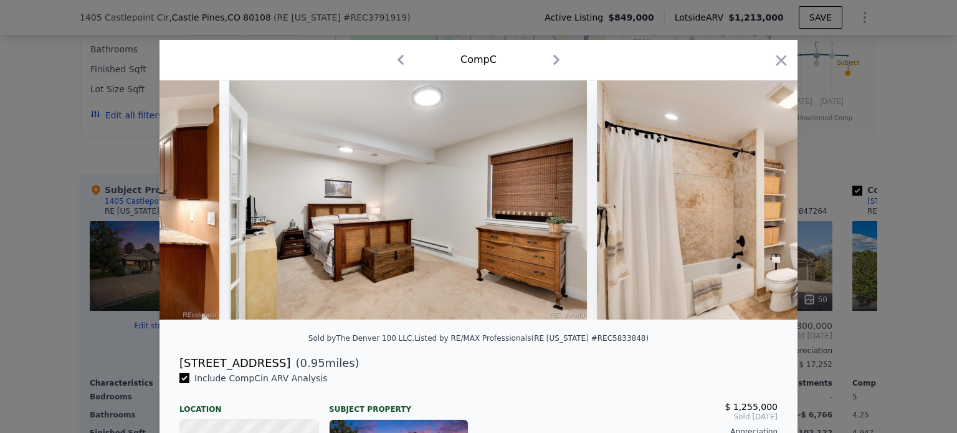
scroll to position [0, 10315]
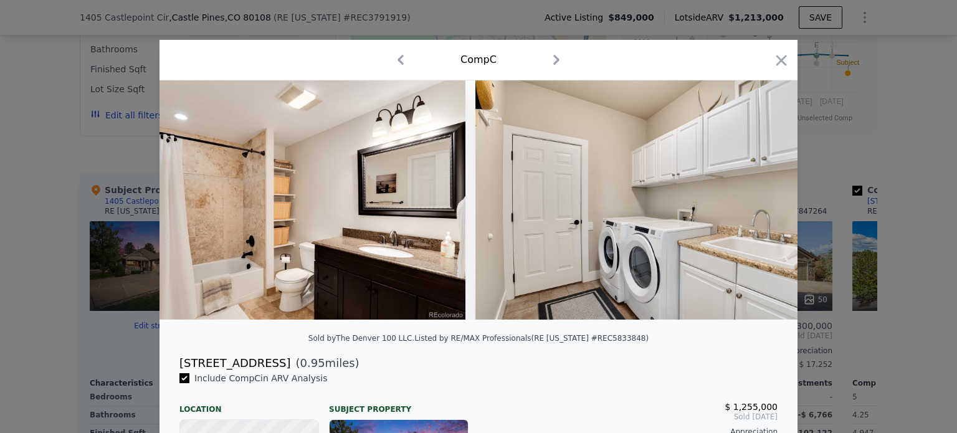
click at [772, 59] on icon "button" at bounding box center [780, 60] width 17 height 17
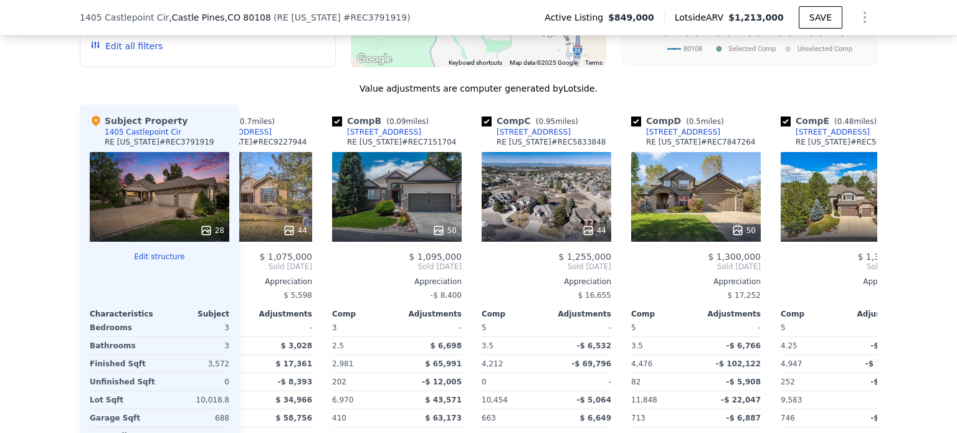
scroll to position [1312, 0]
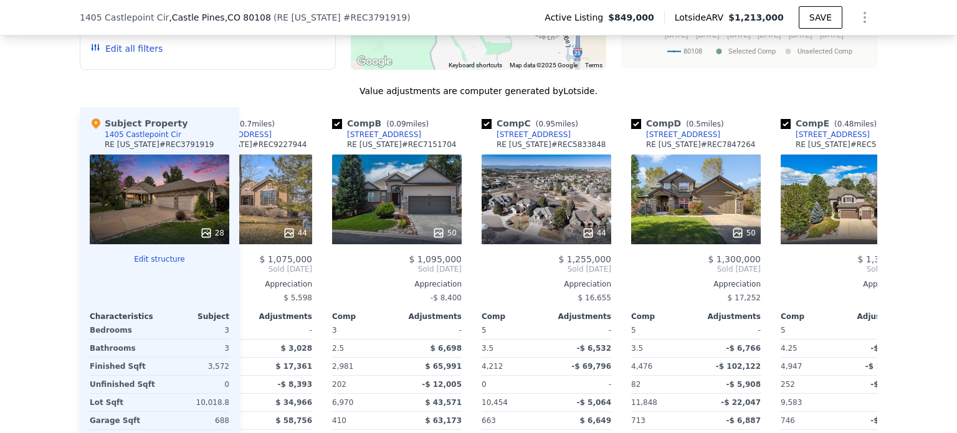
click at [675, 192] on div "50" at bounding box center [696, 199] width 130 height 90
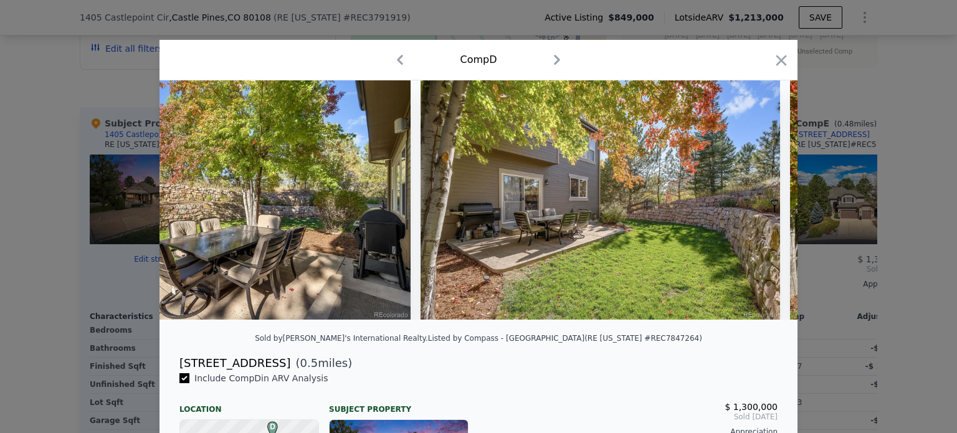
scroll to position [0, 17142]
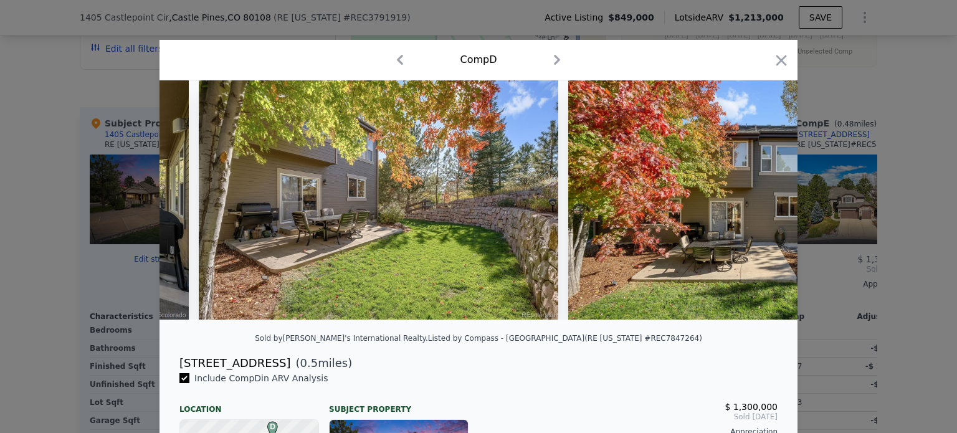
click at [782, 66] on icon "button" at bounding box center [780, 60] width 17 height 17
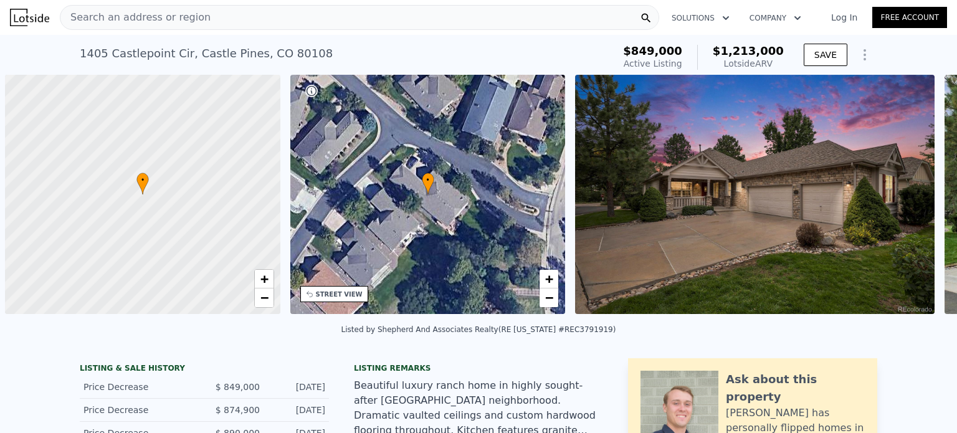
scroll to position [0, 5]
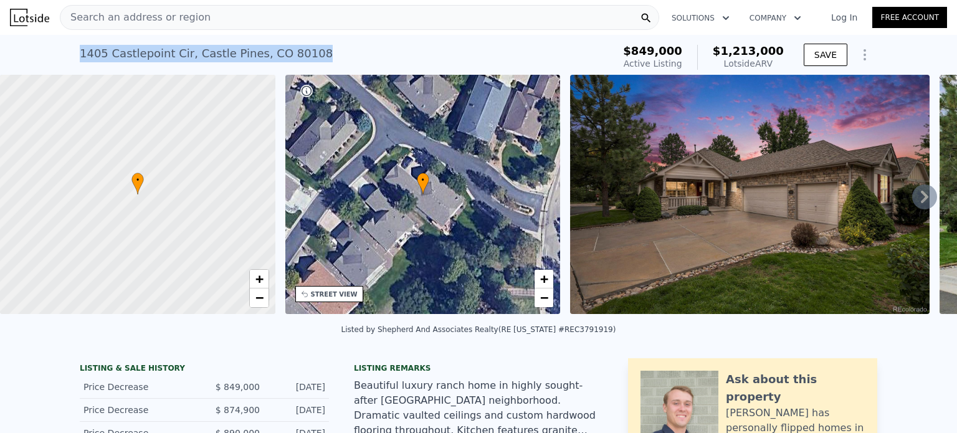
drag, startPoint x: 303, startPoint y: 53, endPoint x: 64, endPoint y: 59, distance: 239.3
click at [64, 59] on div "1405 Castlepoint Cir , Castle Pines , CO 80108 Active at $849k (~ARV $1.213m ) …" at bounding box center [478, 55] width 957 height 40
copy div "1405 Castlepoint Cir , Castle Pines , CO 80108"
